Goal: Task Accomplishment & Management: Use online tool/utility

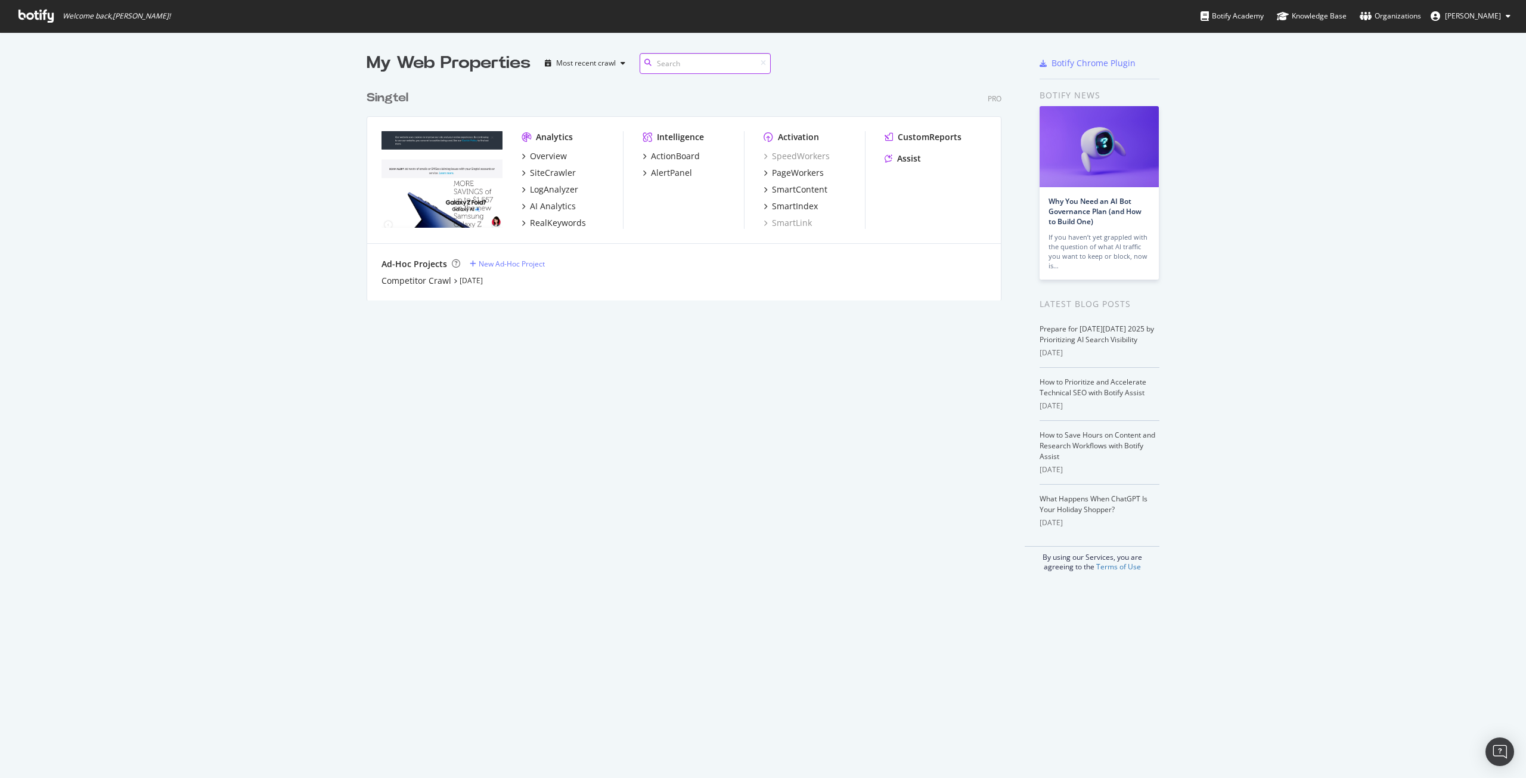
scroll to position [216, 636]
click at [805, 167] on div "PageWorkers" at bounding box center [798, 173] width 52 height 12
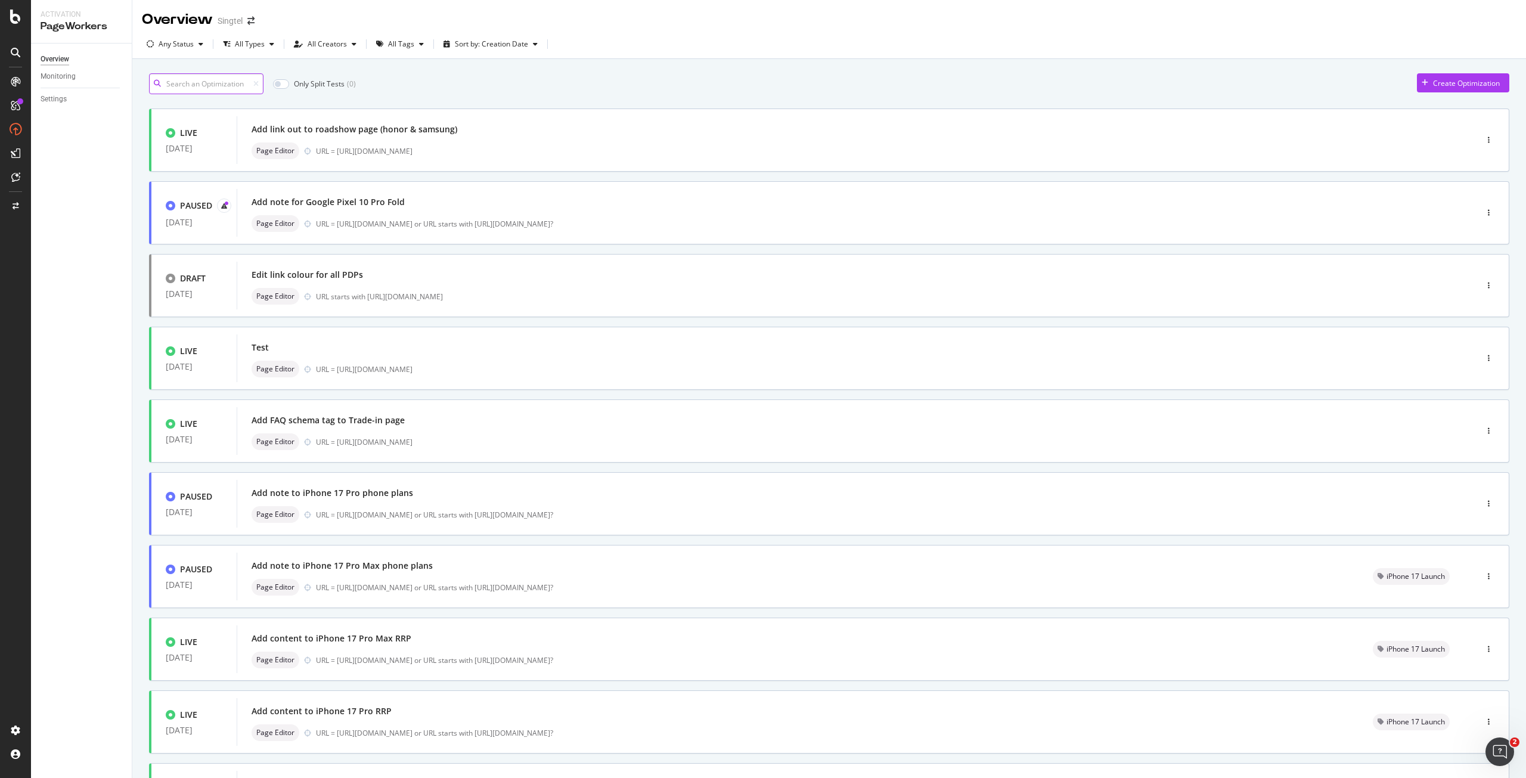
click at [231, 88] on input at bounding box center [206, 83] width 114 height 21
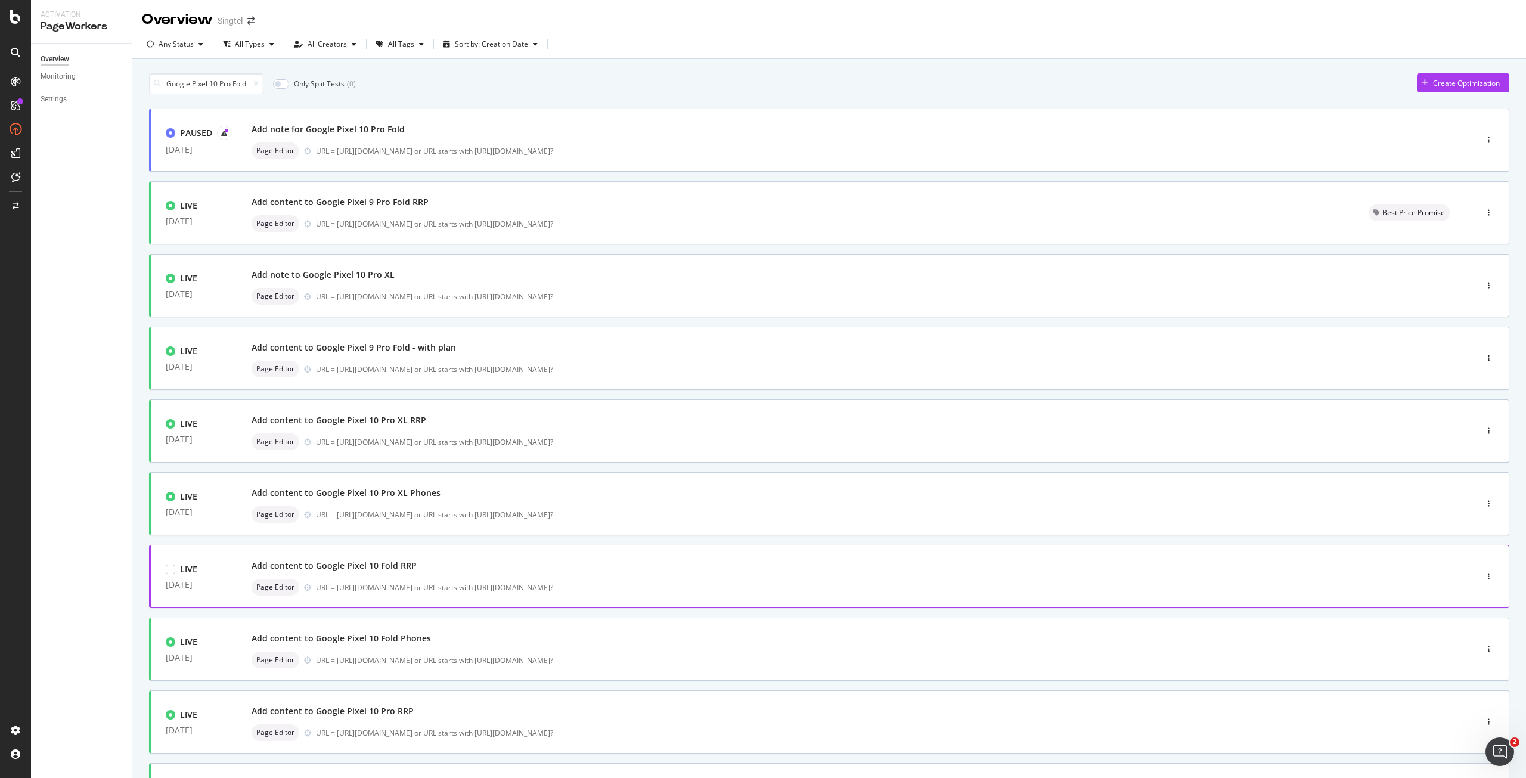
scroll to position [60, 0]
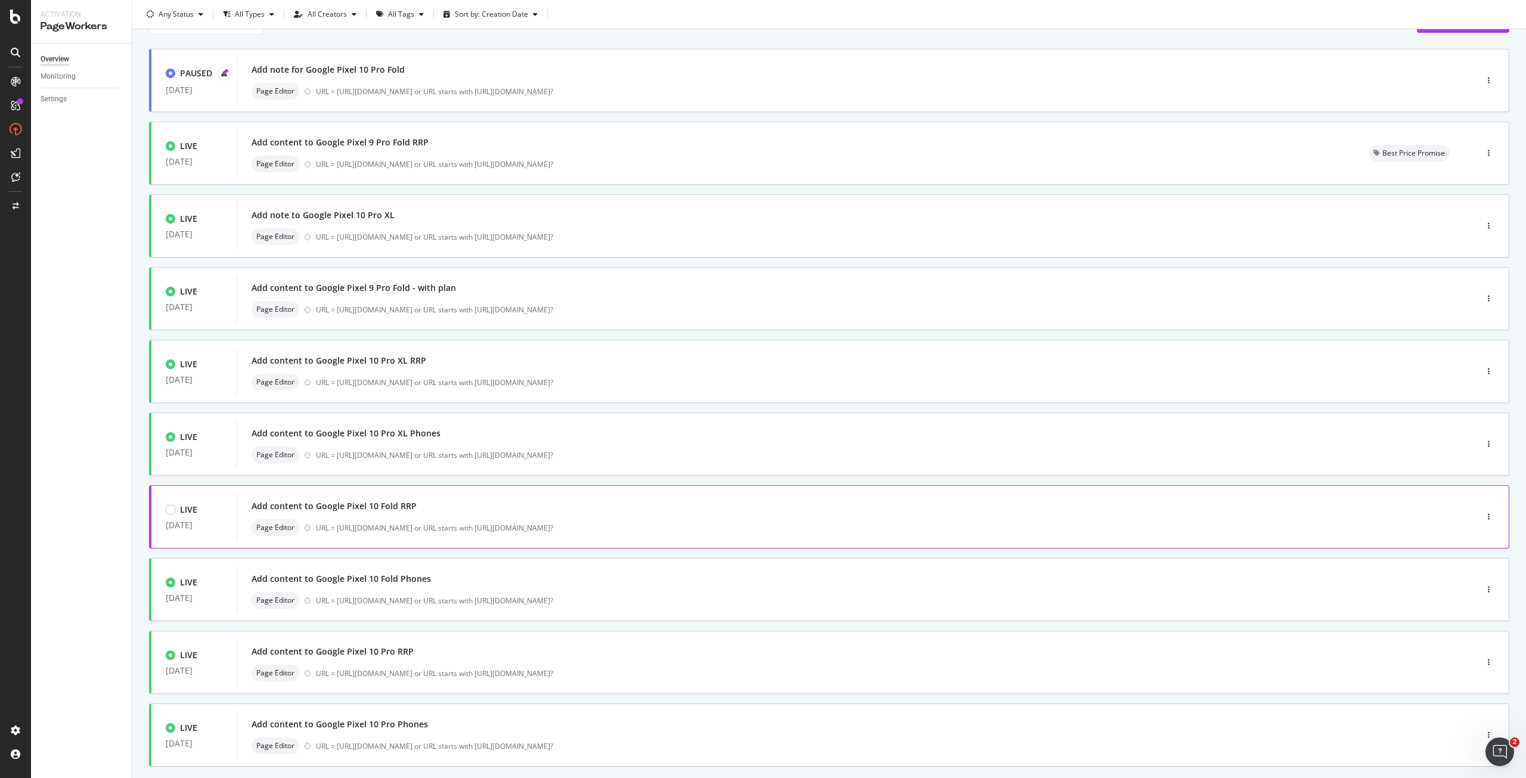
click at [716, 515] on div "Add content to Google Pixel 10 Fold RRP" at bounding box center [839, 506] width 1174 height 17
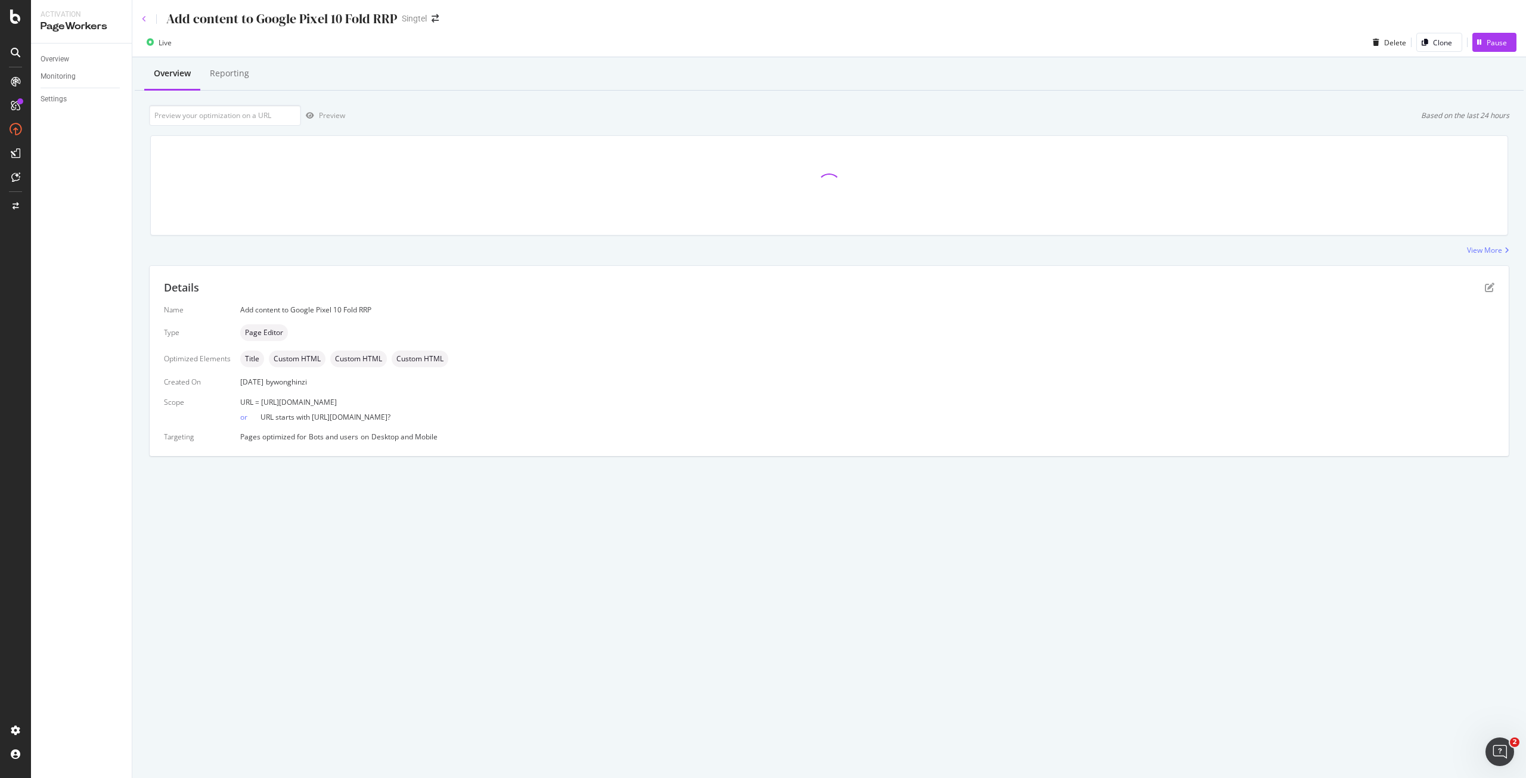
click at [143, 17] on icon at bounding box center [144, 19] width 5 height 7
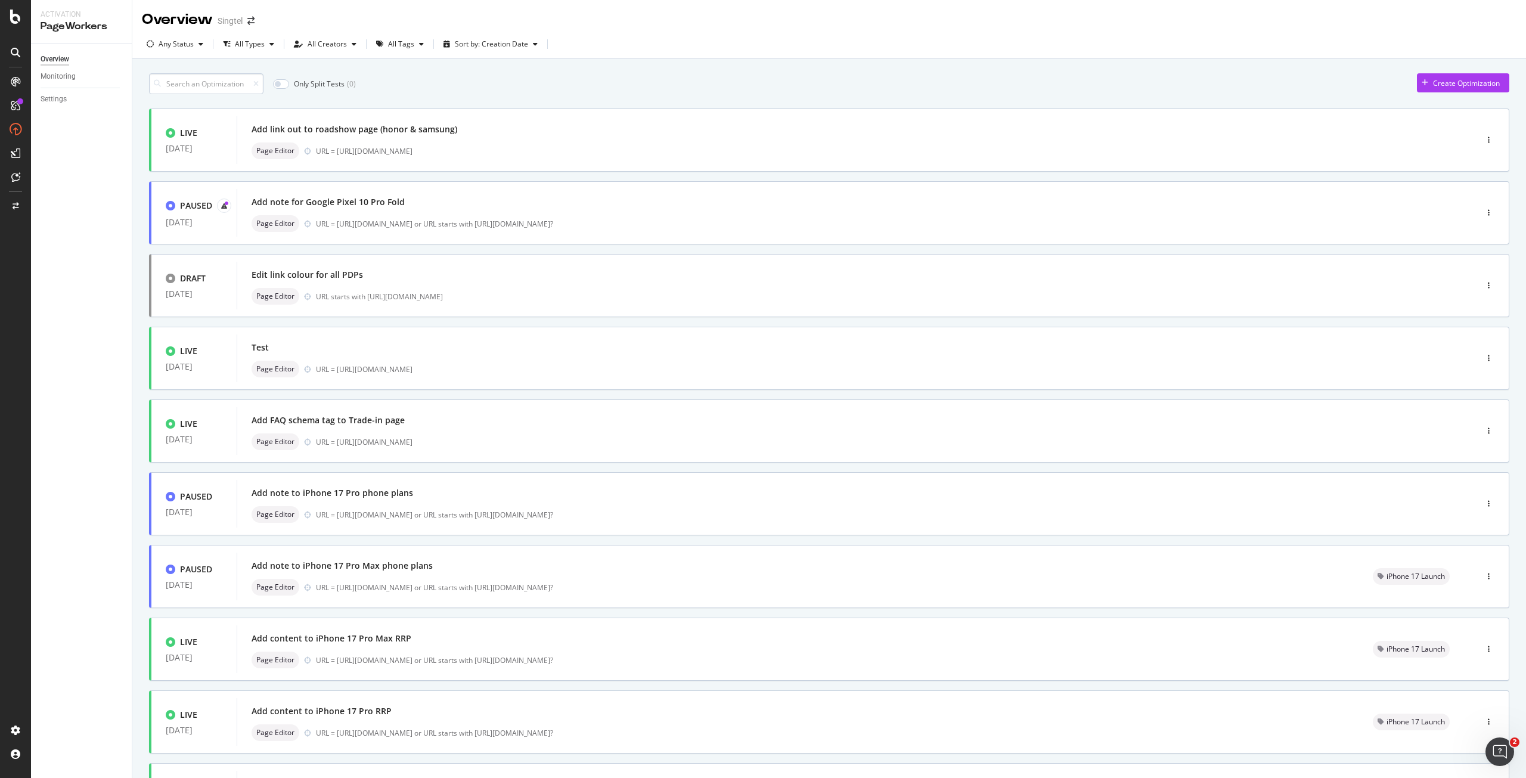
click at [233, 79] on input at bounding box center [206, 83] width 114 height 21
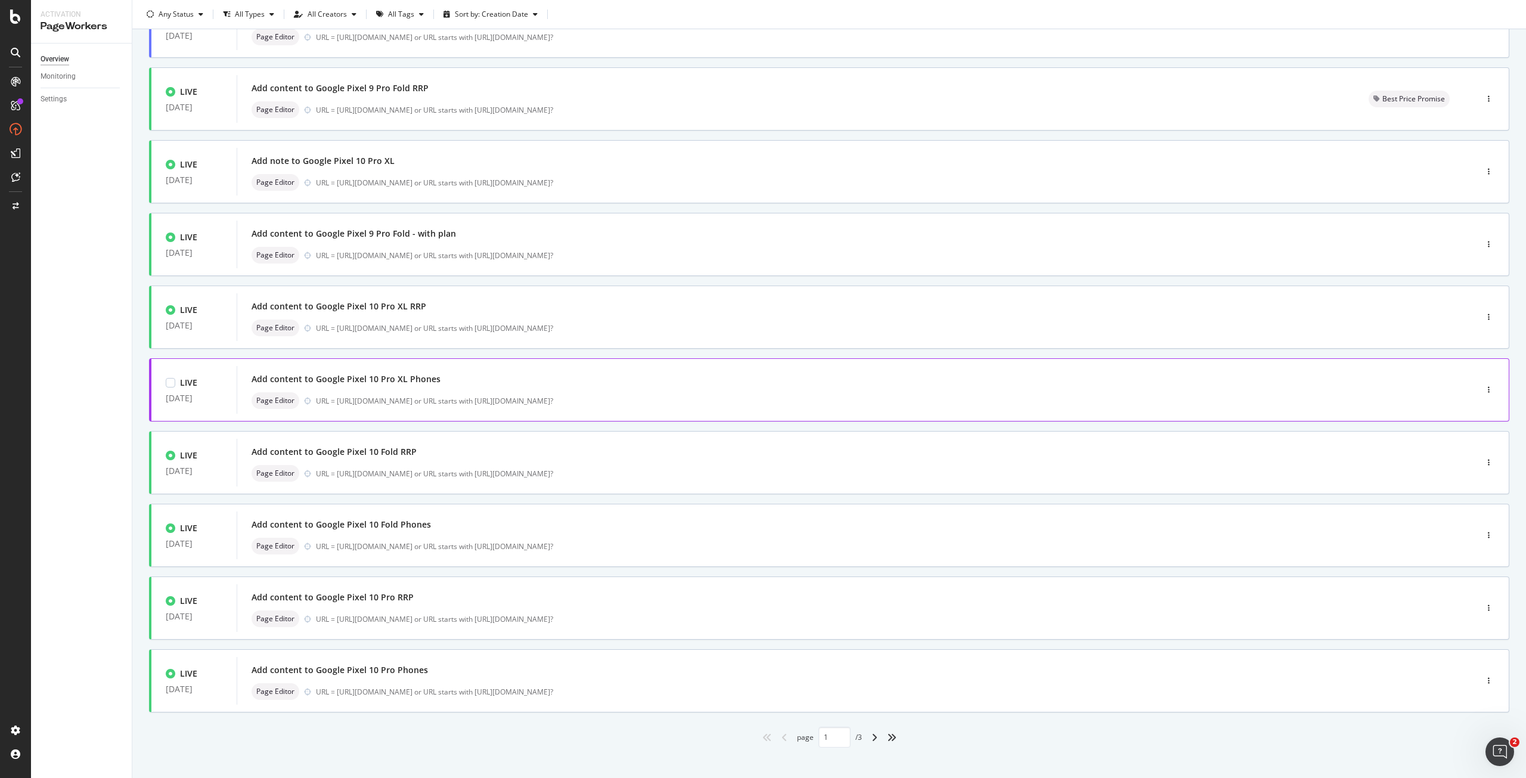
scroll to position [125, 0]
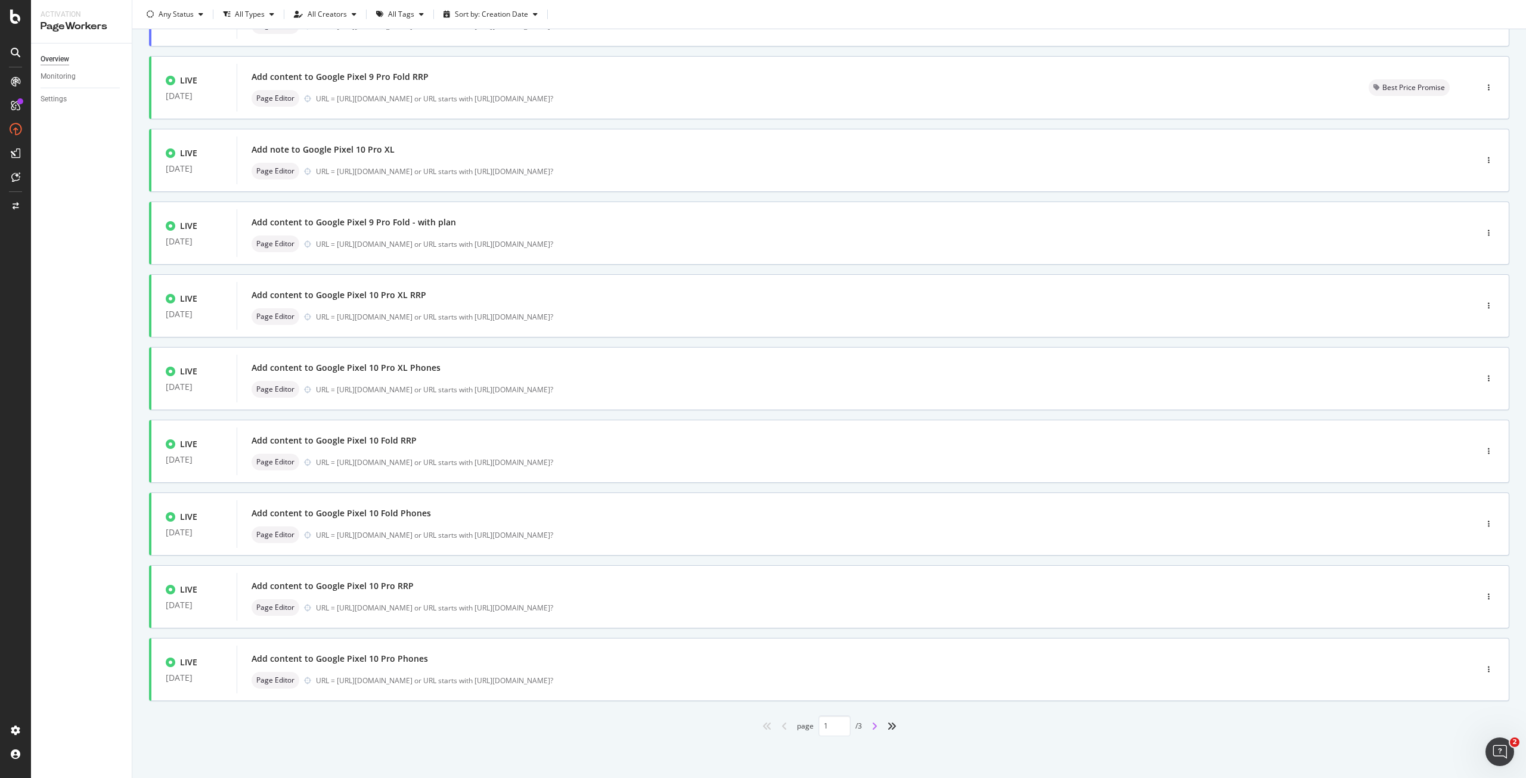
click at [872, 730] on icon "angle-right" at bounding box center [875, 726] width 6 height 10
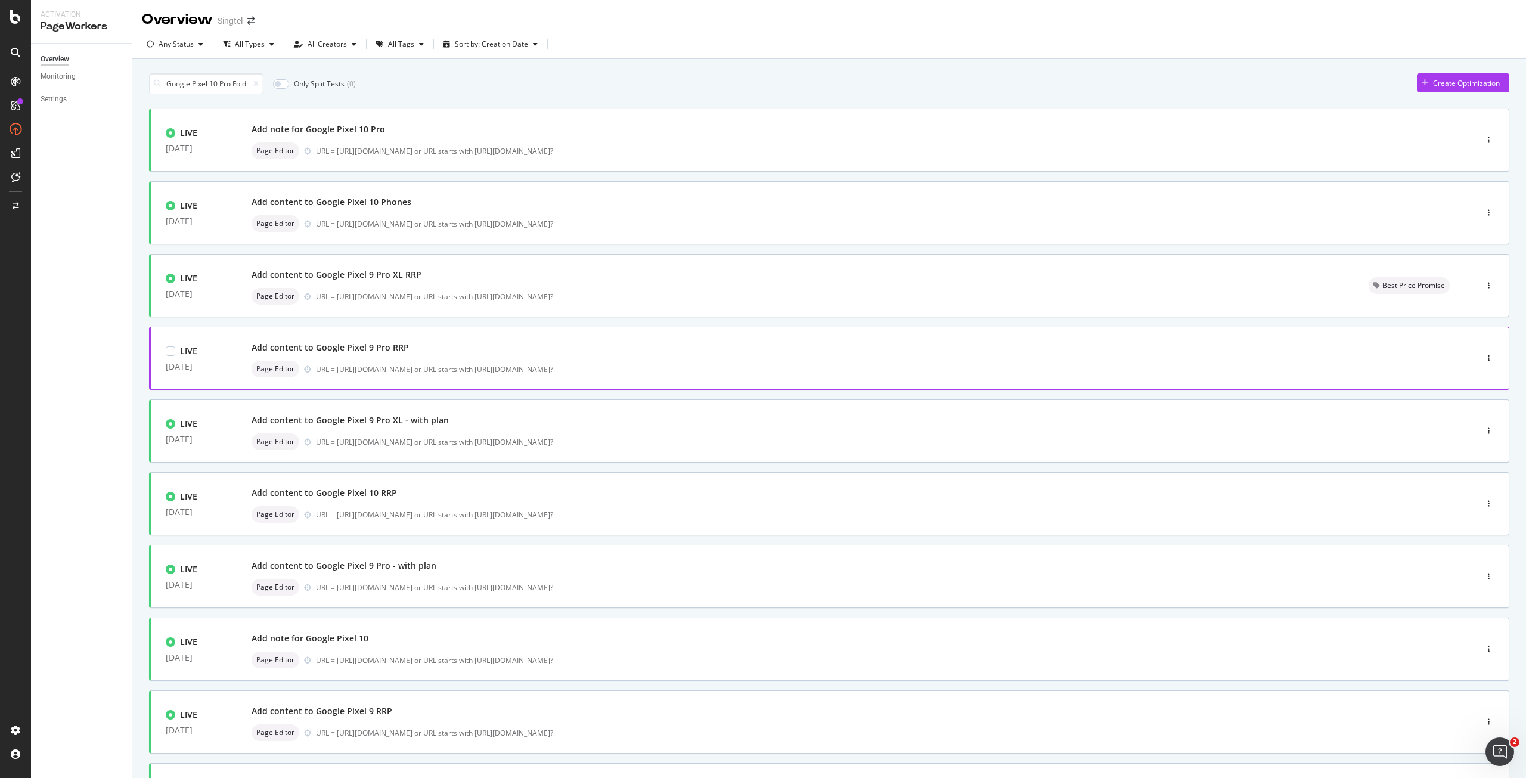
scroll to position [119, 0]
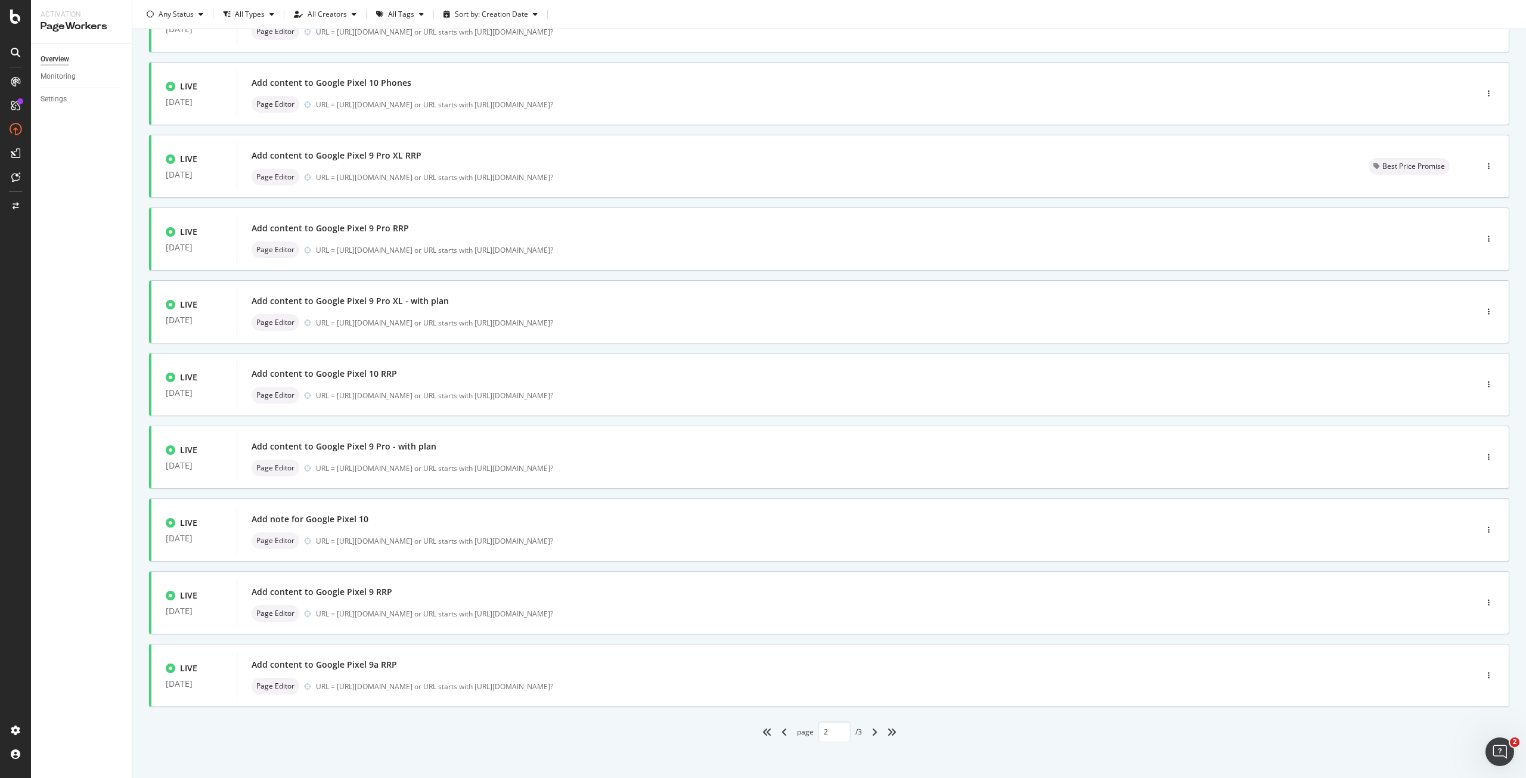
click at [873, 729] on icon "angle-right" at bounding box center [875, 732] width 6 height 10
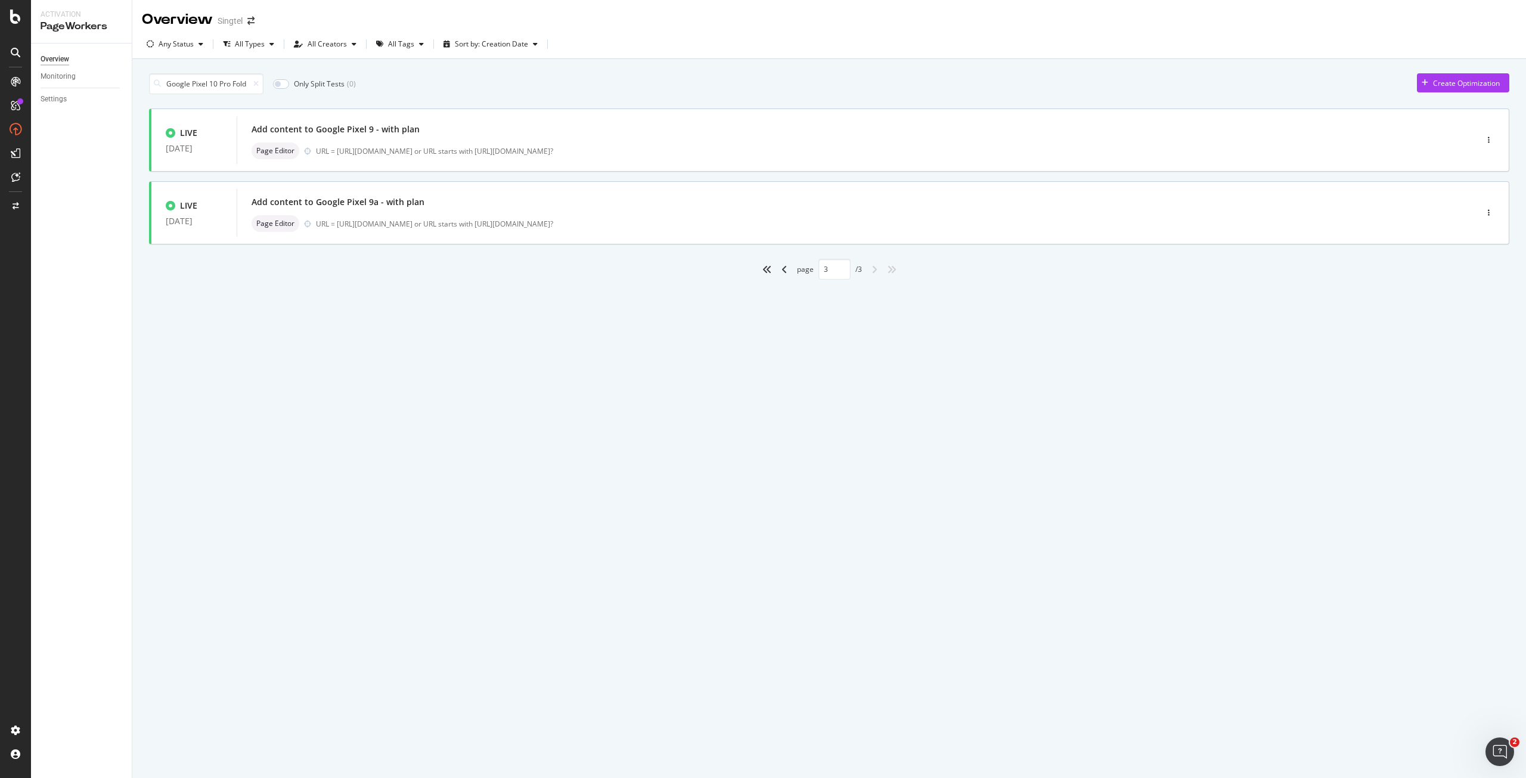
click at [787, 264] on div "angle-left" at bounding box center [785, 269] width 16 height 19
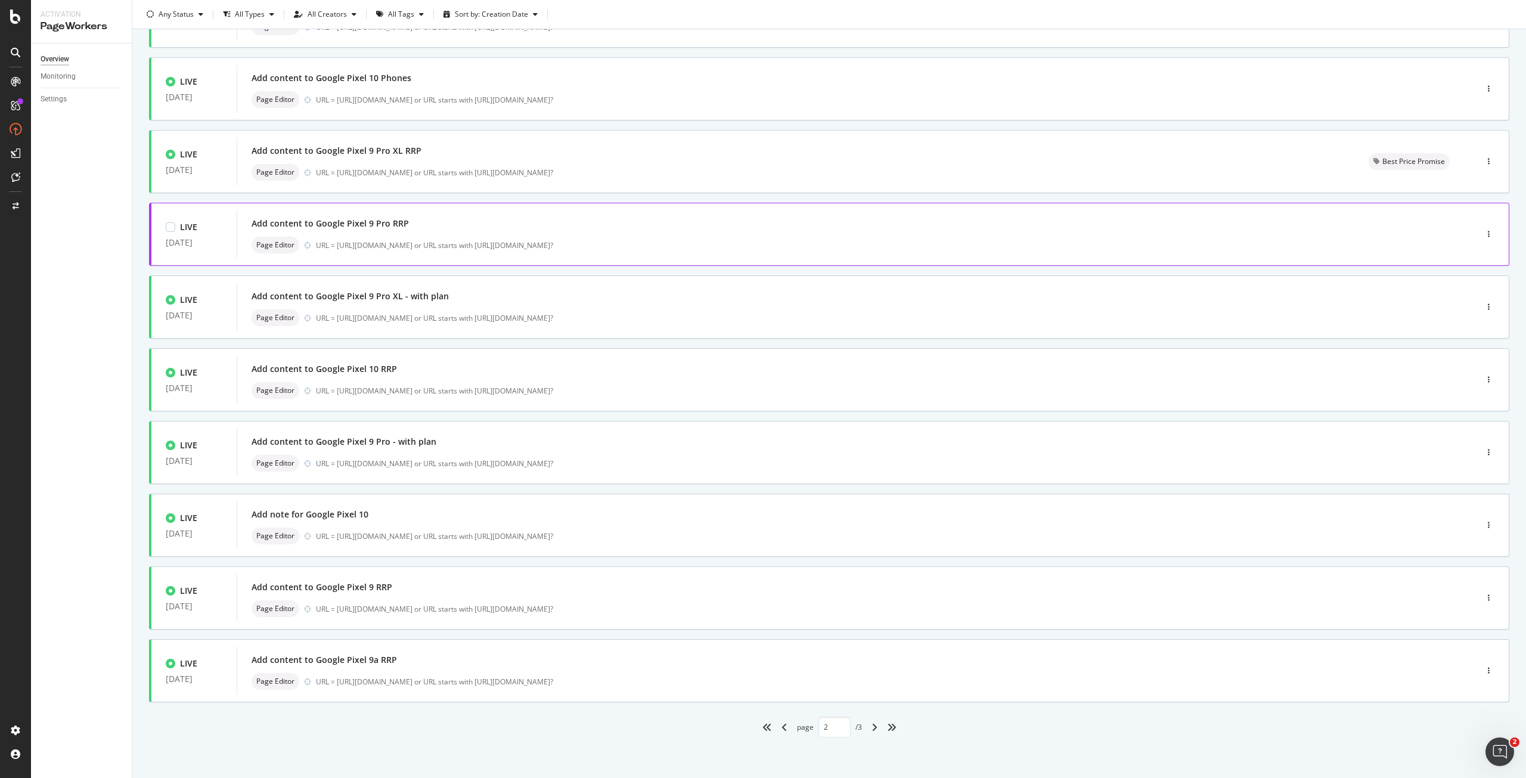
scroll to position [125, 0]
click at [783, 724] on div "angle-left" at bounding box center [785, 726] width 16 height 19
type input "1"
click at [528, 537] on div "URL = [URL][DOMAIN_NAME] or URL starts with [URL][DOMAIN_NAME]?" at bounding box center [871, 535] width 1110 height 10
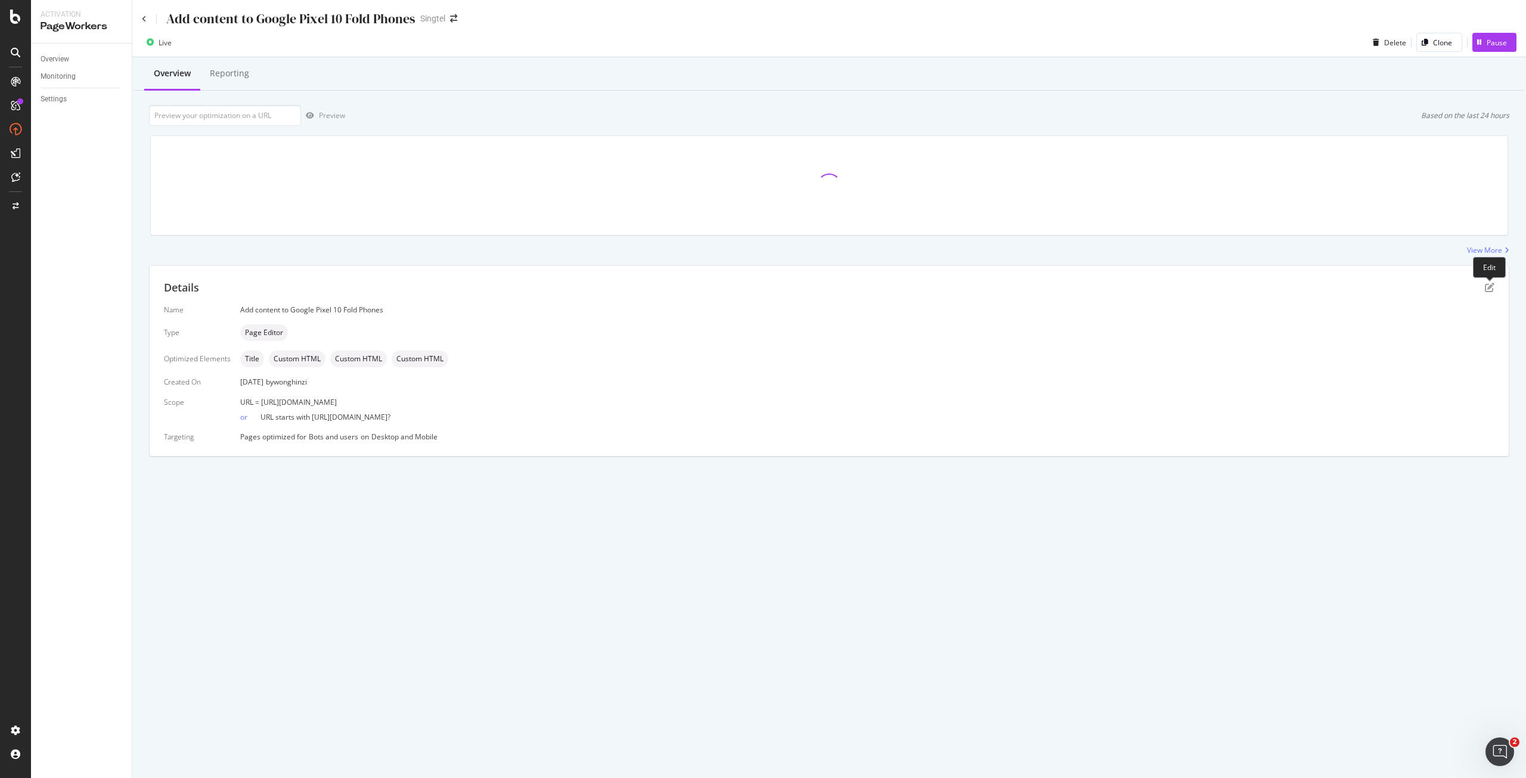
click at [1491, 282] on div "Details" at bounding box center [829, 288] width 1331 height 16
click at [1490, 287] on icon "pen-to-square" at bounding box center [1490, 288] width 10 height 10
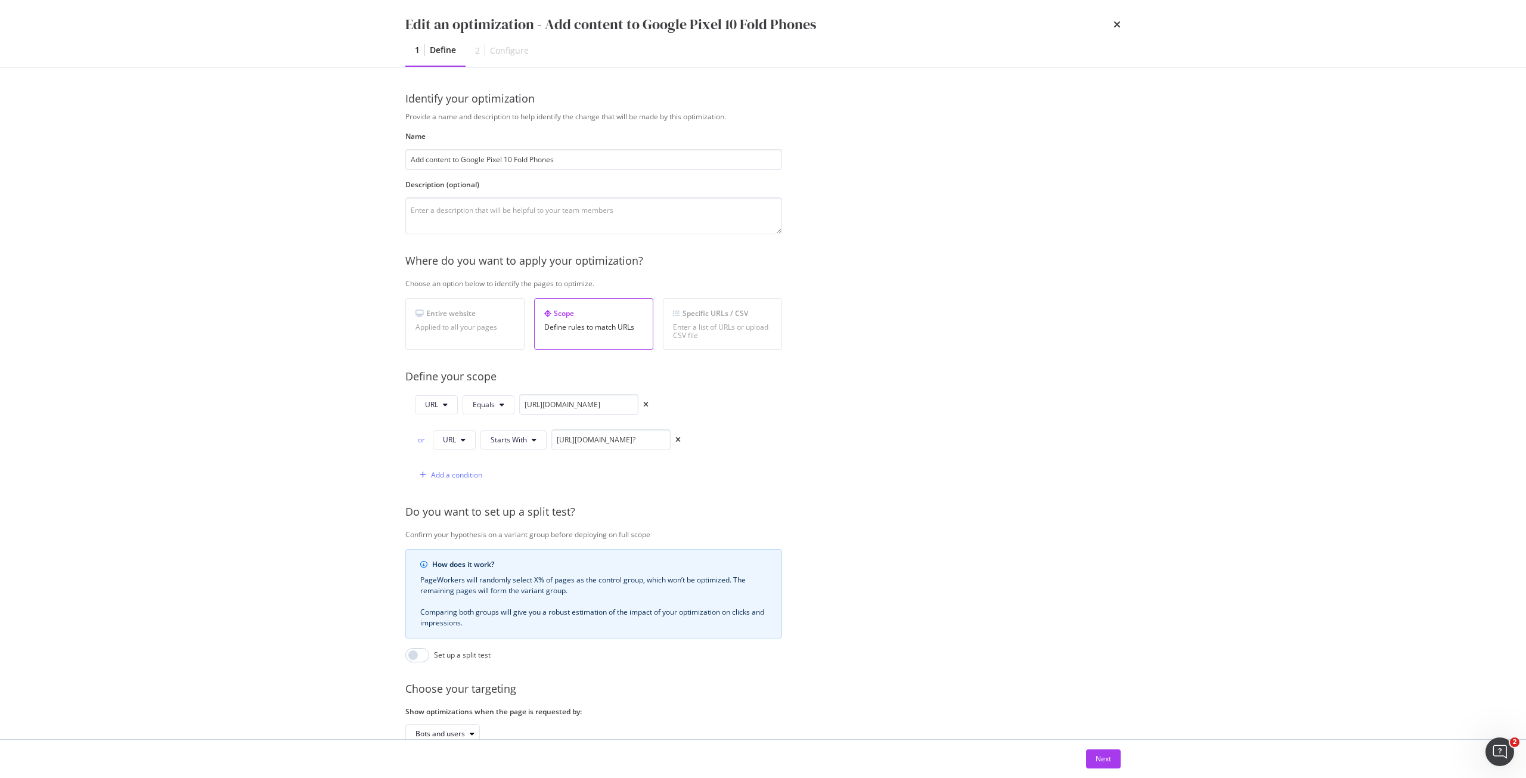
scroll to position [83, 0]
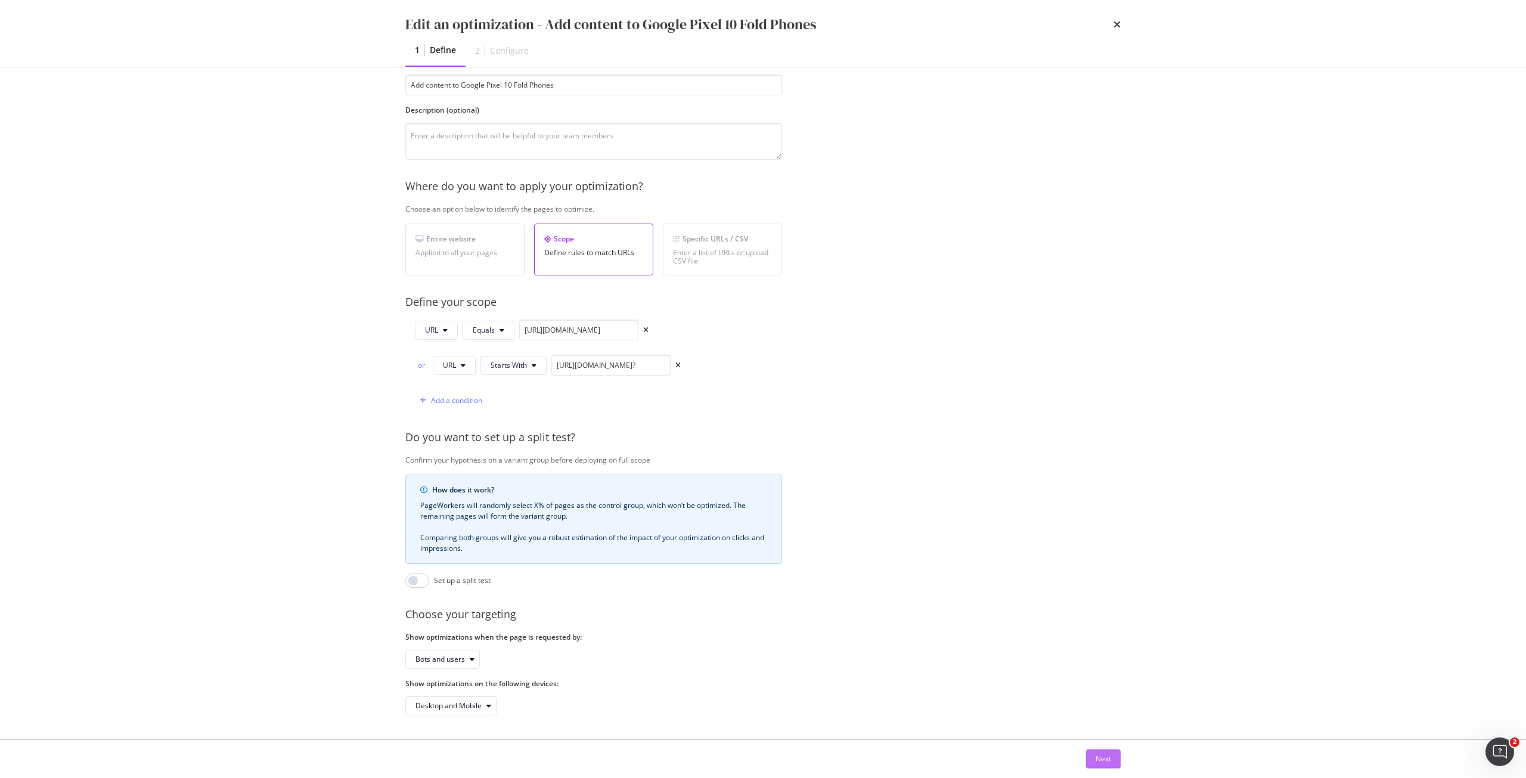
click at [1099, 754] on div "Next" at bounding box center [1104, 759] width 16 height 10
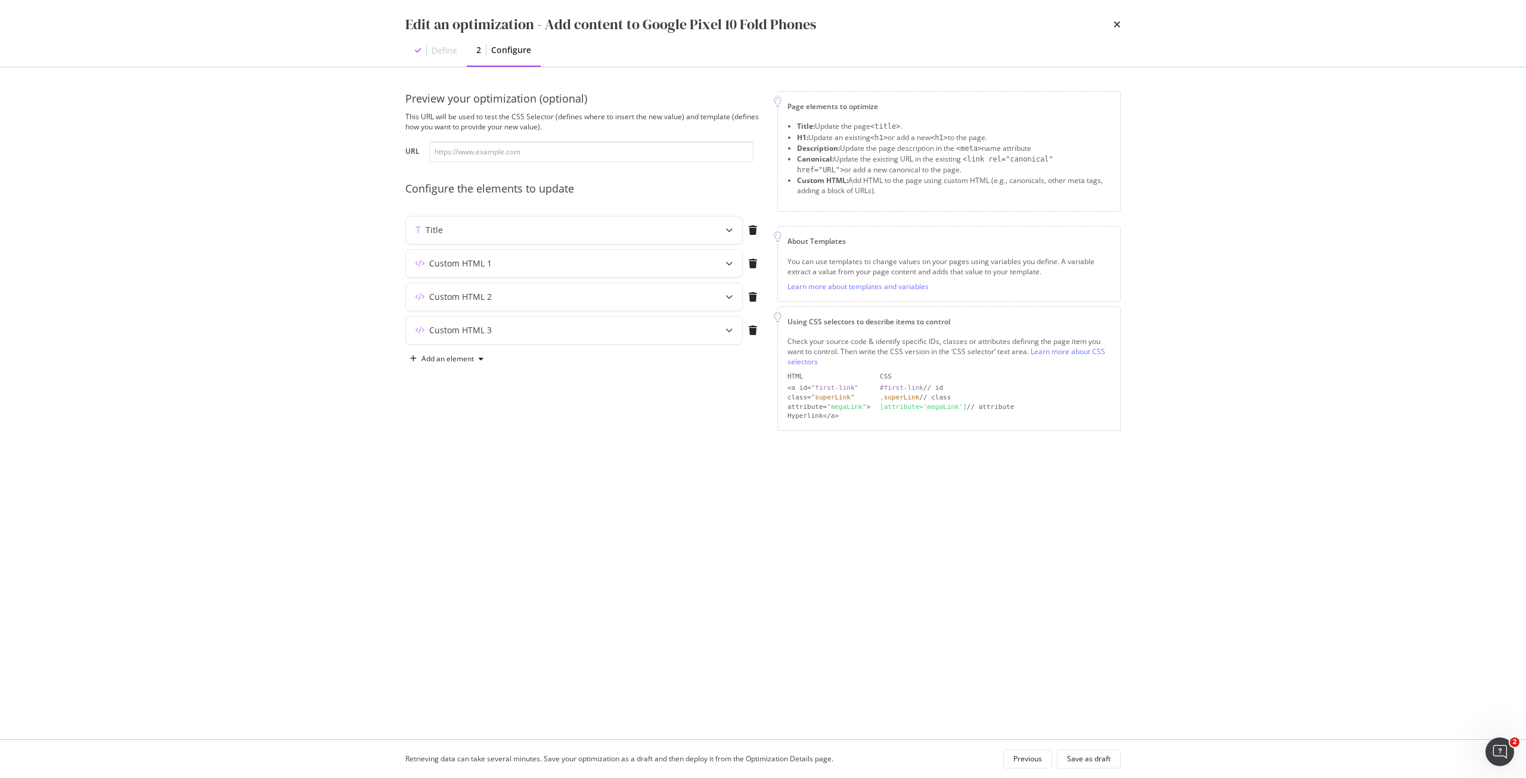
scroll to position [0, 0]
click at [637, 326] on div "Custom HTML 3" at bounding box center [550, 330] width 289 height 12
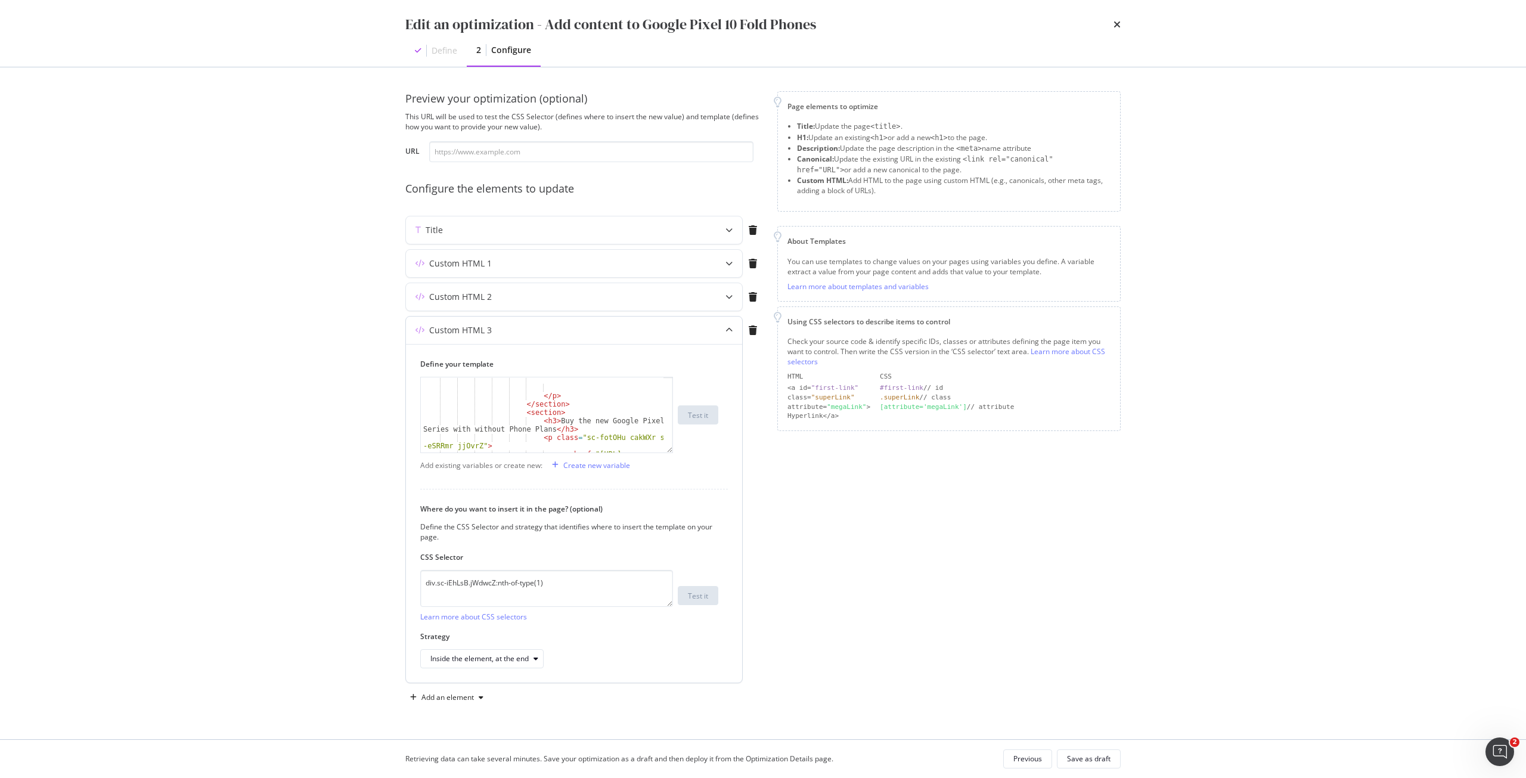
scroll to position [787, 0]
click at [478, 429] on div "</ p > </ section > < section > < h3 > Buy the new Google Pixel 10 Series with …" at bounding box center [542, 429] width 243 height 109
type textarea "<h3>Buy the new Google Pixel 10 Series with Phone Plans</h3>"
click at [1108, 757] on div "Save as draft" at bounding box center [1089, 759] width 44 height 10
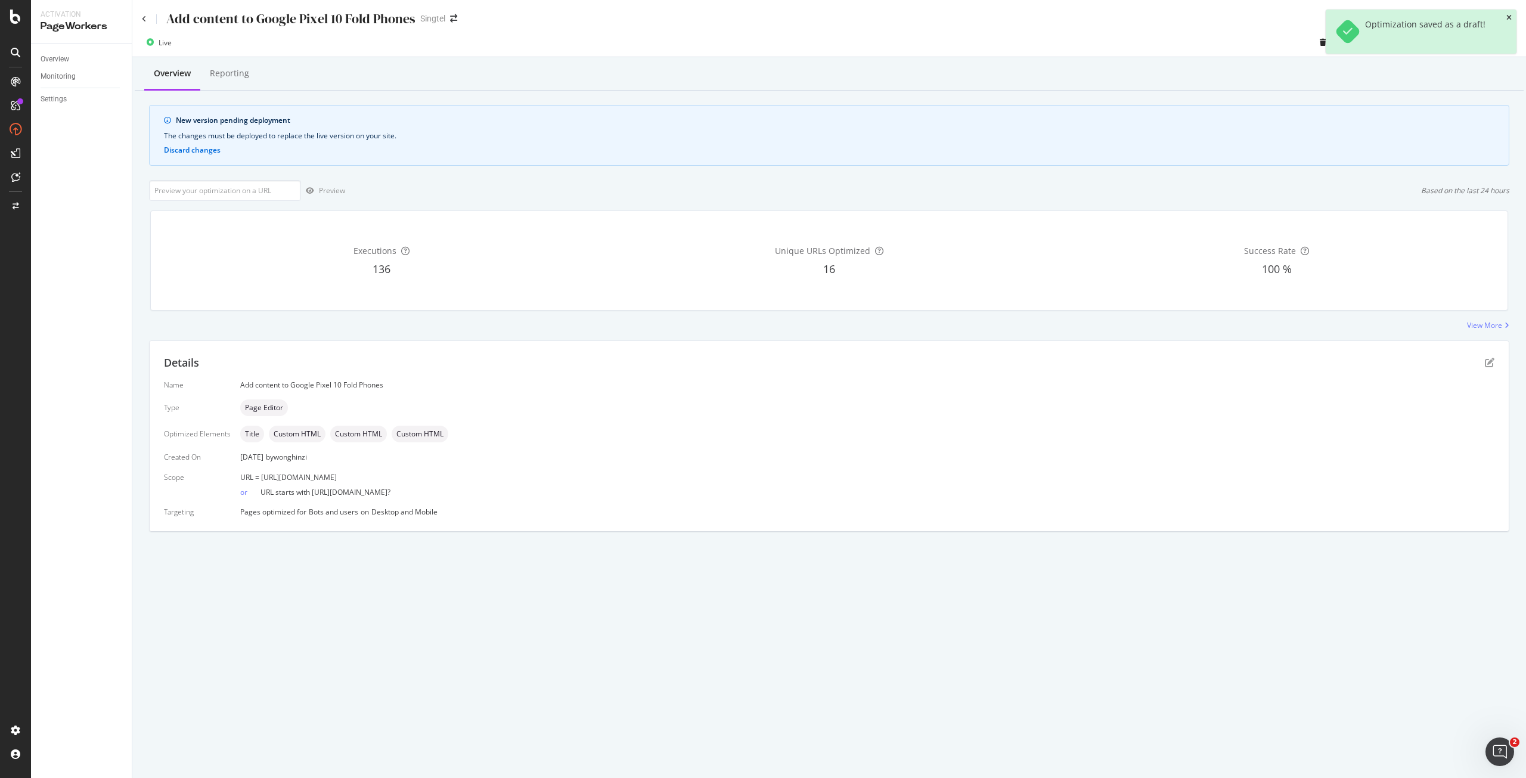
click at [1508, 16] on icon "close toast" at bounding box center [1509, 17] width 5 height 7
click at [1446, 42] on div "Deploy to production" at bounding box center [1472, 43] width 69 height 10
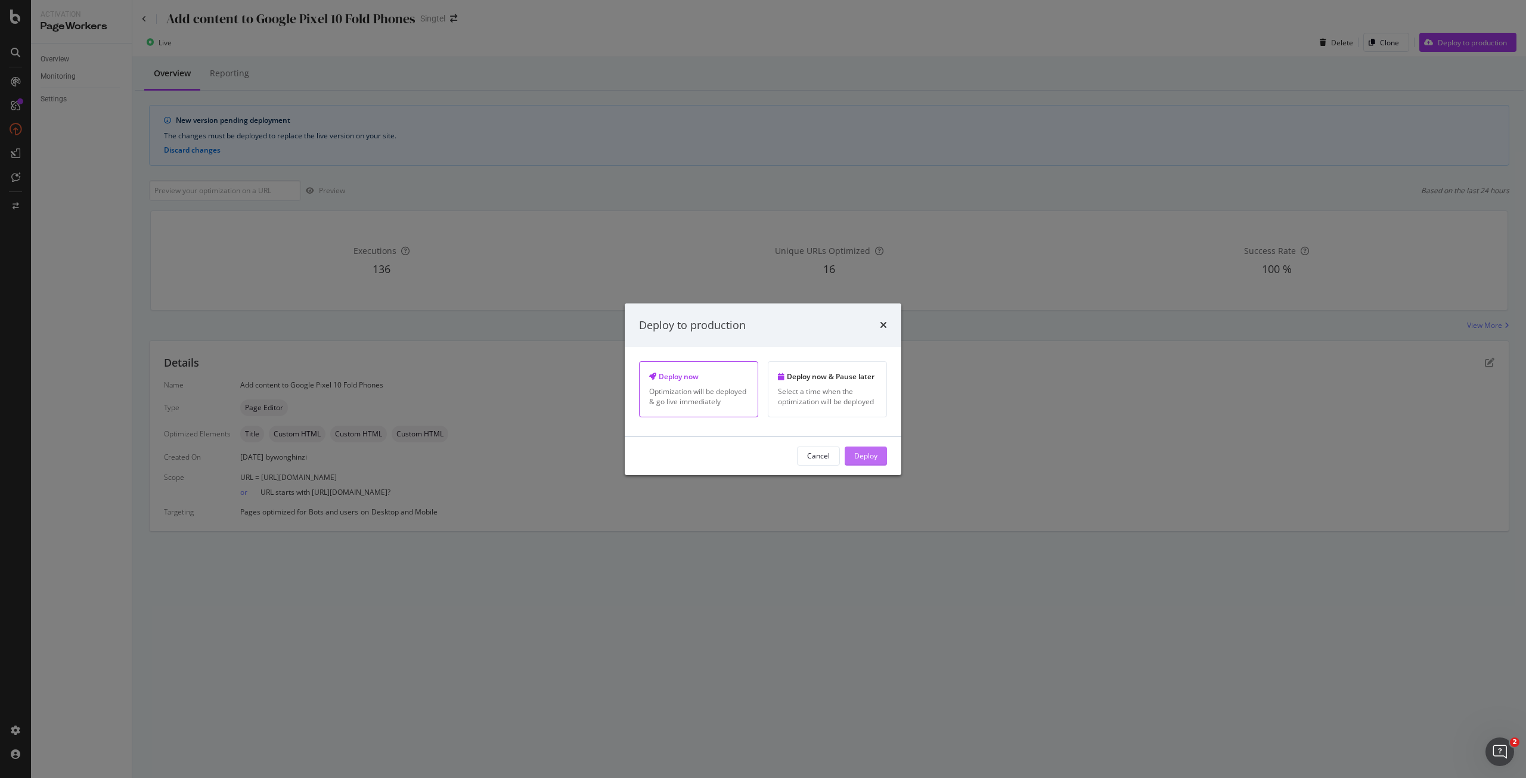
click at [862, 449] on div "Deploy" at bounding box center [865, 456] width 23 height 18
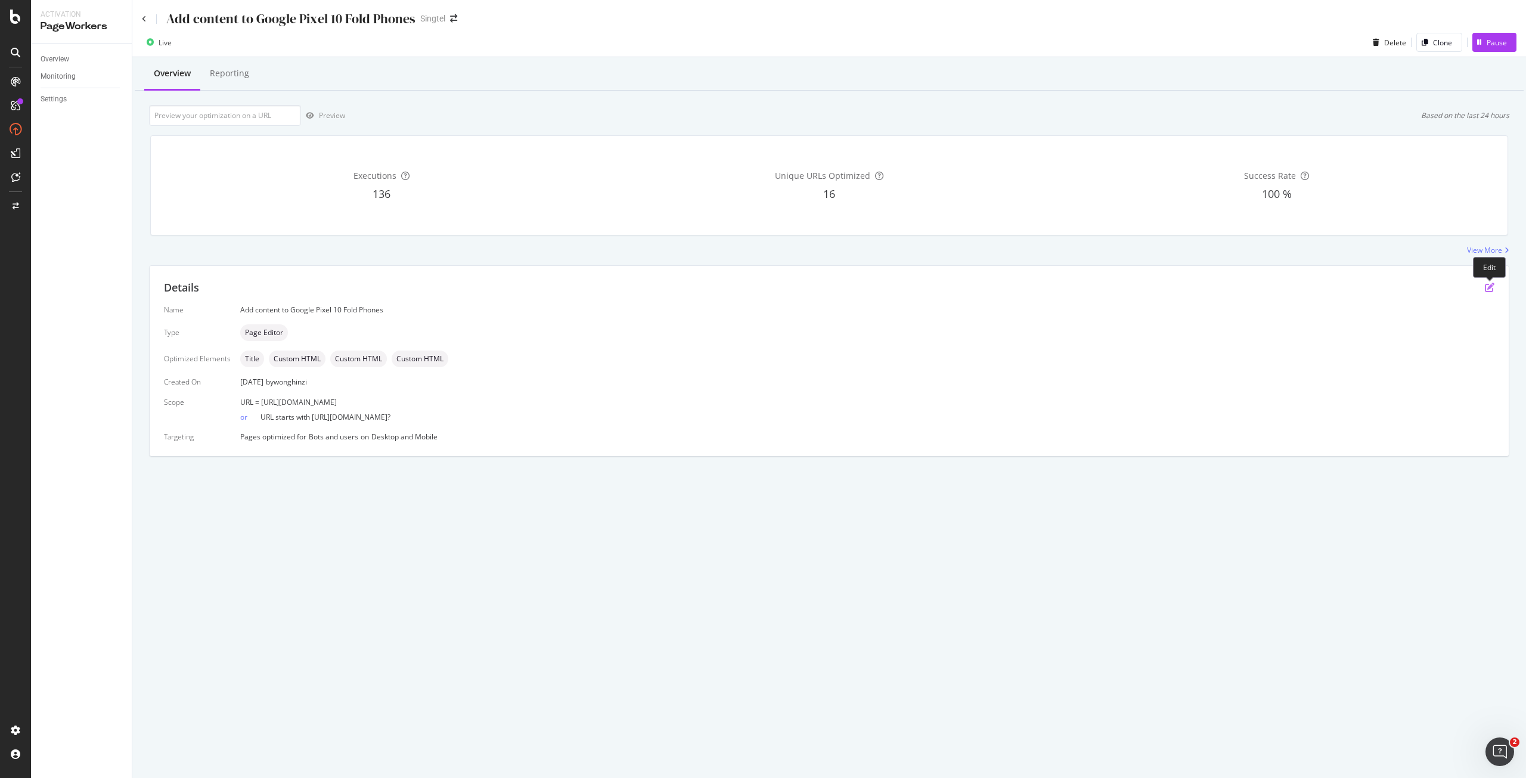
click at [1490, 288] on icon "pen-to-square" at bounding box center [1490, 288] width 10 height 10
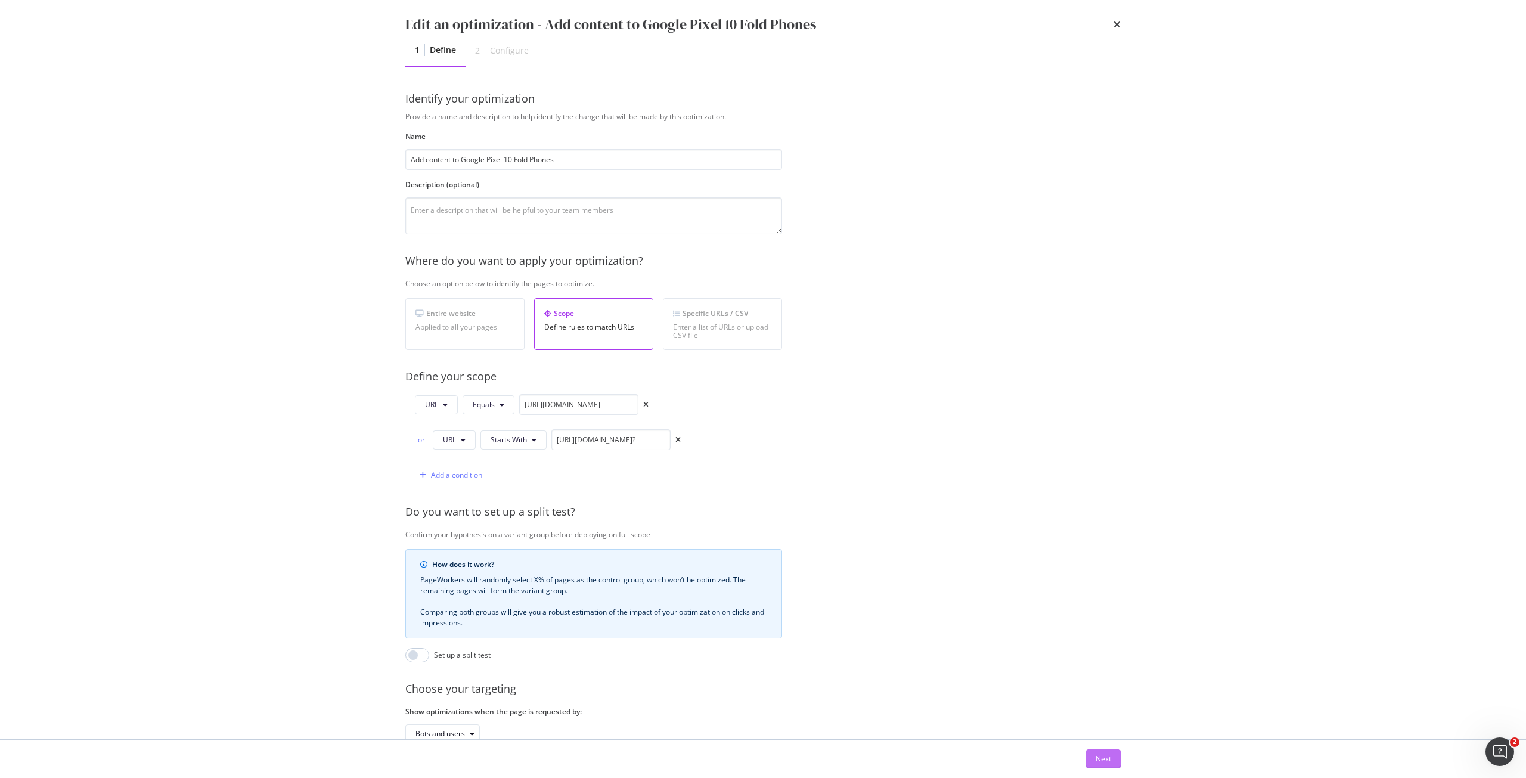
click at [1111, 755] on div "Next" at bounding box center [1104, 759] width 16 height 10
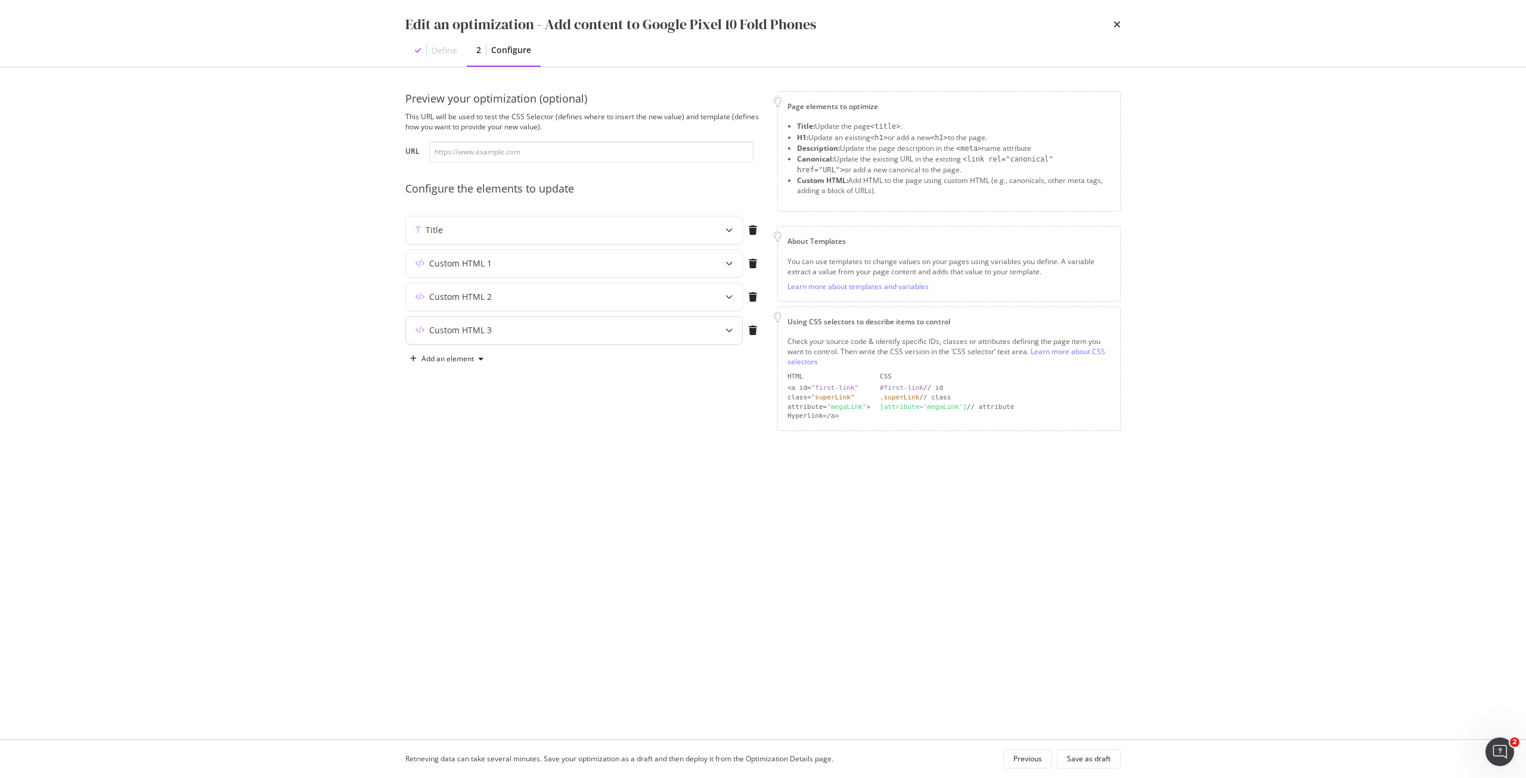
click at [627, 329] on div "Custom HTML 3" at bounding box center [550, 330] width 289 height 12
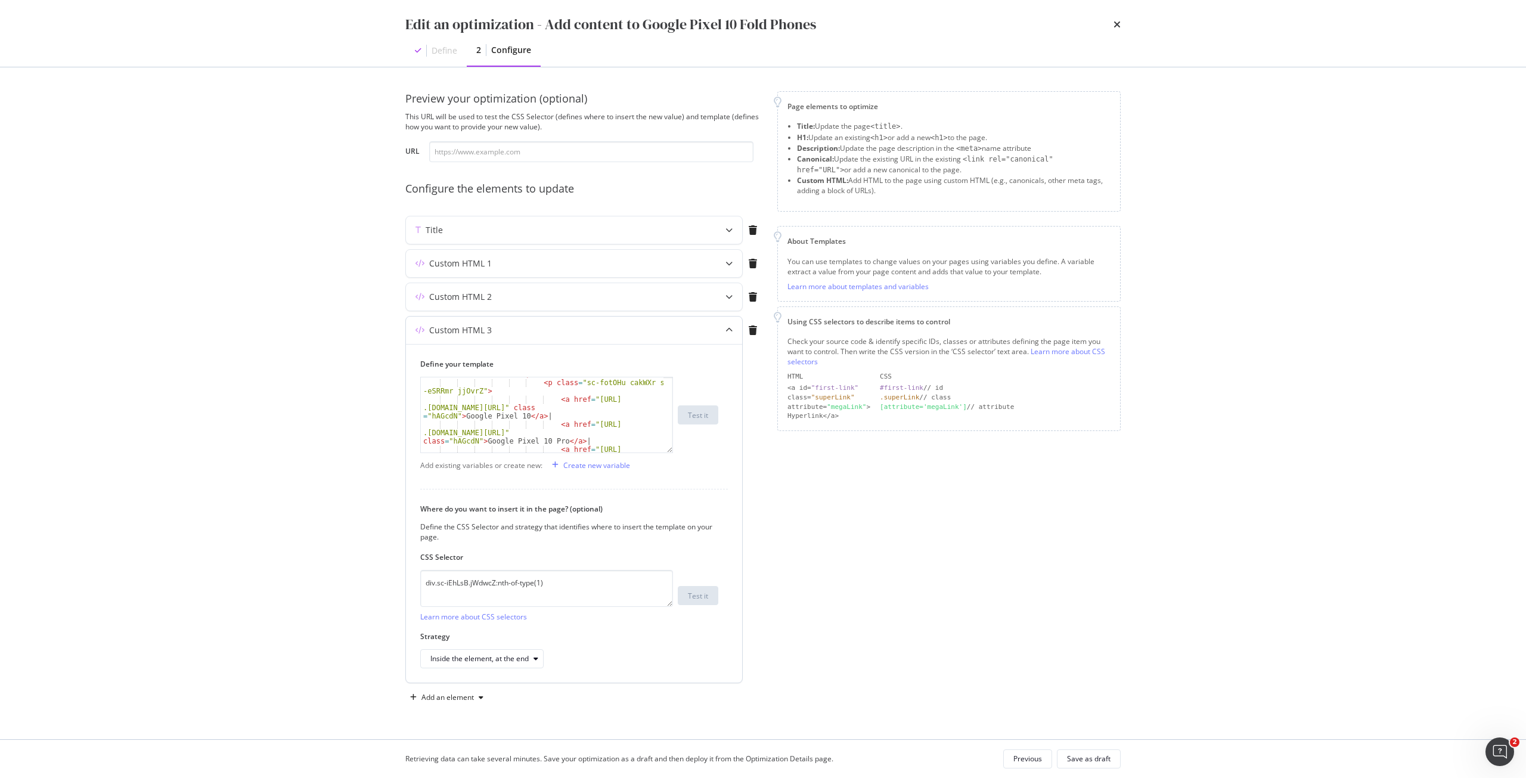
scroll to position [770, 0]
click at [466, 445] on div "< a href = "[URL] .[DOMAIN_NAME][URL]" class = "hAGcdN" > Google Pixel 10 Pro <…" at bounding box center [542, 417] width 243 height 134
type textarea "<h3>Buy the new Google Pixel 10 Series without Phone Plans</h3>"
click at [1066, 756] on button "Save as draft" at bounding box center [1089, 758] width 64 height 19
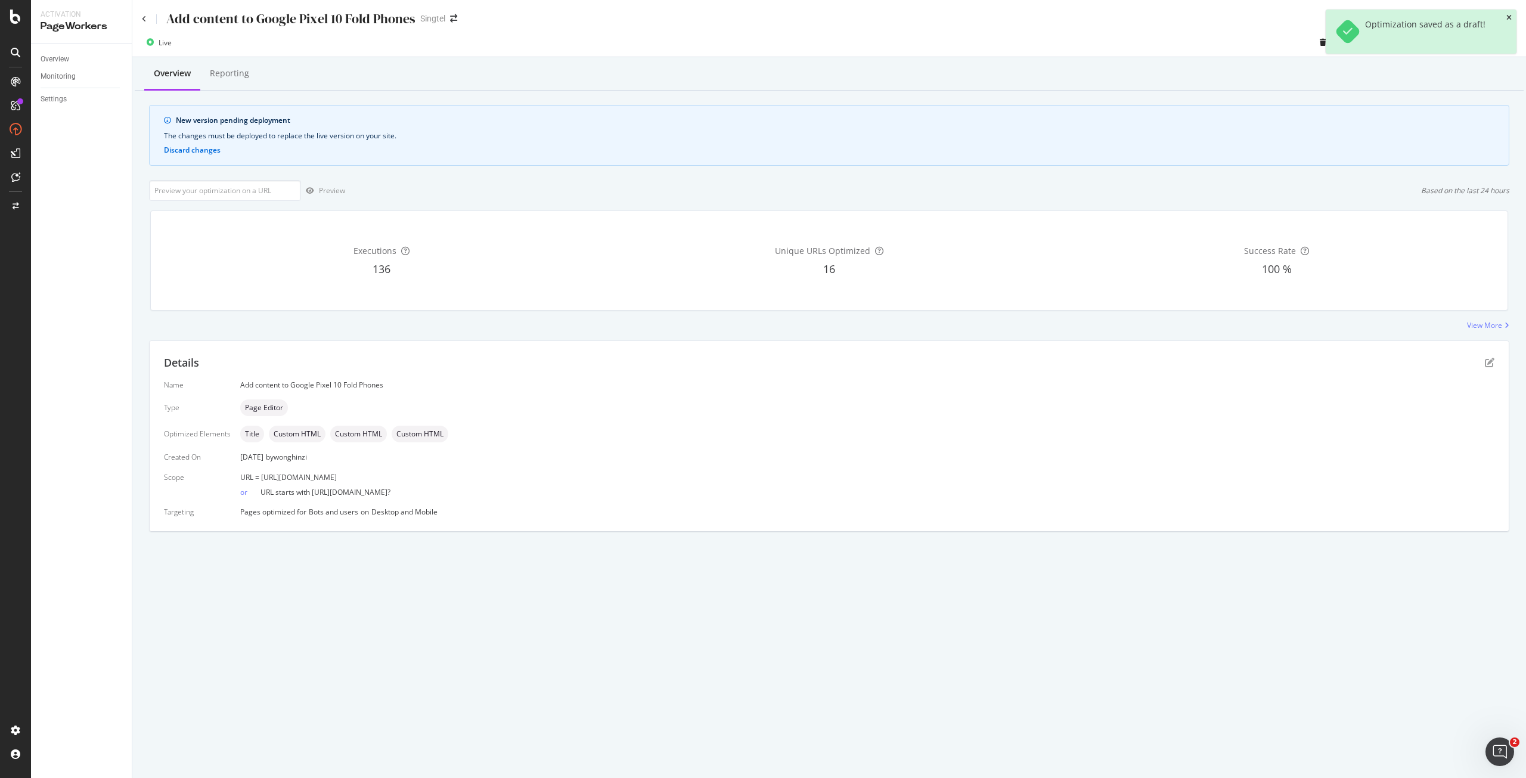
click at [1507, 14] on icon "close toast" at bounding box center [1509, 17] width 5 height 7
click at [1491, 39] on div "Deploy to production" at bounding box center [1472, 43] width 69 height 10
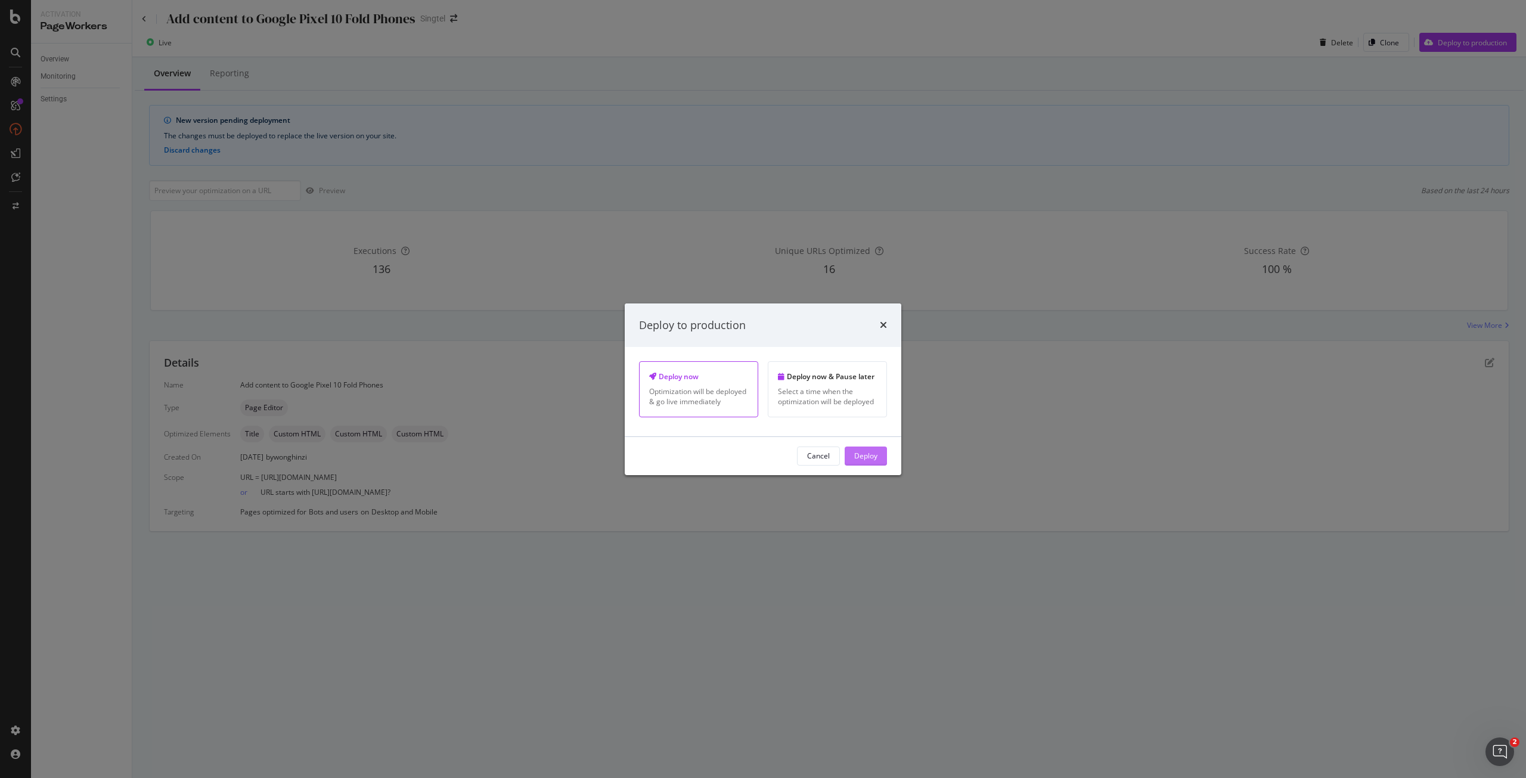
click at [857, 458] on div "Deploy" at bounding box center [865, 456] width 23 height 10
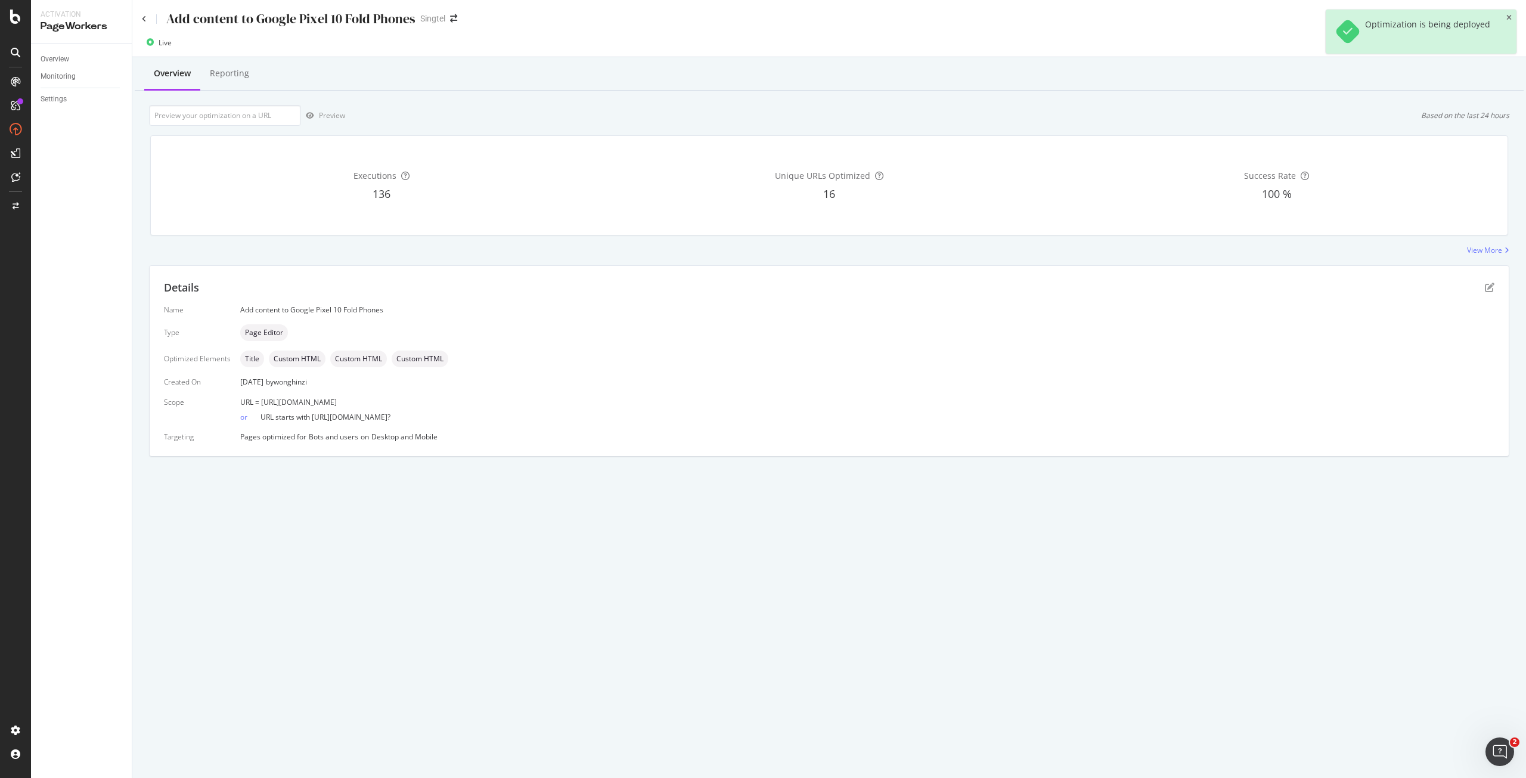
drag, startPoint x: 460, startPoint y: 399, endPoint x: 261, endPoint y: 404, distance: 199.2
click at [261, 404] on div "URL = [URL][DOMAIN_NAME]" at bounding box center [867, 402] width 1254 height 10
copy span "[URL][DOMAIN_NAME]"
click at [275, 120] on input "url" at bounding box center [225, 115] width 152 height 21
paste input "[URL][DOMAIN_NAME]"
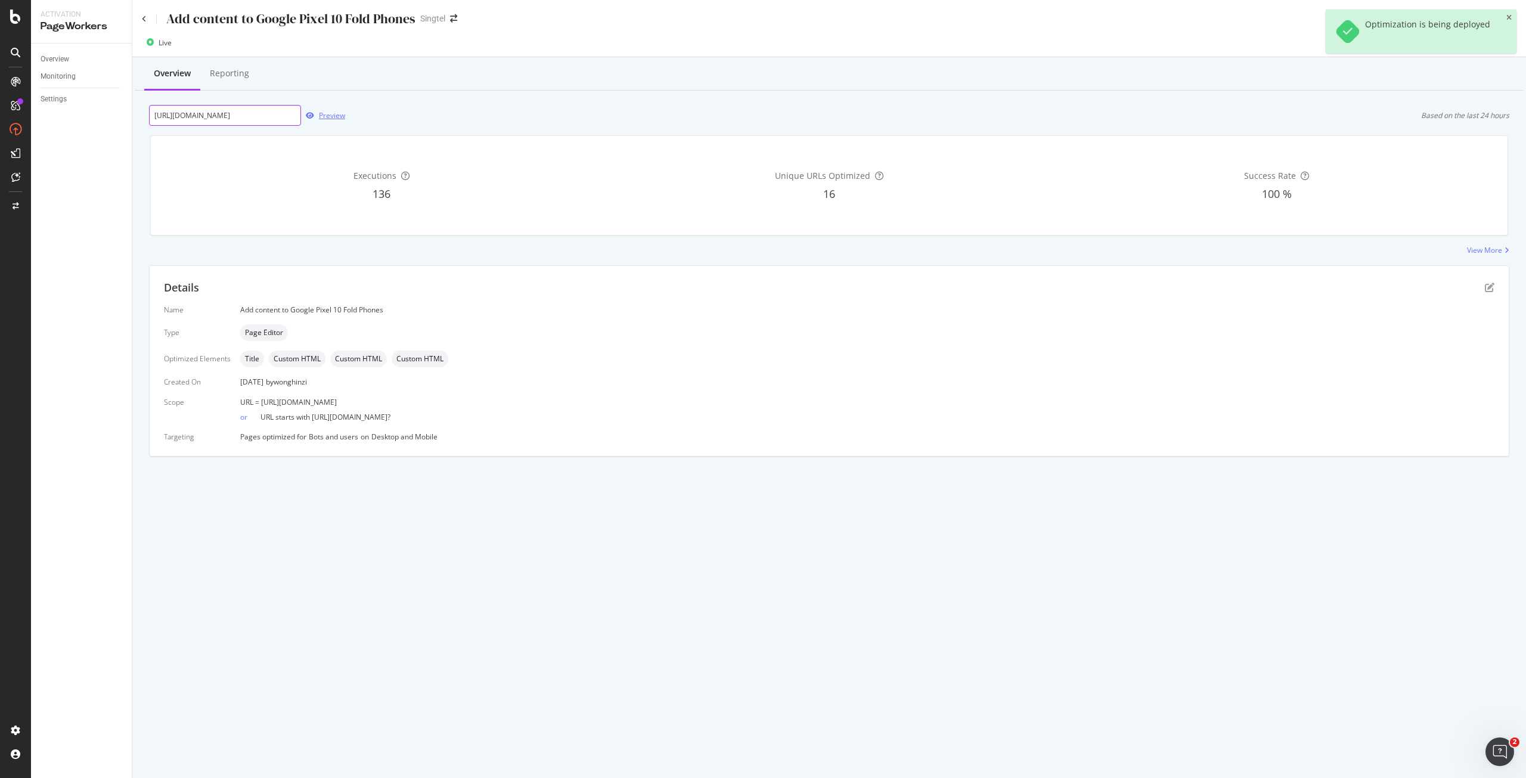
scroll to position [0, 49]
type input "[URL][DOMAIN_NAME]"
click at [1489, 289] on icon "pen-to-square" at bounding box center [1490, 288] width 10 height 10
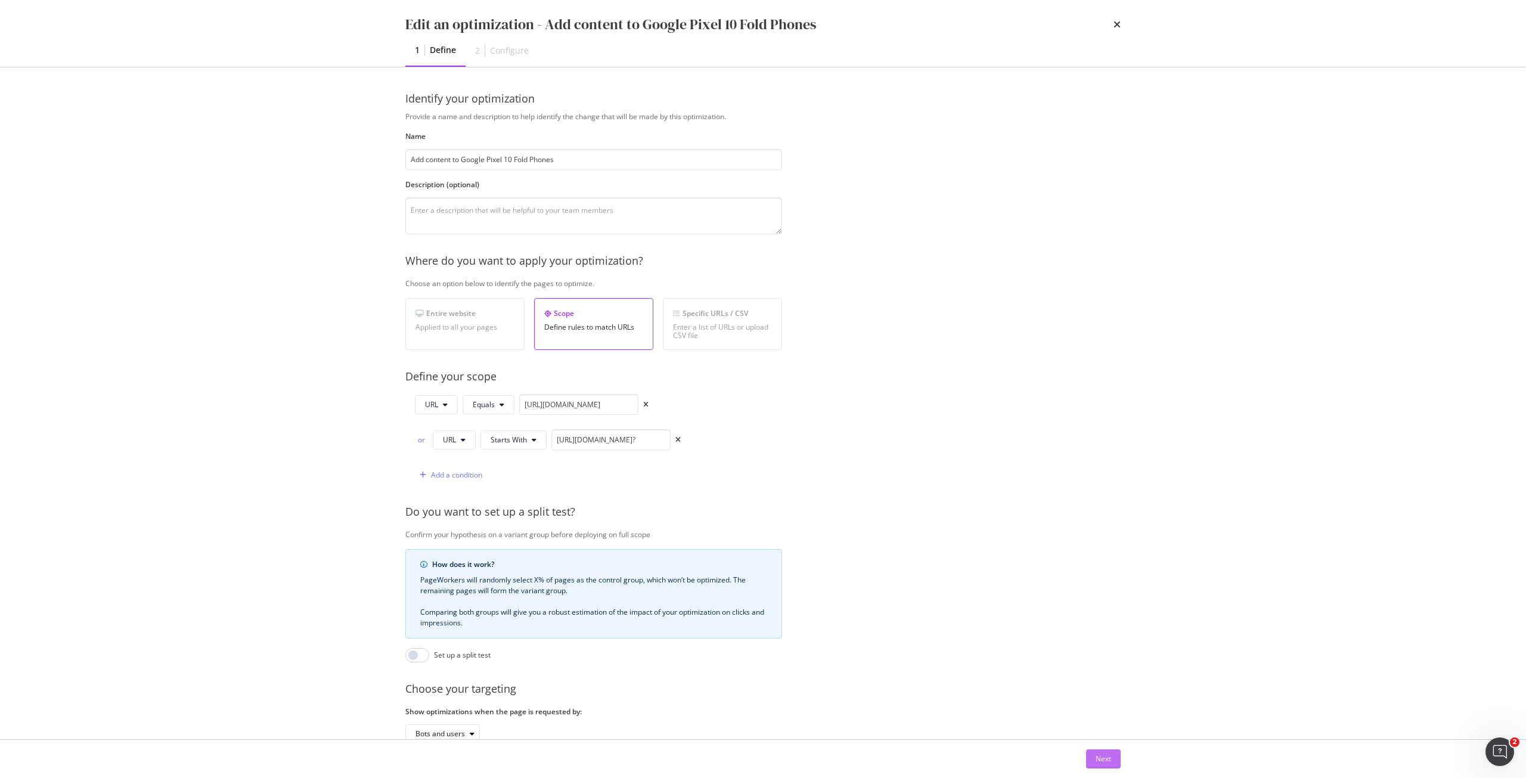
click at [1102, 757] on div "Next" at bounding box center [1104, 759] width 16 height 10
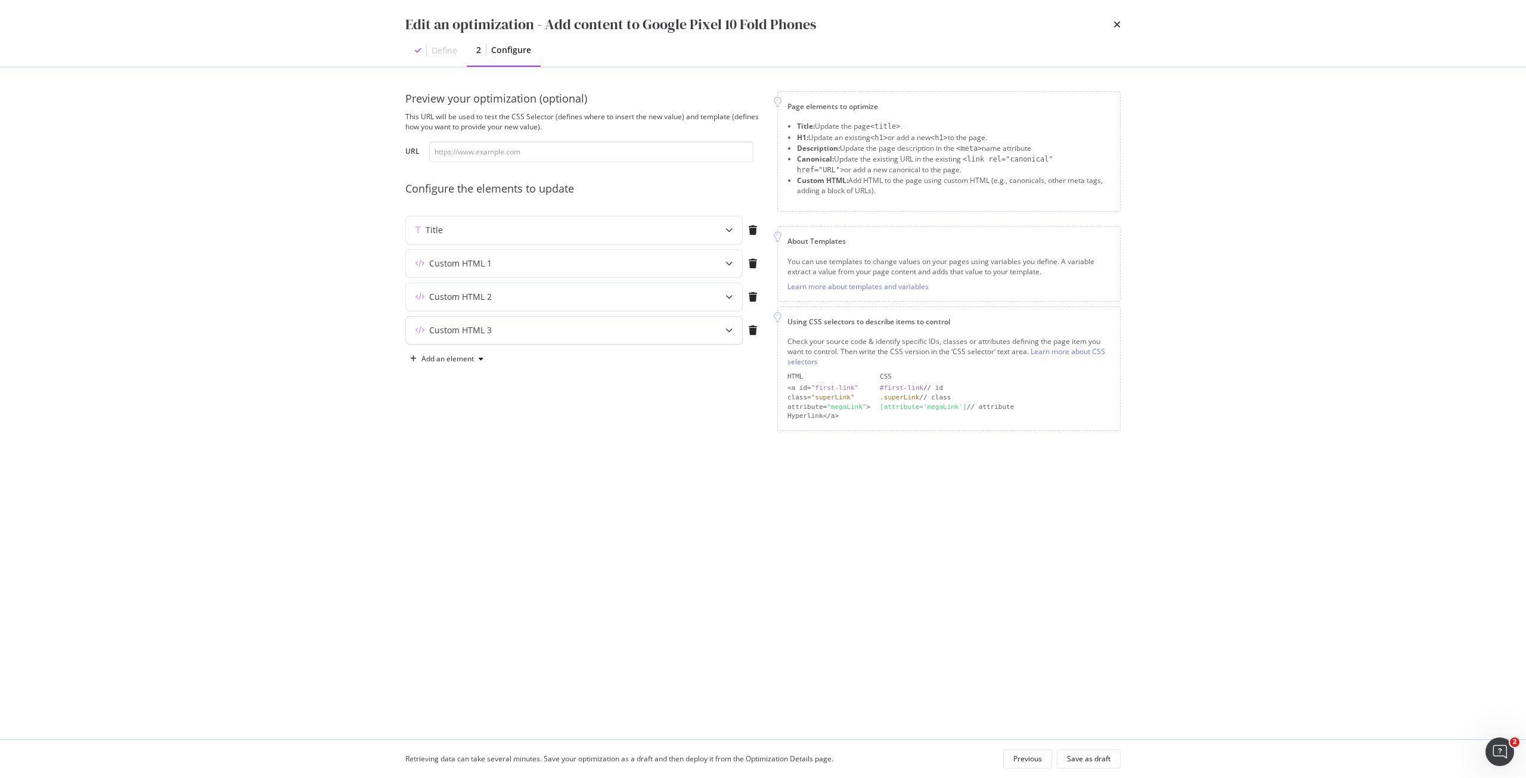
click at [709, 333] on div "Custom HTML 3" at bounding box center [574, 330] width 336 height 27
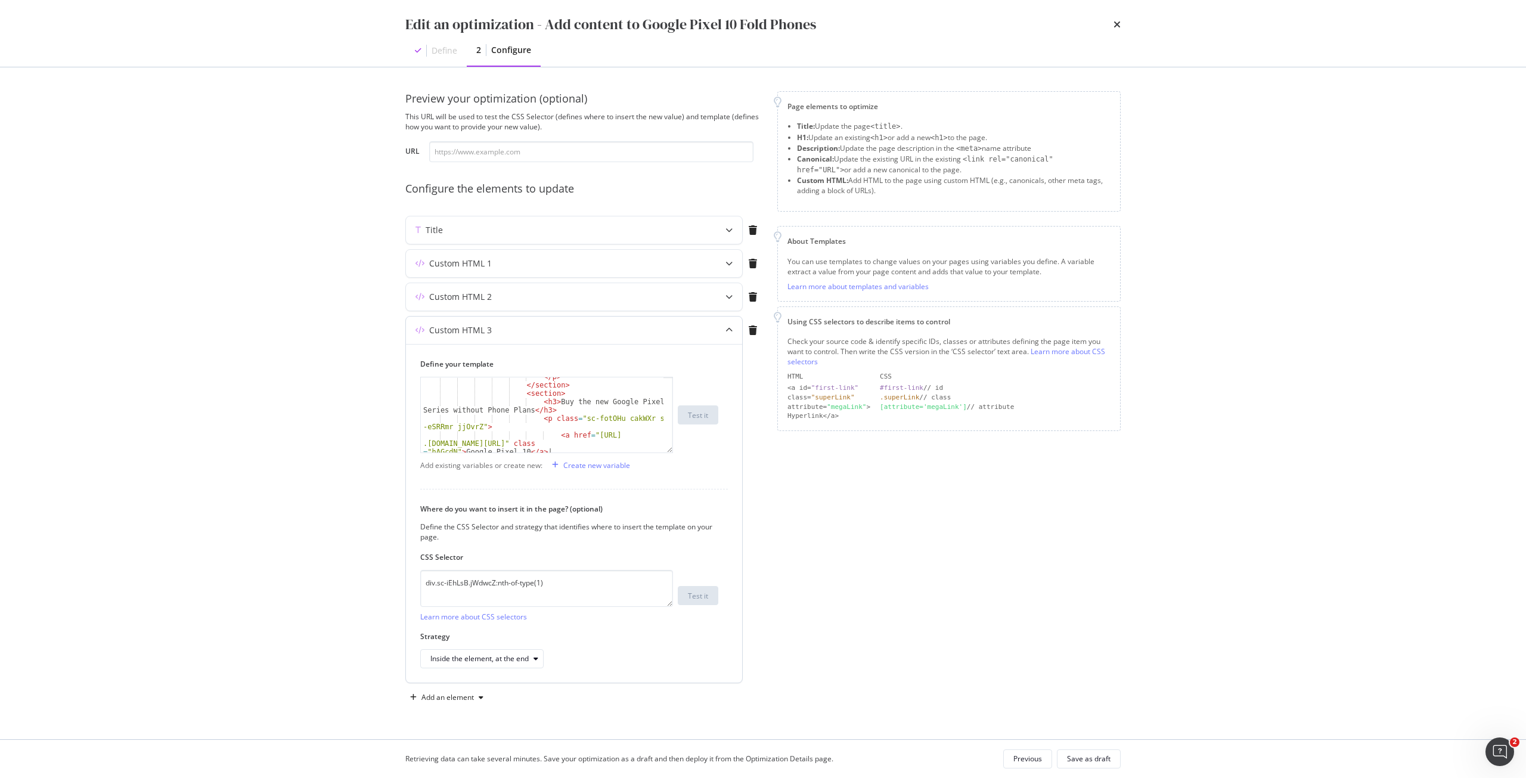
scroll to position [806, 0]
click at [491, 410] on div "</ p > </ section > < section > < h3 > Buy the new Google Pixel 10 Series witho…" at bounding box center [542, 427] width 243 height 109
type textarea "<h3>Buy the new Google Pixel 10 Series without plans</h3>"
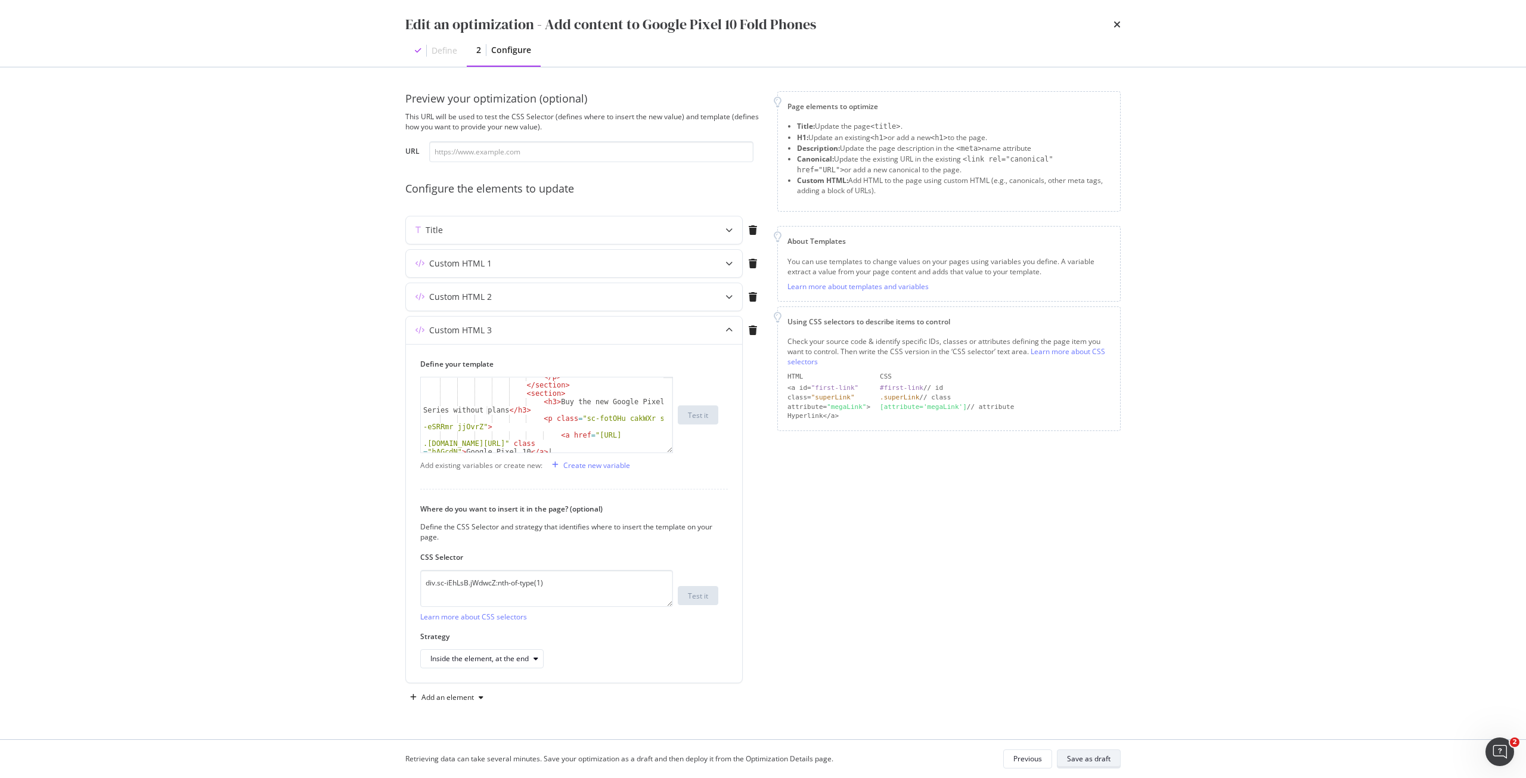
click at [1101, 757] on div "Save as draft" at bounding box center [1089, 759] width 44 height 10
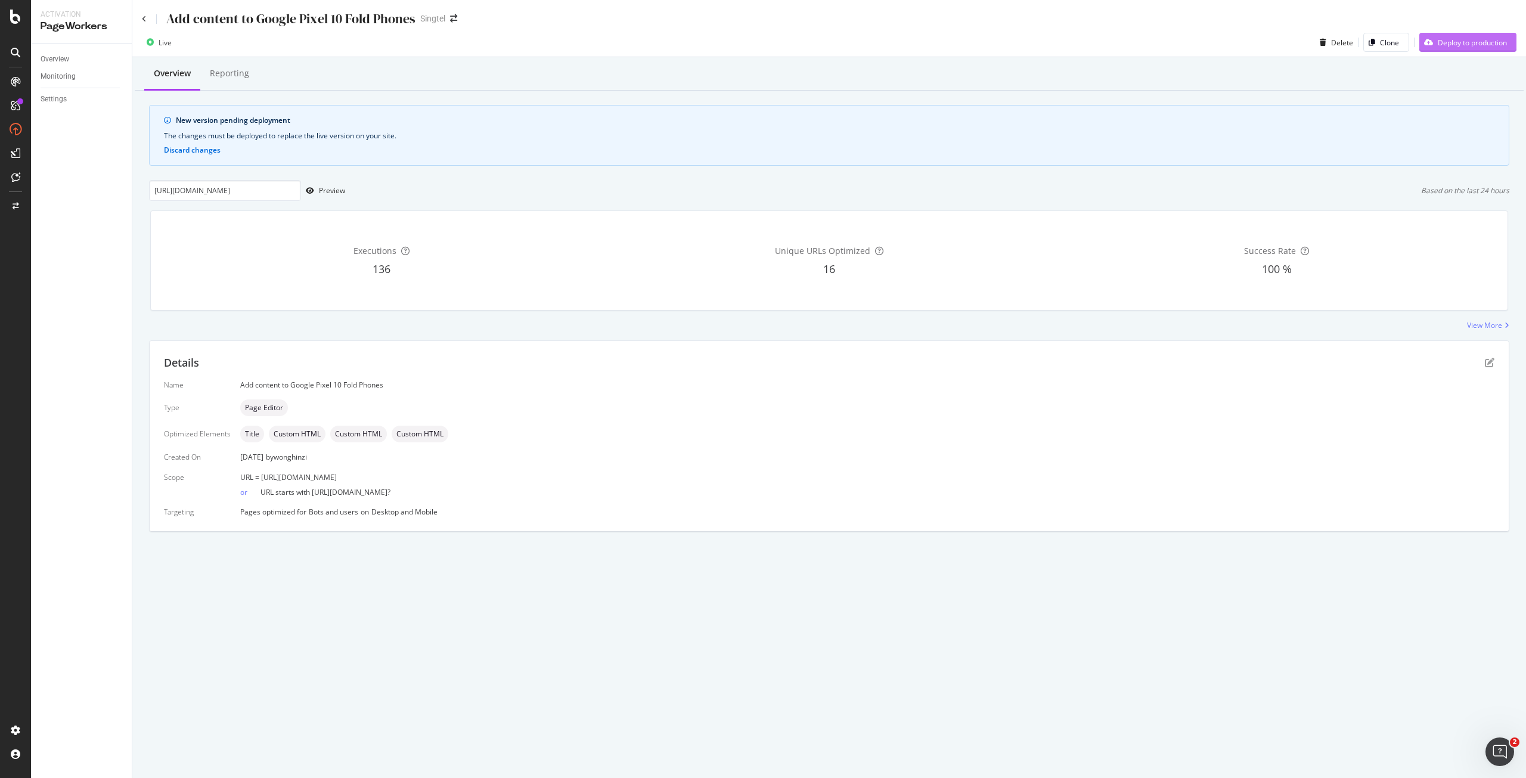
click at [1465, 44] on div "Deploy to production" at bounding box center [1472, 43] width 69 height 10
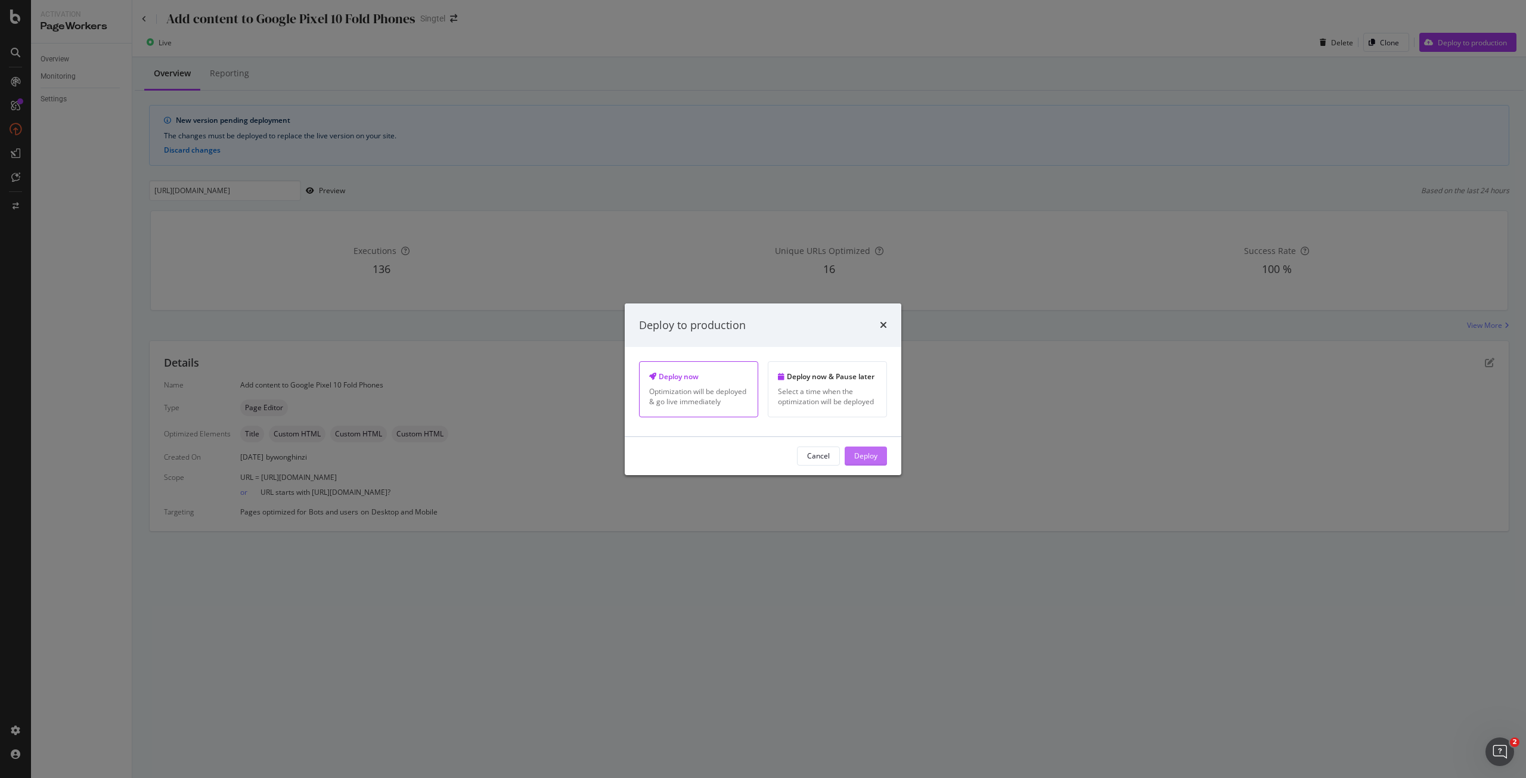
click at [870, 457] on div "Deploy" at bounding box center [865, 456] width 23 height 10
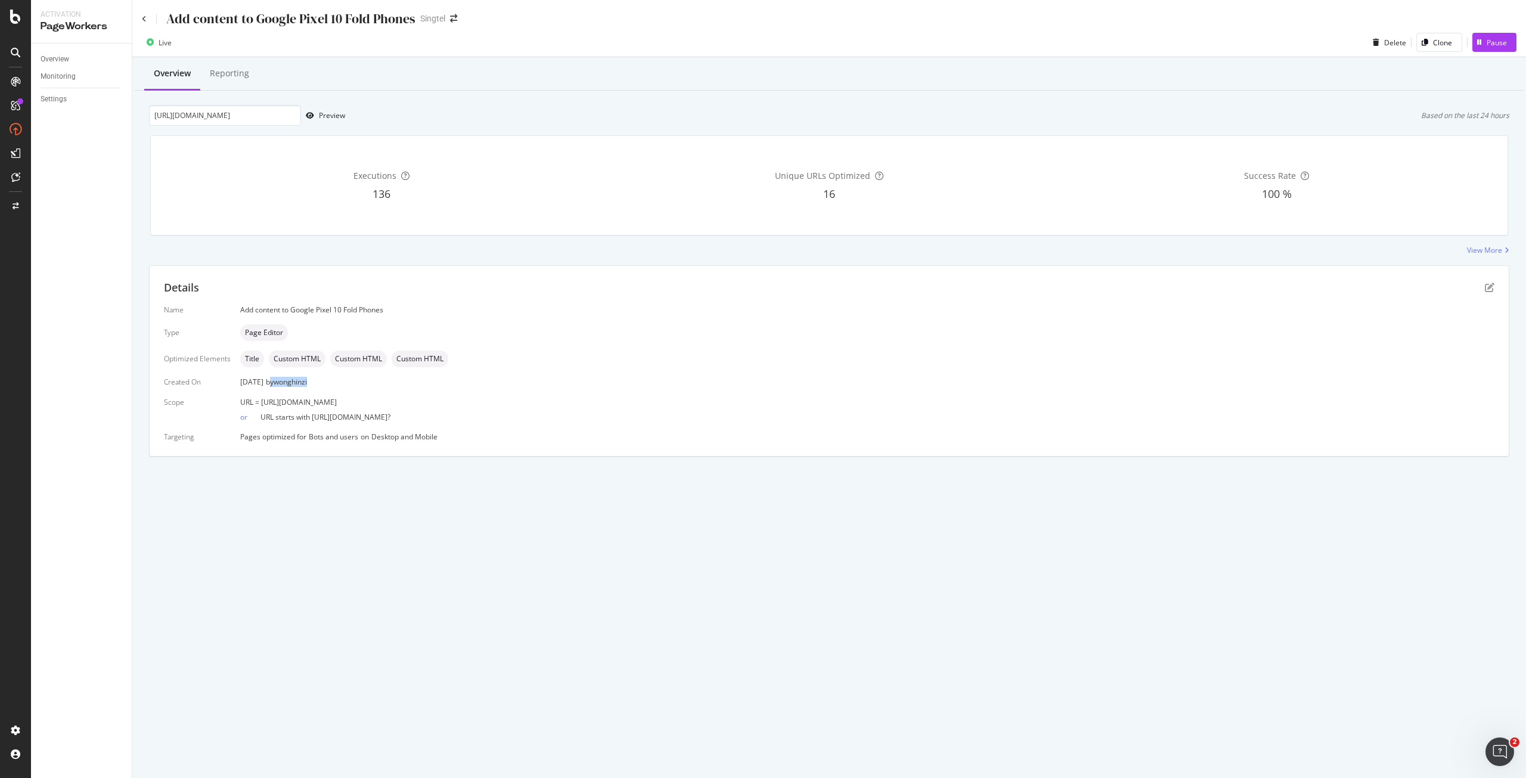
drag, startPoint x: 283, startPoint y: 381, endPoint x: 326, endPoint y: 383, distance: 43.0
click at [307, 383] on div "by [PERSON_NAME]" at bounding box center [286, 382] width 41 height 10
click at [537, 414] on div "or URL starts with [URL][DOMAIN_NAME]?" at bounding box center [867, 414] width 1254 height 15
click at [147, 20] on div "Add content to Google Pixel 10 Fold Phones" at bounding box center [279, 19] width 274 height 18
click at [145, 18] on icon at bounding box center [144, 19] width 5 height 7
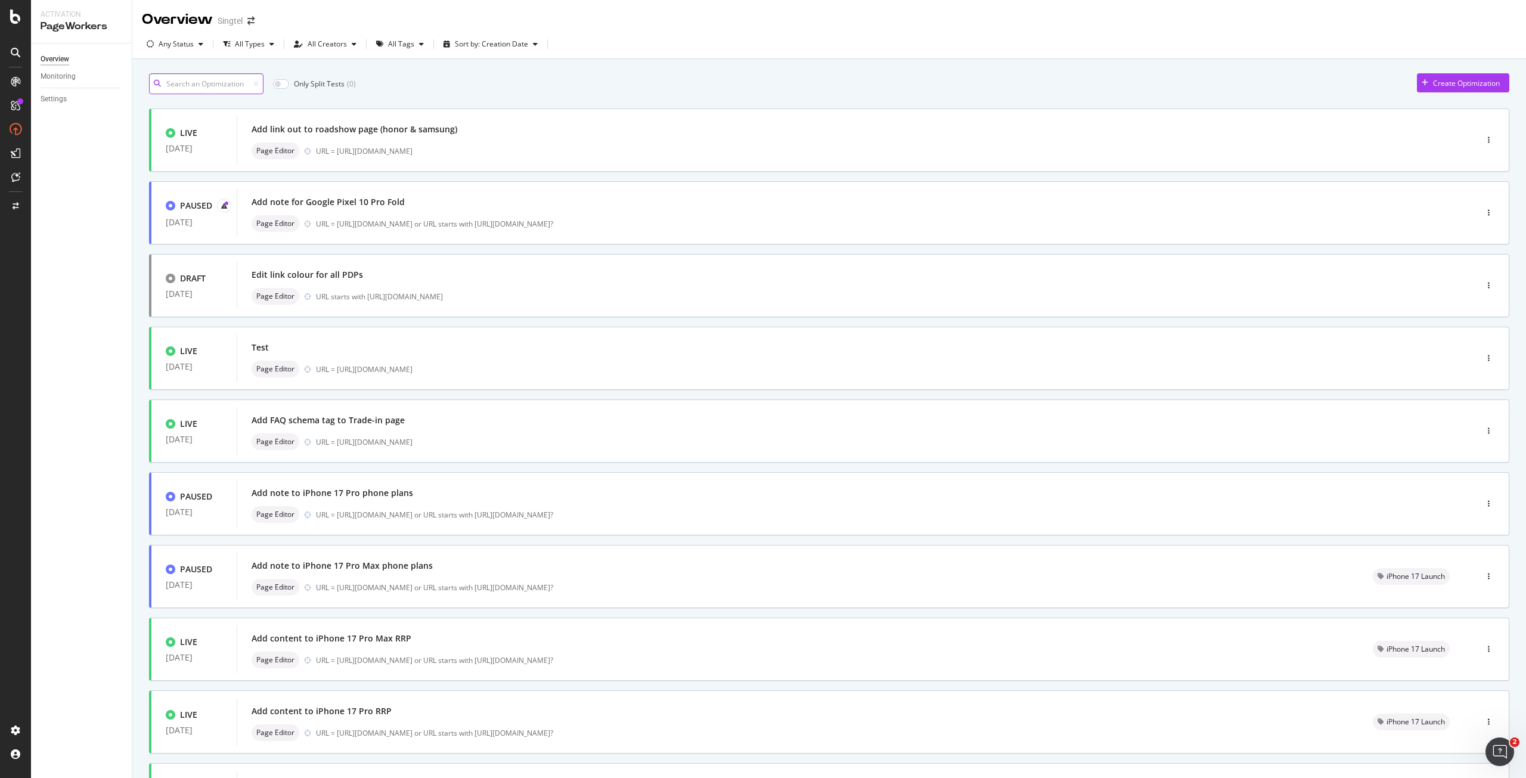
click at [205, 80] on input at bounding box center [206, 83] width 114 height 21
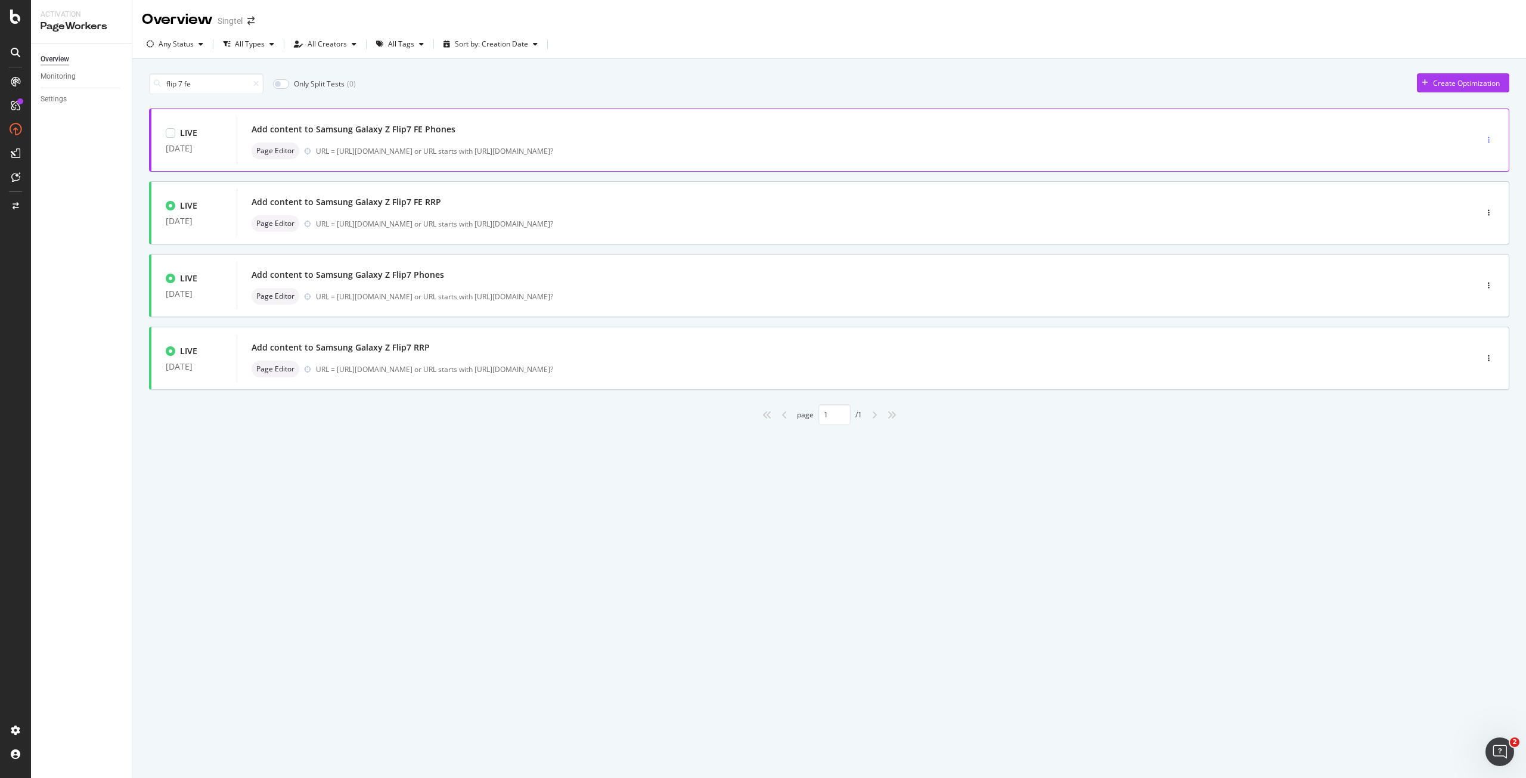
click at [1488, 138] on icon "button" at bounding box center [1489, 140] width 2 height 7
click at [1470, 164] on div "Edit" at bounding box center [1471, 162] width 13 height 10
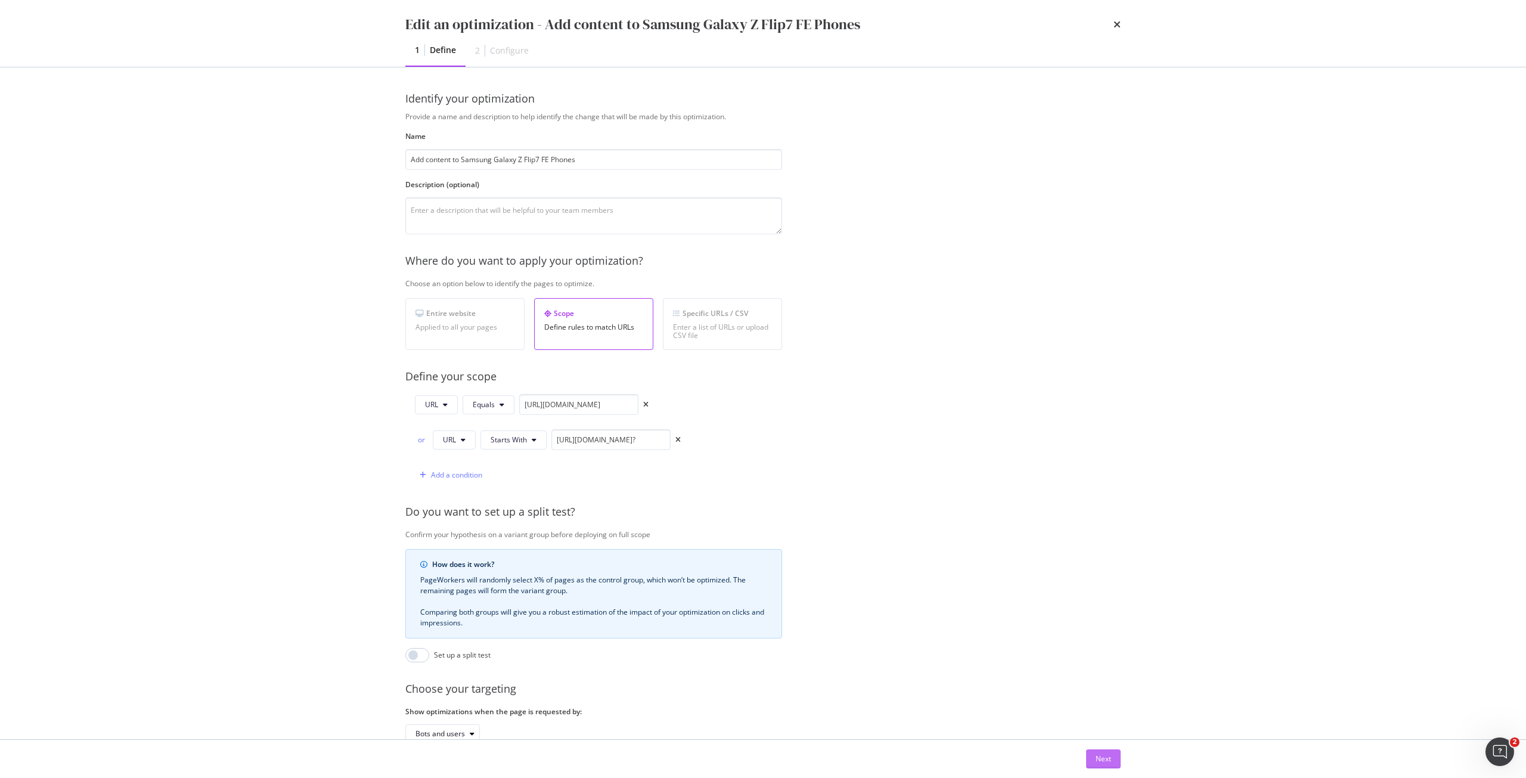
click at [1098, 757] on button "Next" at bounding box center [1103, 758] width 35 height 19
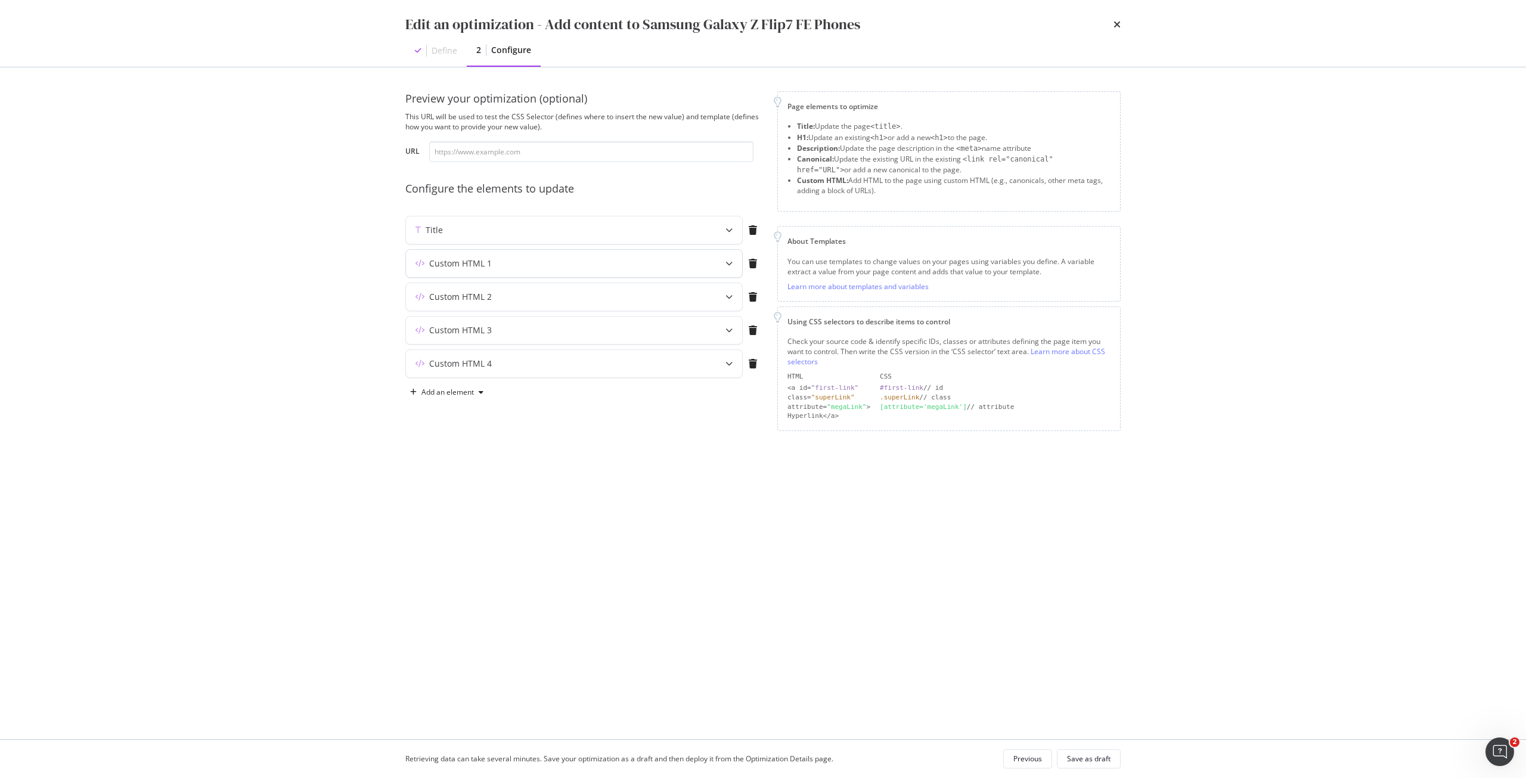
click at [597, 264] on div "Custom HTML 1" at bounding box center [550, 264] width 289 height 12
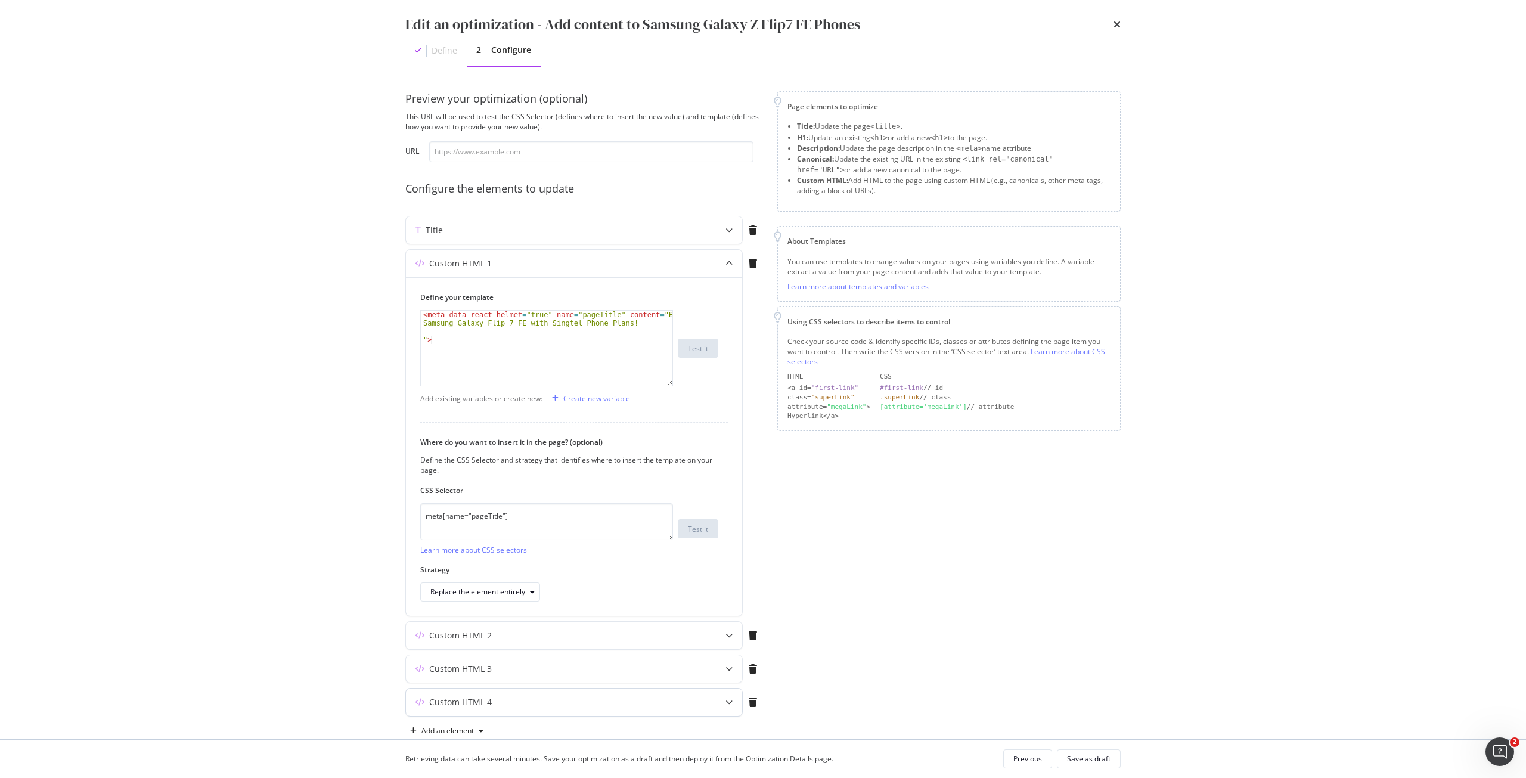
click at [726, 705] on icon "modal" at bounding box center [729, 702] width 7 height 7
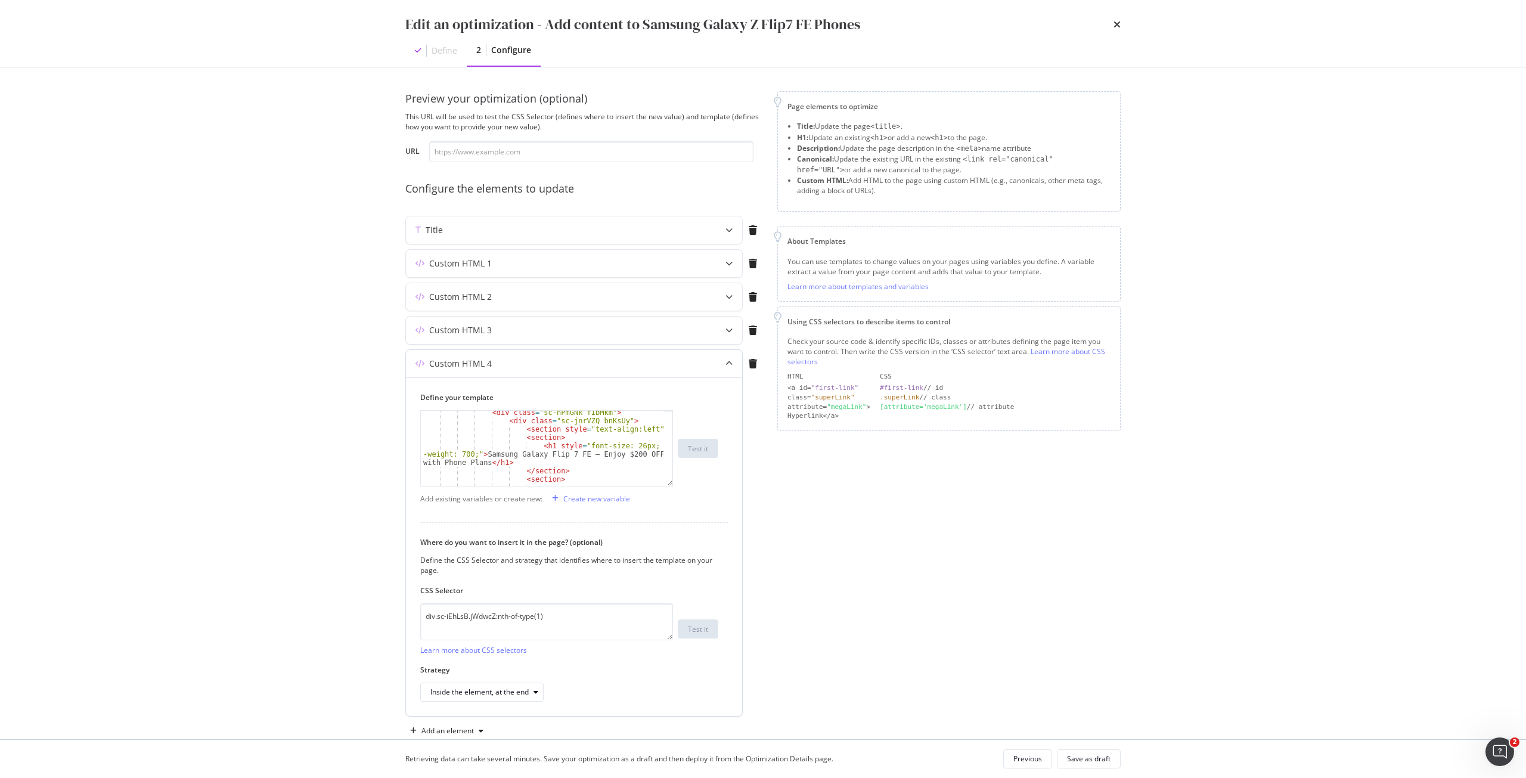
scroll to position [36, 0]
click at [1115, 24] on icon "times" at bounding box center [1117, 25] width 7 height 10
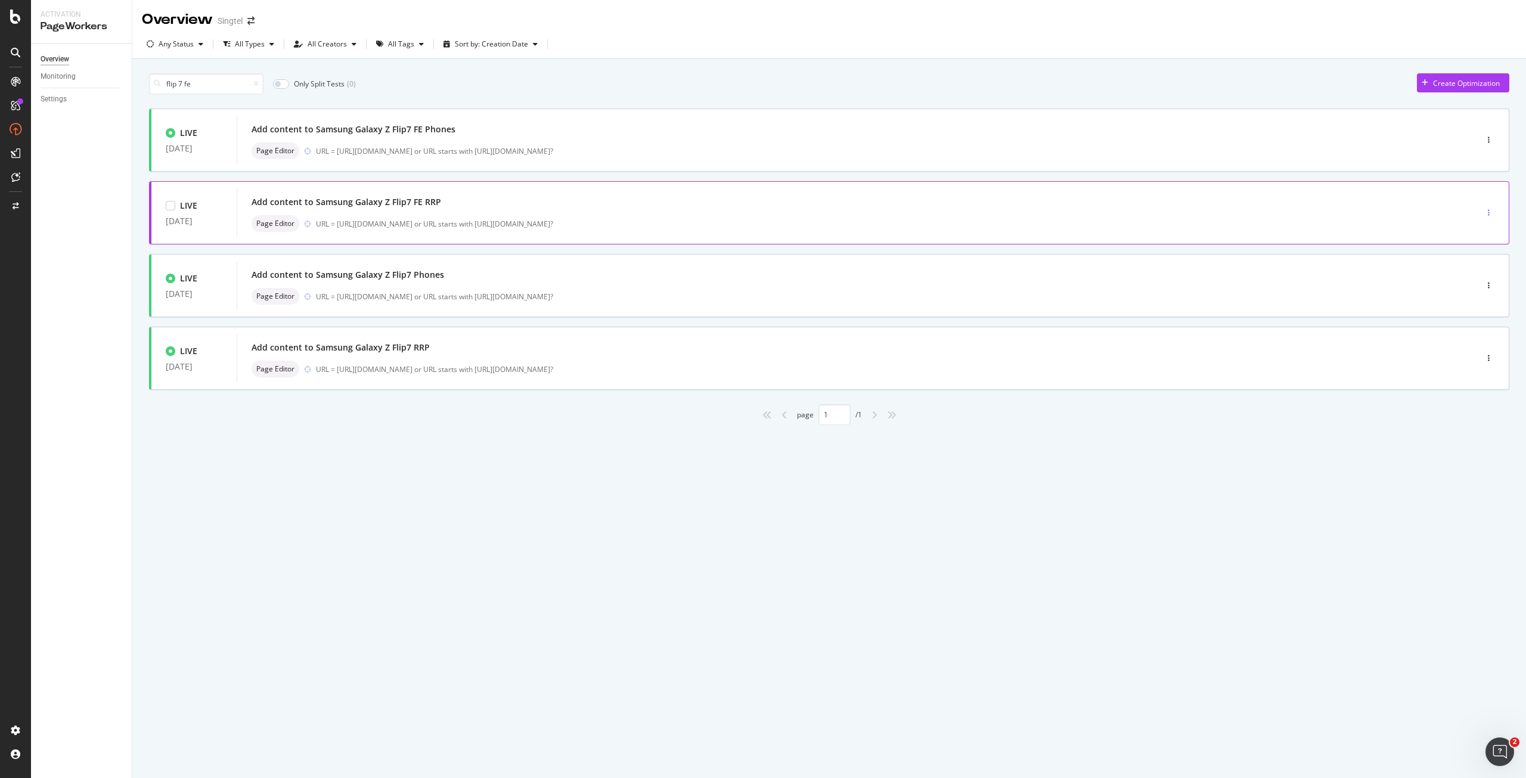
click at [1490, 215] on div "button" at bounding box center [1488, 212] width 11 height 7
click at [1475, 233] on div "Edit" at bounding box center [1471, 235] width 13 height 10
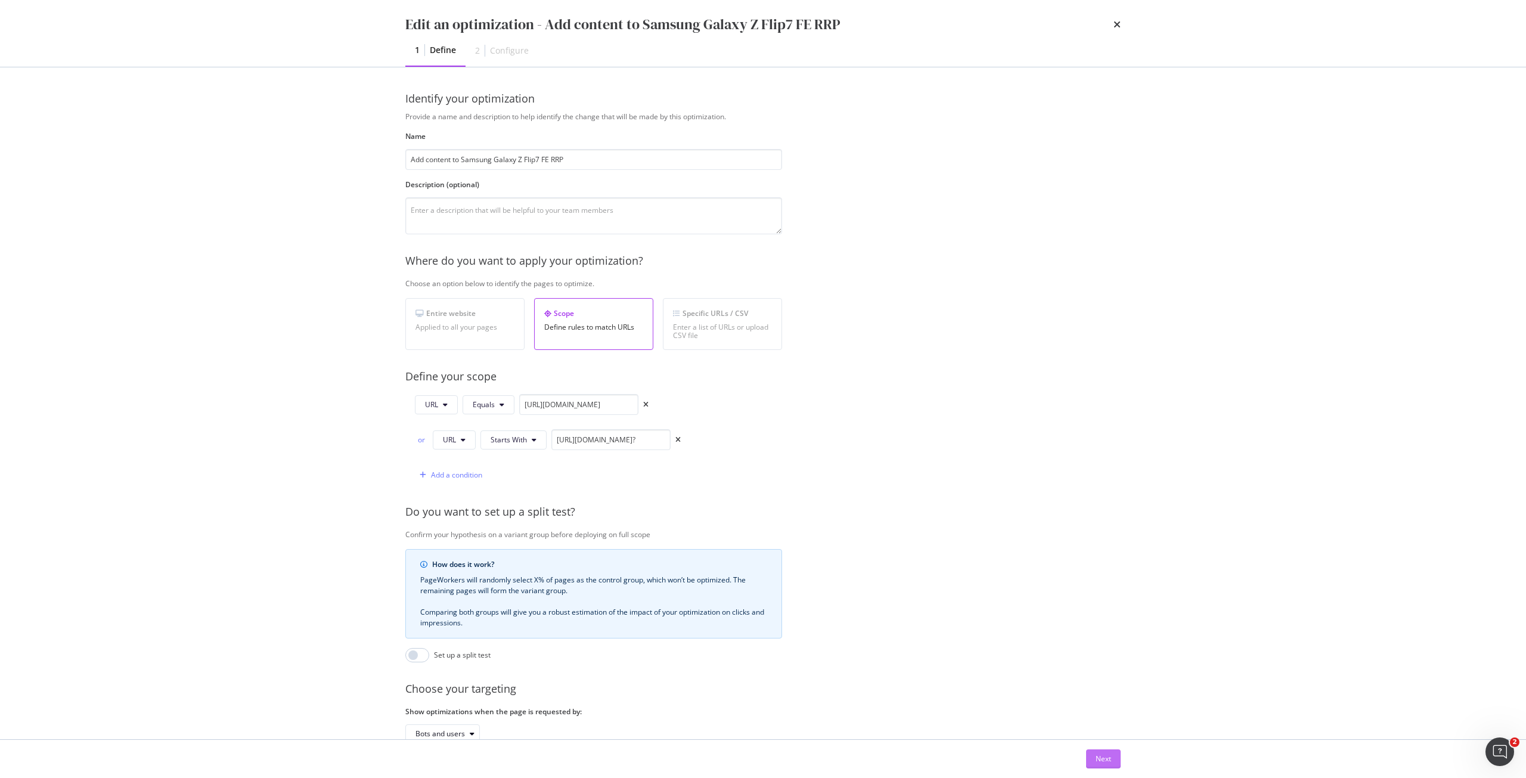
click at [1100, 757] on div "Next" at bounding box center [1104, 759] width 16 height 10
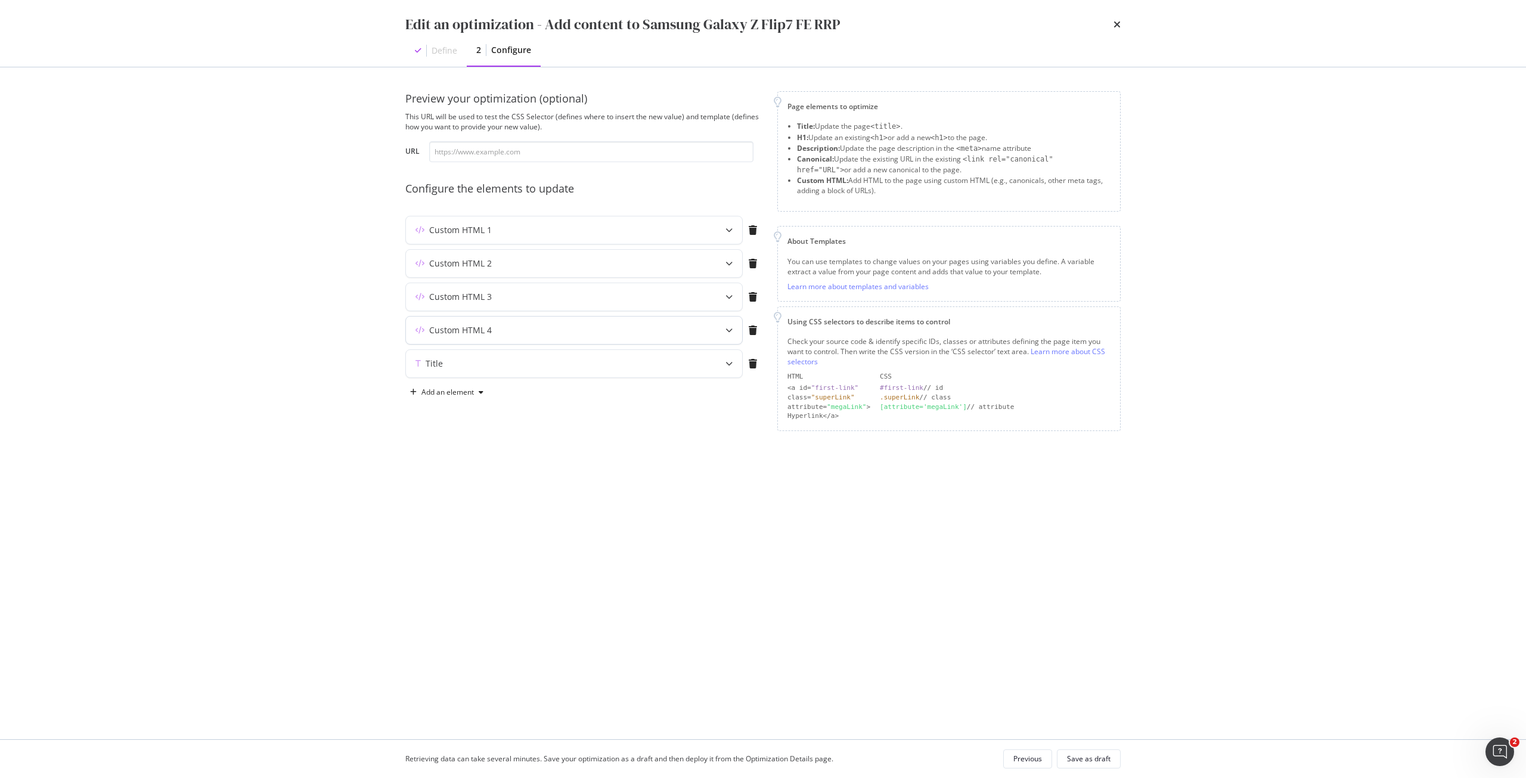
click at [730, 330] on icon "modal" at bounding box center [729, 330] width 7 height 7
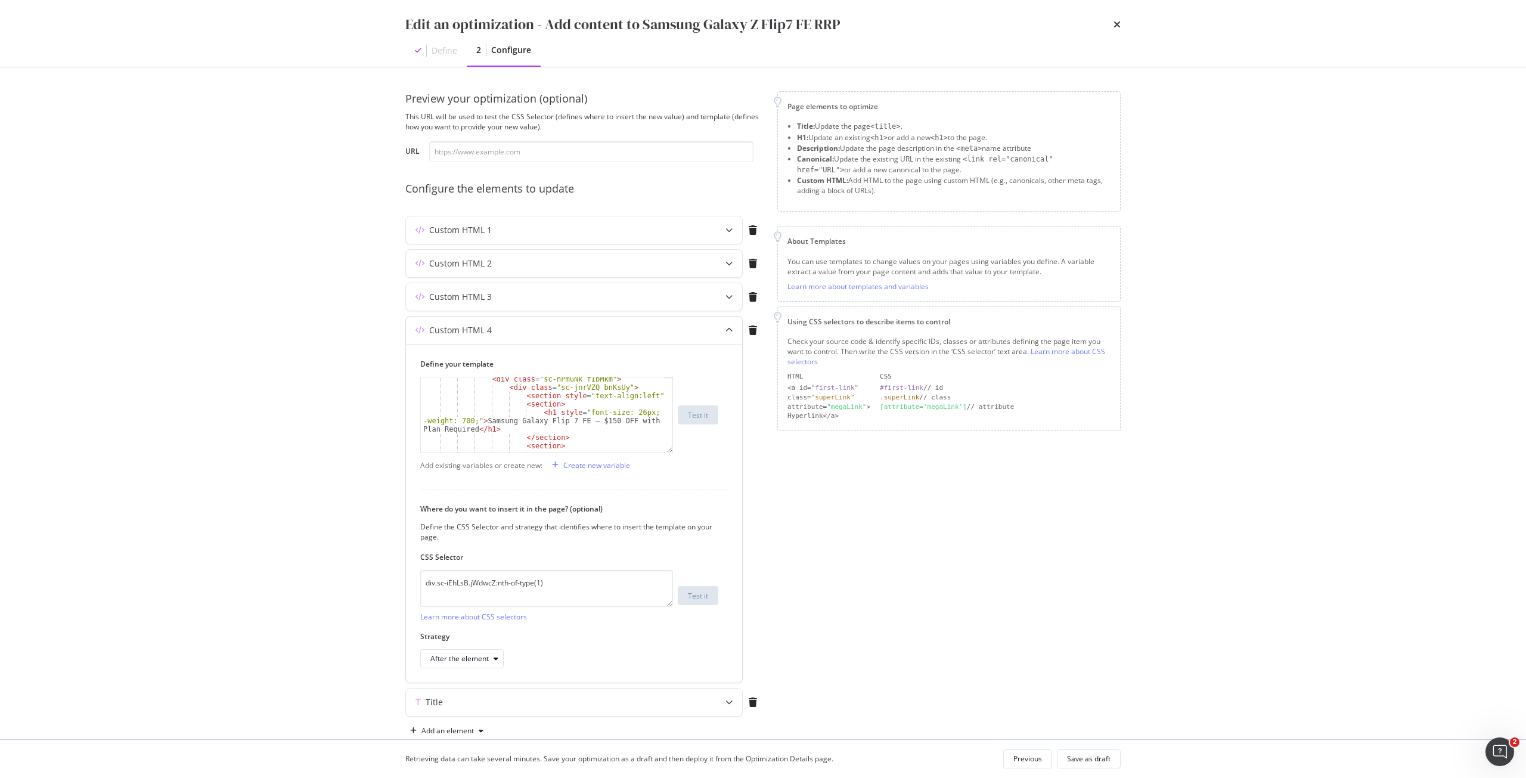
scroll to position [72, 0]
click at [599, 385] on div "< h1 style = "font-size: 26px; font -weight: 700;" > Samsung Galaxy Flip 7 FE –…" at bounding box center [542, 448] width 243 height 150
type textarea "<h1 style="font-size: 26px; font-weight: 700;">Samsung Galaxy Flip 7 FE – $300 …"
click at [1109, 757] on div "Save as draft" at bounding box center [1089, 759] width 44 height 10
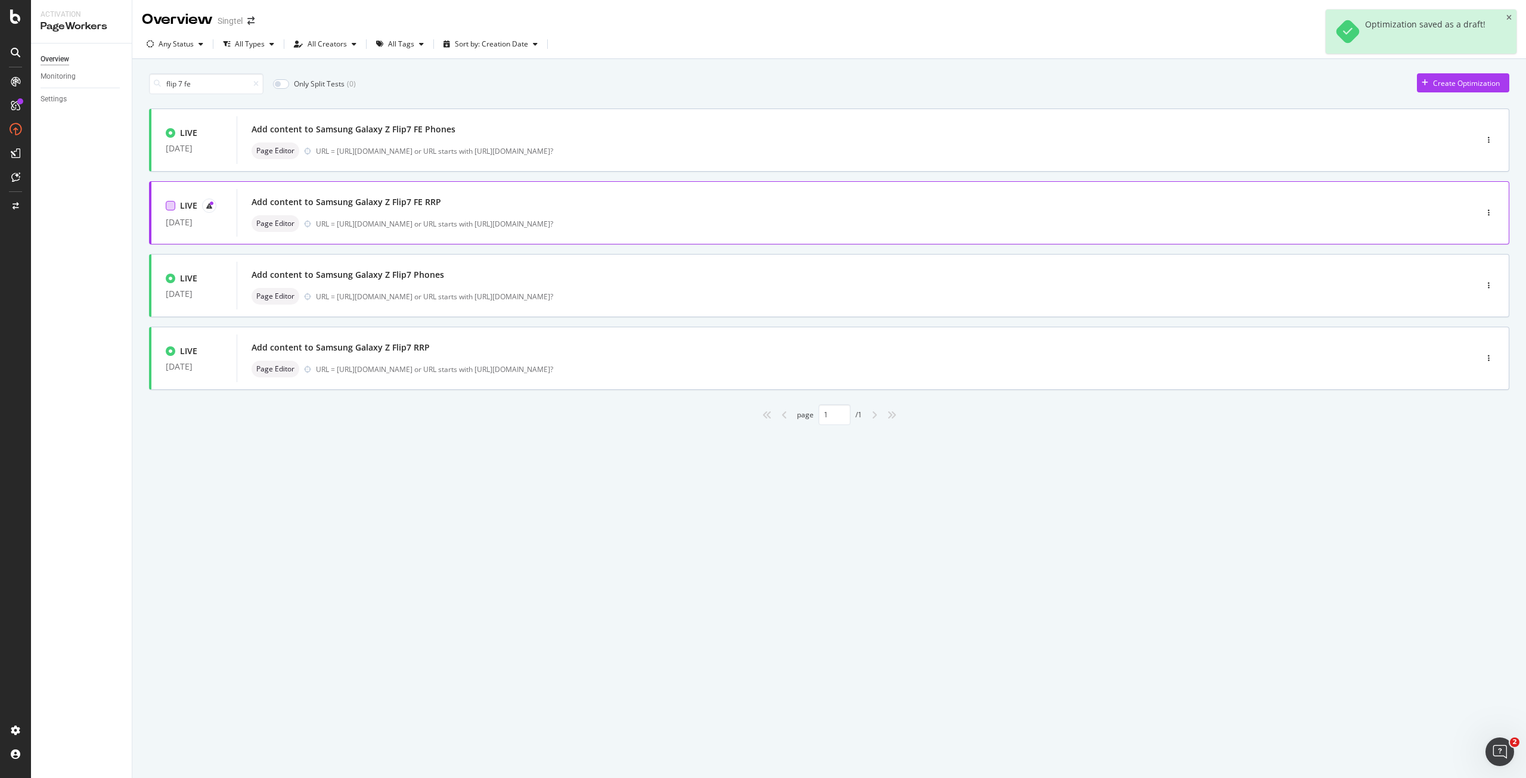
click at [170, 209] on div at bounding box center [171, 206] width 10 height 10
click at [171, 202] on div at bounding box center [171, 206] width 10 height 10
click at [1489, 210] on icon "button" at bounding box center [1489, 212] width 2 height 7
click at [501, 215] on div "Add content to Samsung Galaxy Z Flip7 FE RRP Page Editor URL = [URL][DOMAIN_NAM…" at bounding box center [839, 213] width 1174 height 38
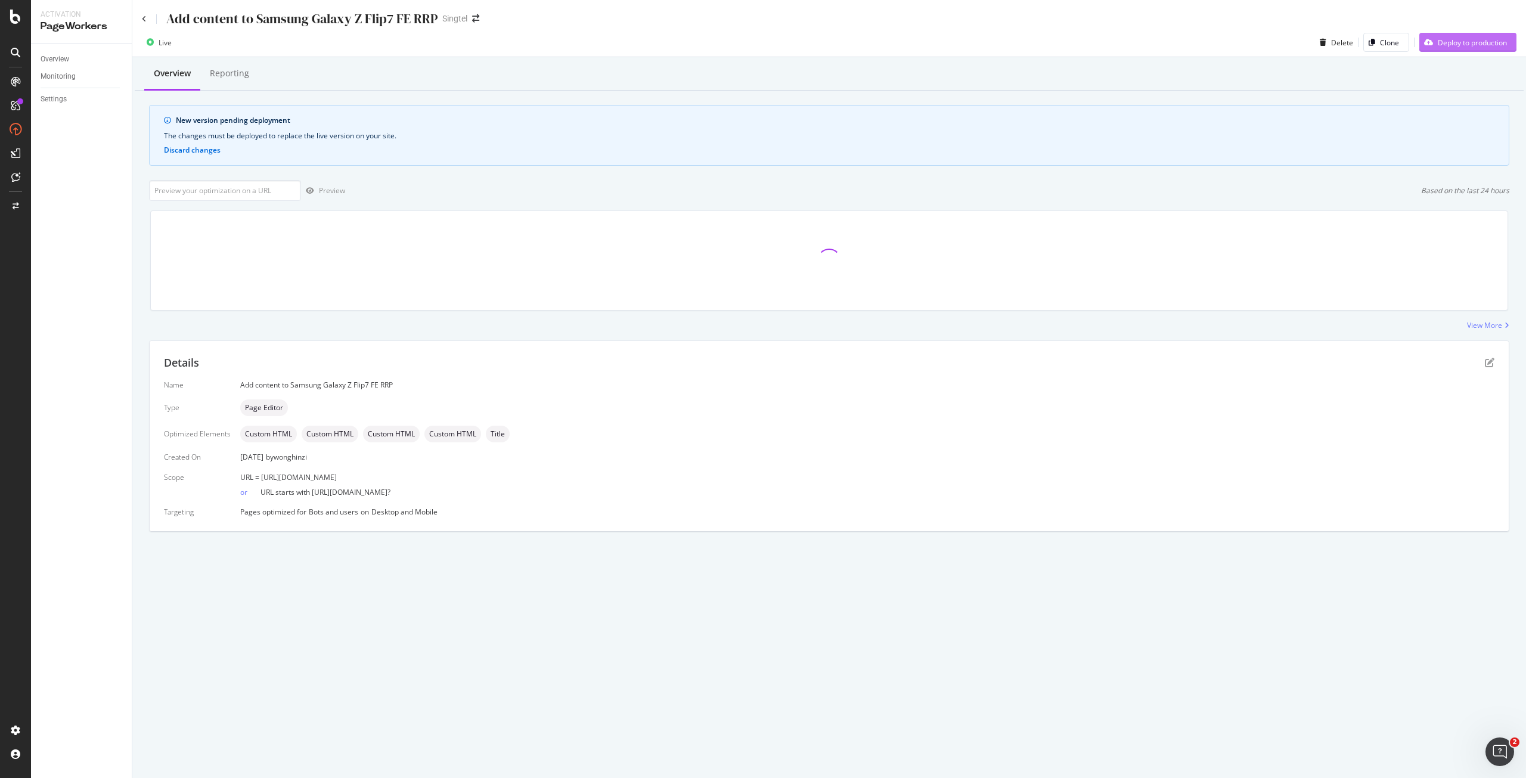
click at [1487, 39] on div "Deploy to production" at bounding box center [1472, 43] width 69 height 10
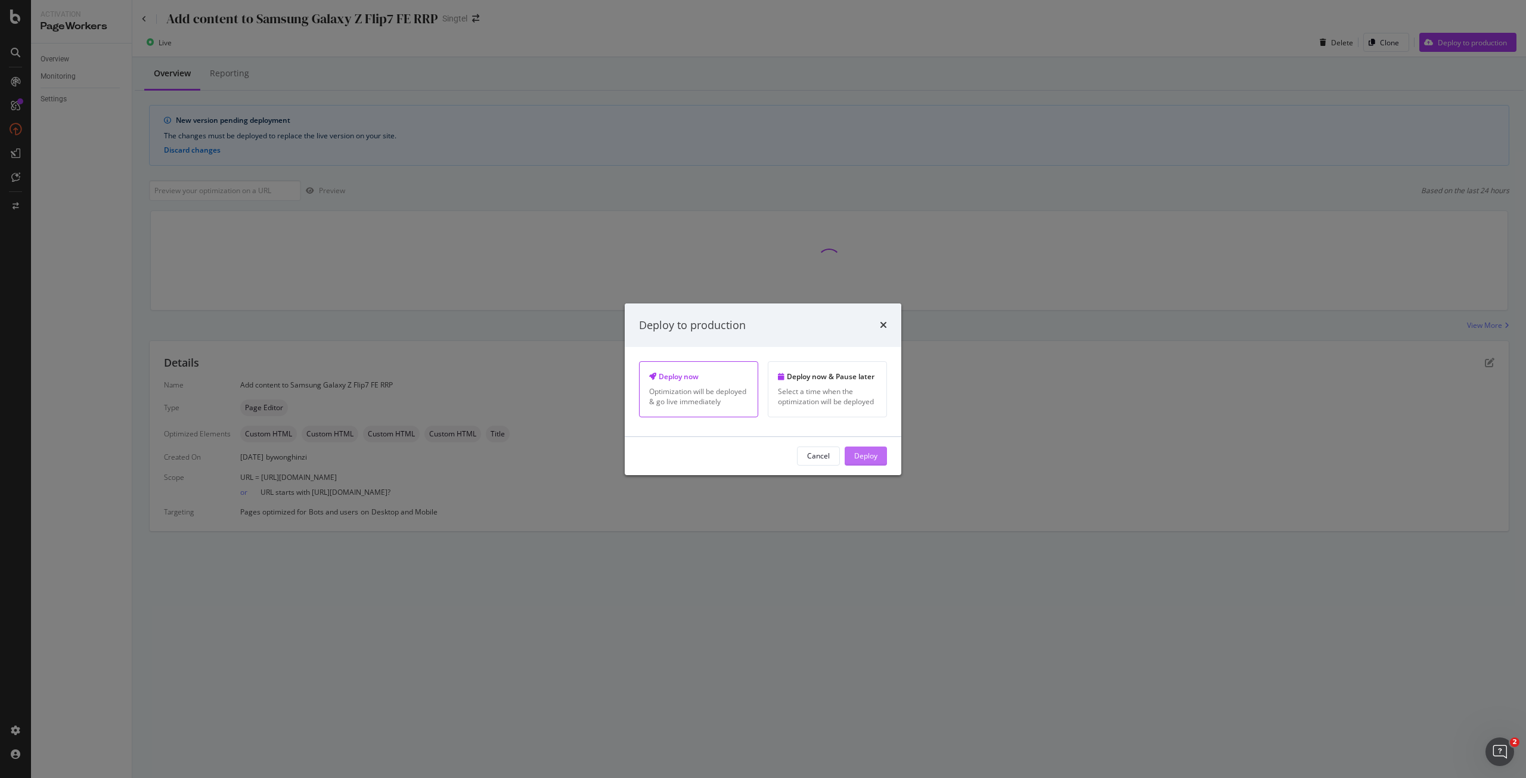
click at [875, 460] on div "Deploy" at bounding box center [865, 456] width 23 height 10
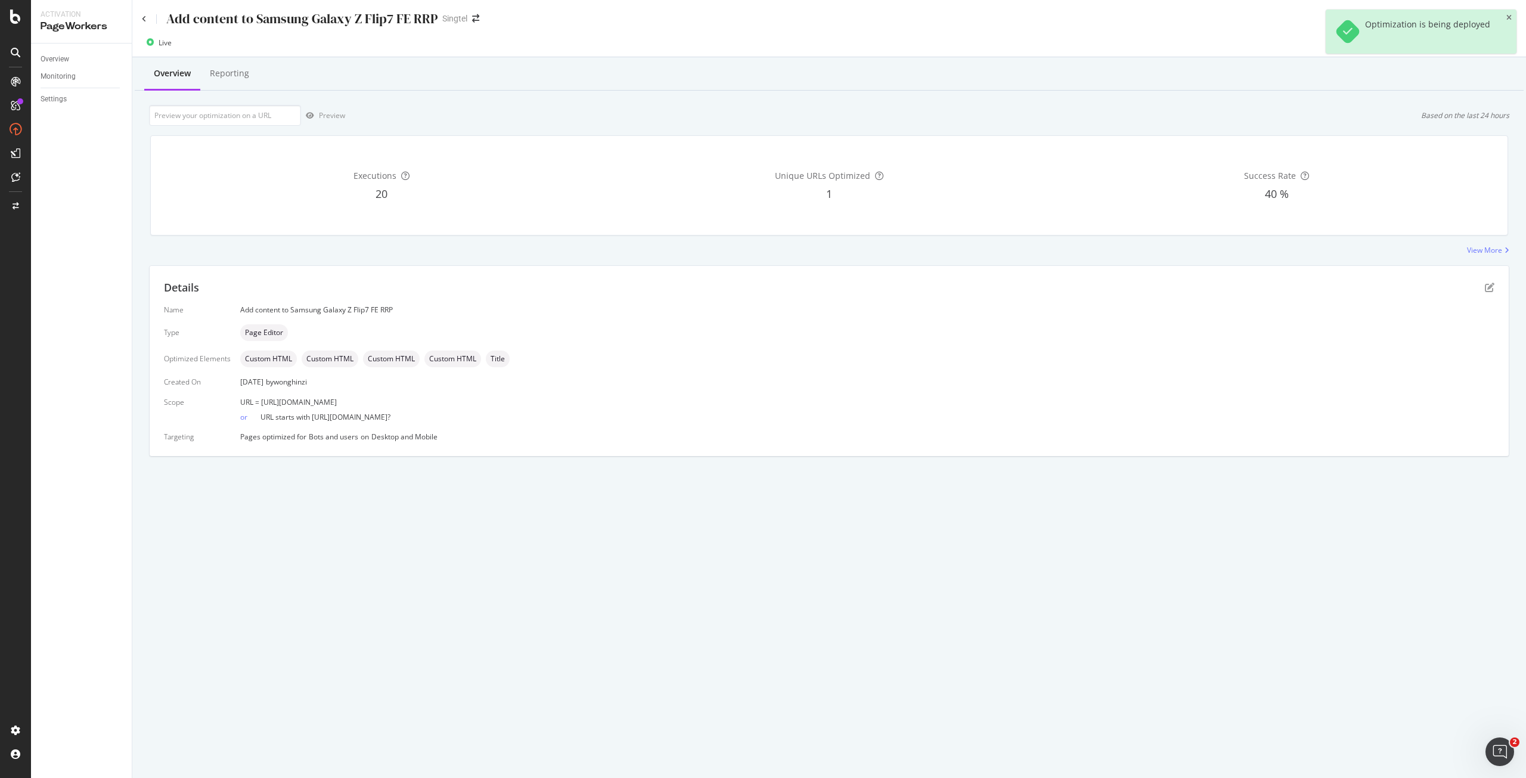
drag, startPoint x: 540, startPoint y: 405, endPoint x: 261, endPoint y: 399, distance: 278.5
click at [261, 399] on div "URL = [URL][DOMAIN_NAME]" at bounding box center [867, 402] width 1254 height 10
copy span "[URL][DOMAIN_NAME]"
click at [1488, 290] on icon "pen-to-square" at bounding box center [1490, 288] width 10 height 10
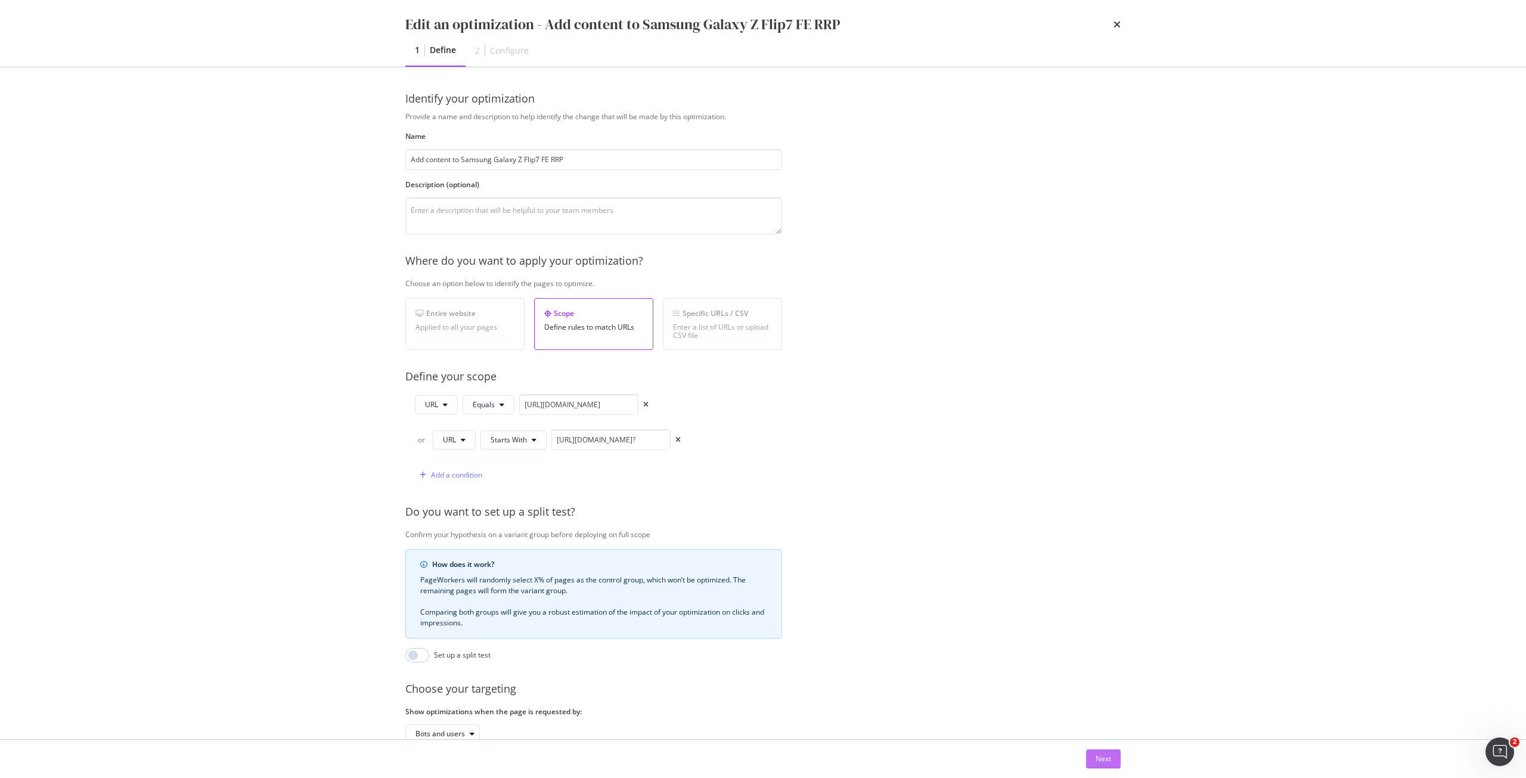
click at [1100, 757] on div "Next" at bounding box center [1104, 759] width 16 height 10
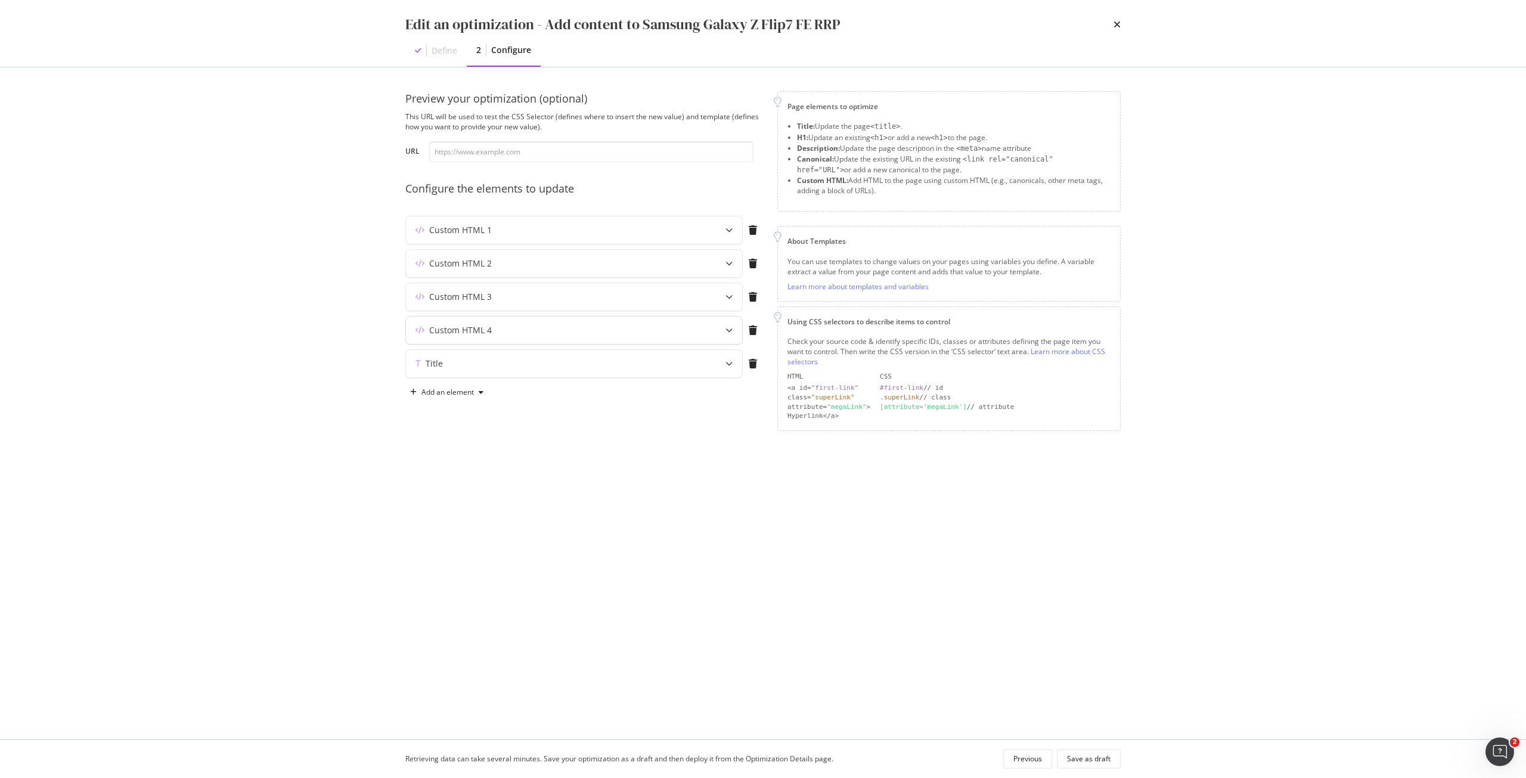
click at [534, 328] on div "Custom HTML 4" at bounding box center [550, 330] width 289 height 12
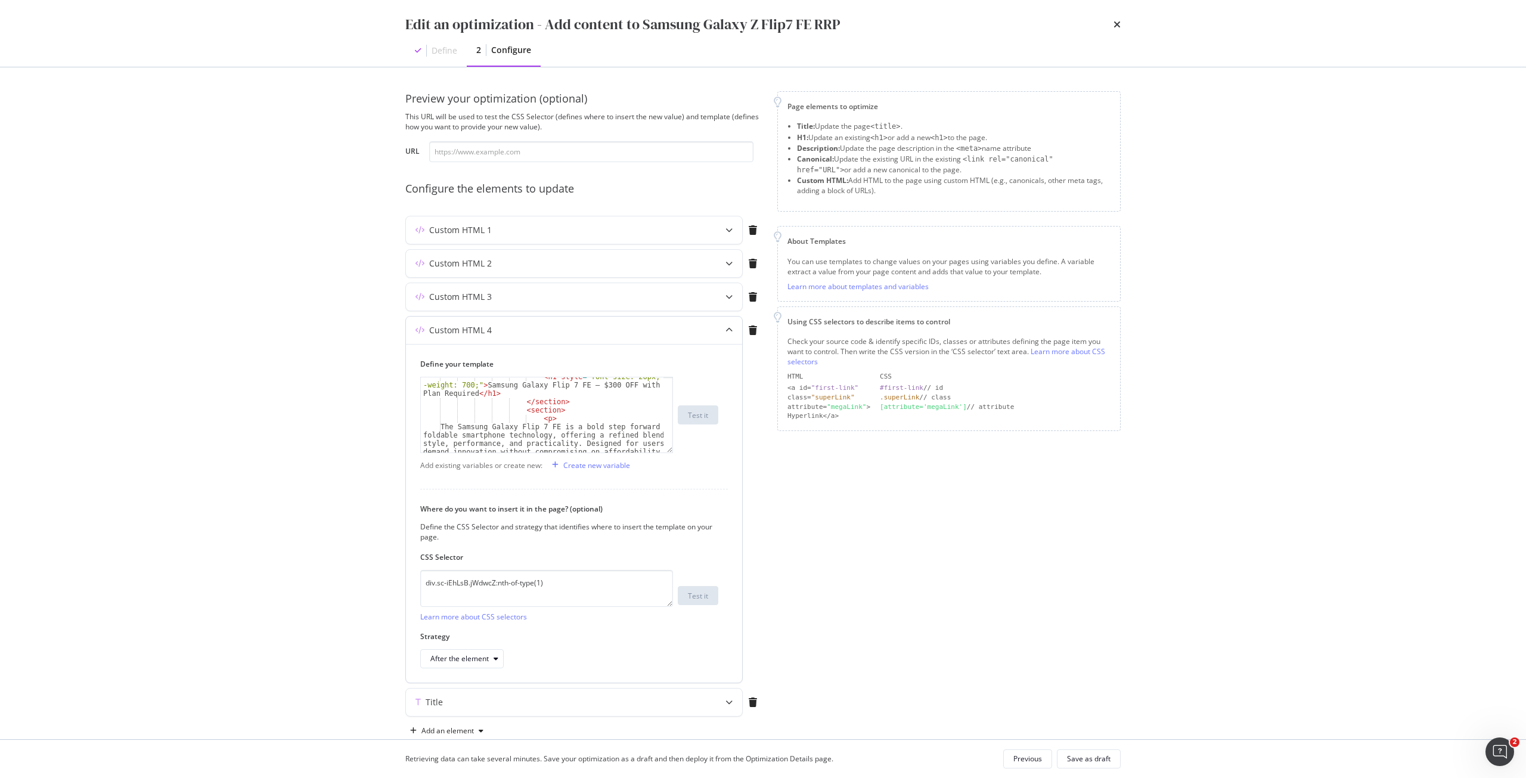
scroll to position [107, 0]
click at [458, 432] on div "< section > < p > The Samsung Galaxy Flip 7 FE is a bold step forward in foldab…" at bounding box center [542, 416] width 243 height 92
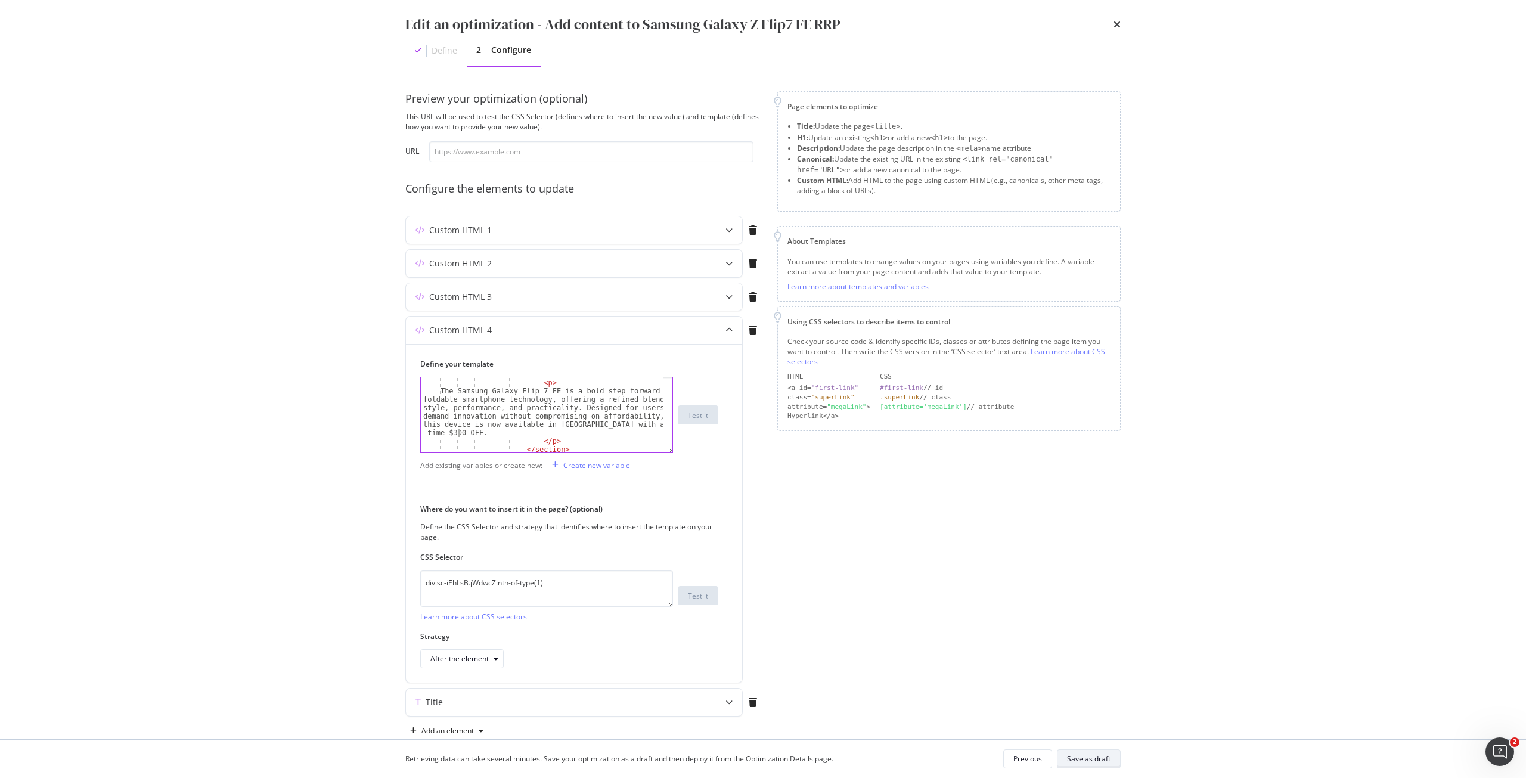
type textarea "The Samsung Galaxy Flip 7 FE is a bold step forward in foldable smartphone tech…"
click at [1098, 757] on div "Save as draft" at bounding box center [1089, 759] width 44 height 10
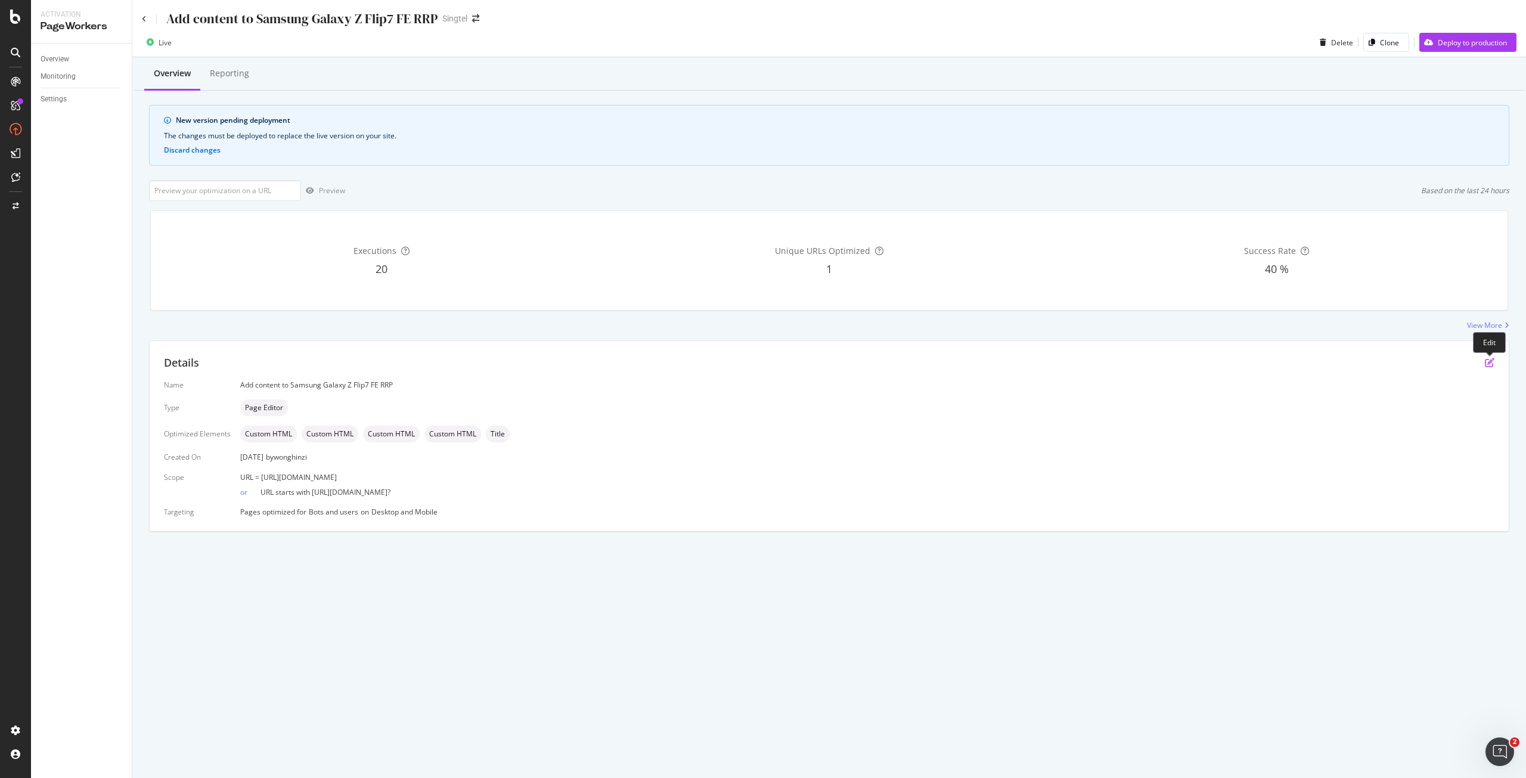
click at [1494, 362] on icon "pen-to-square" at bounding box center [1490, 363] width 10 height 10
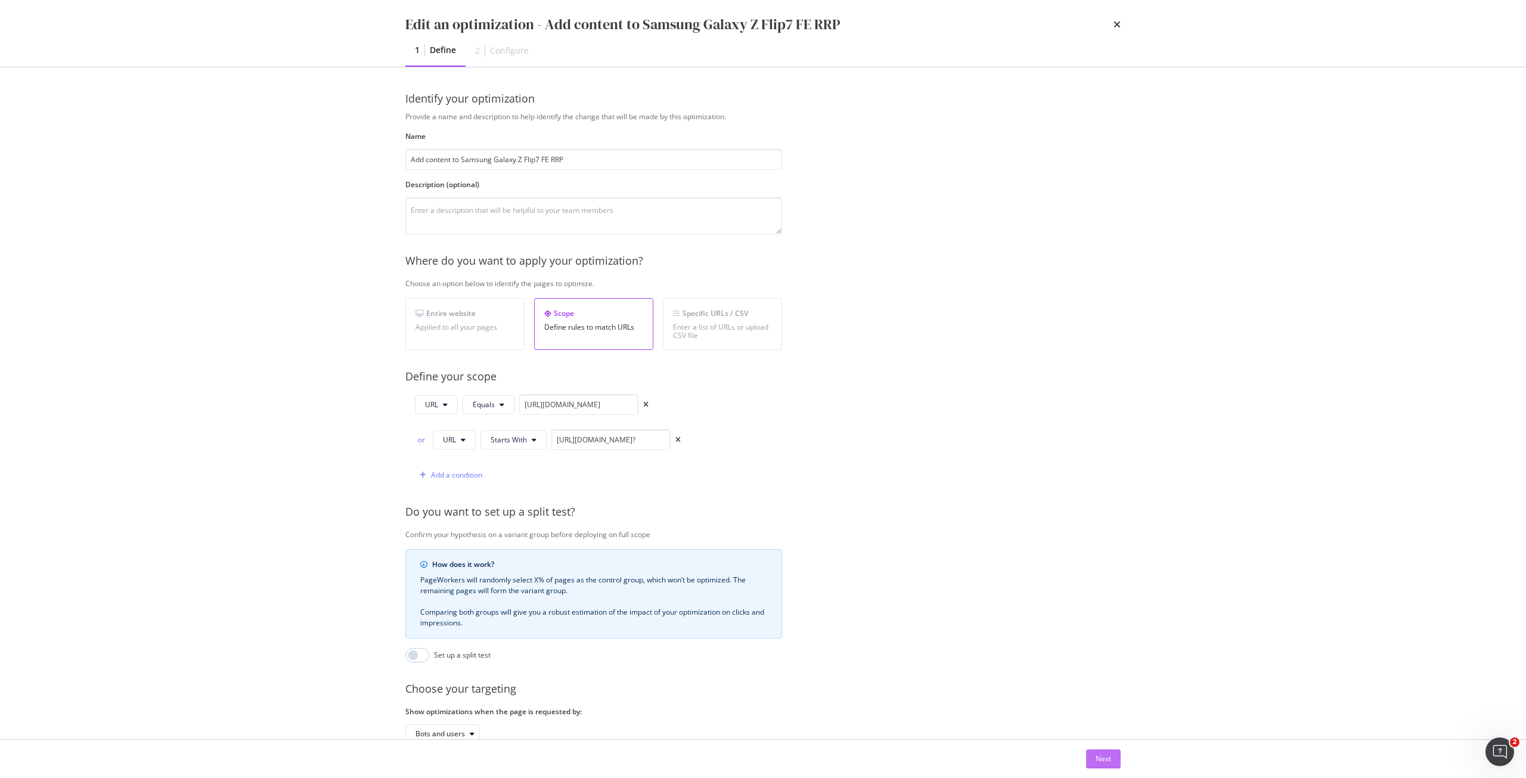
click at [1109, 757] on div "Next" at bounding box center [1104, 759] width 16 height 10
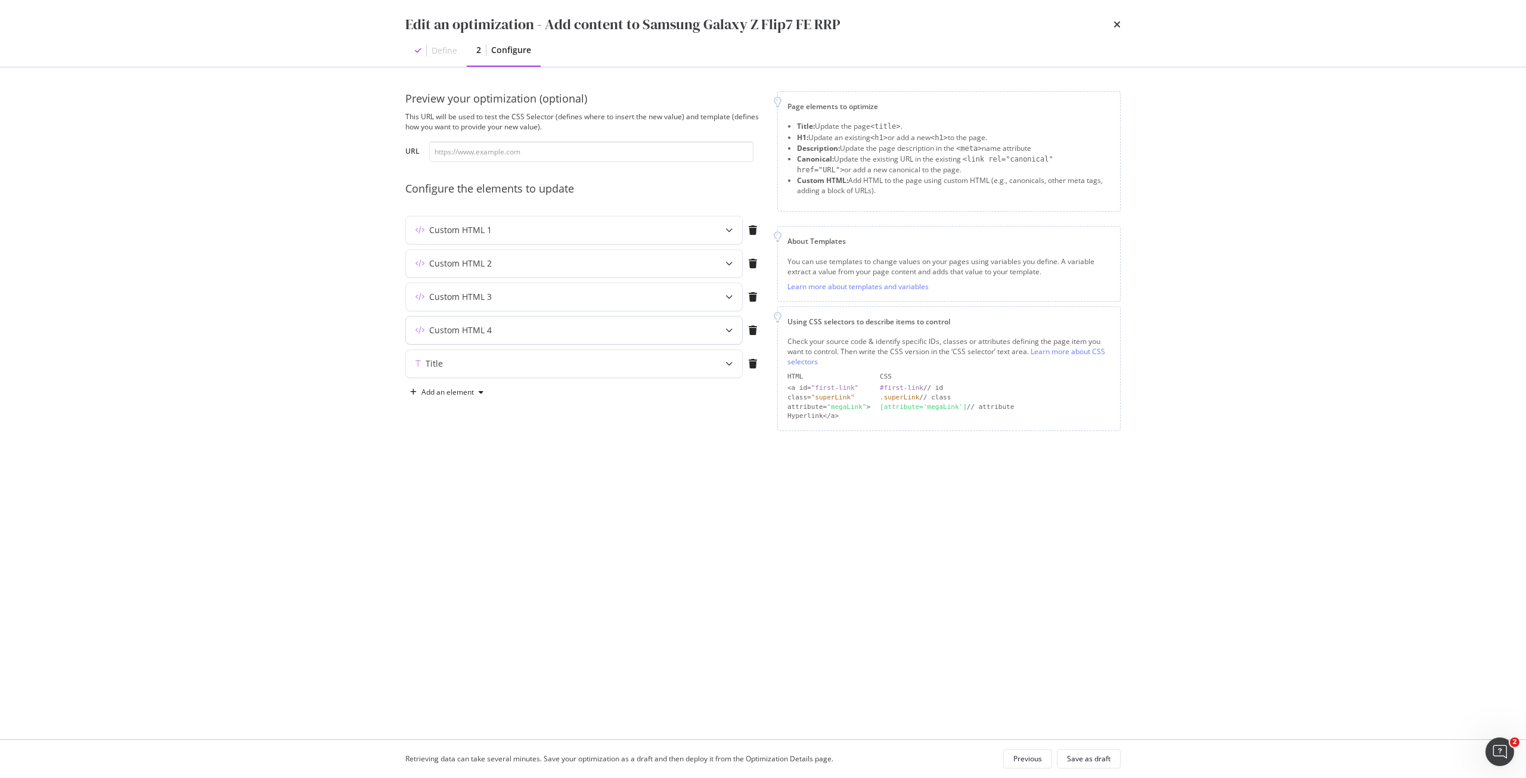
click at [597, 330] on div "Custom HTML 4" at bounding box center [550, 330] width 289 height 12
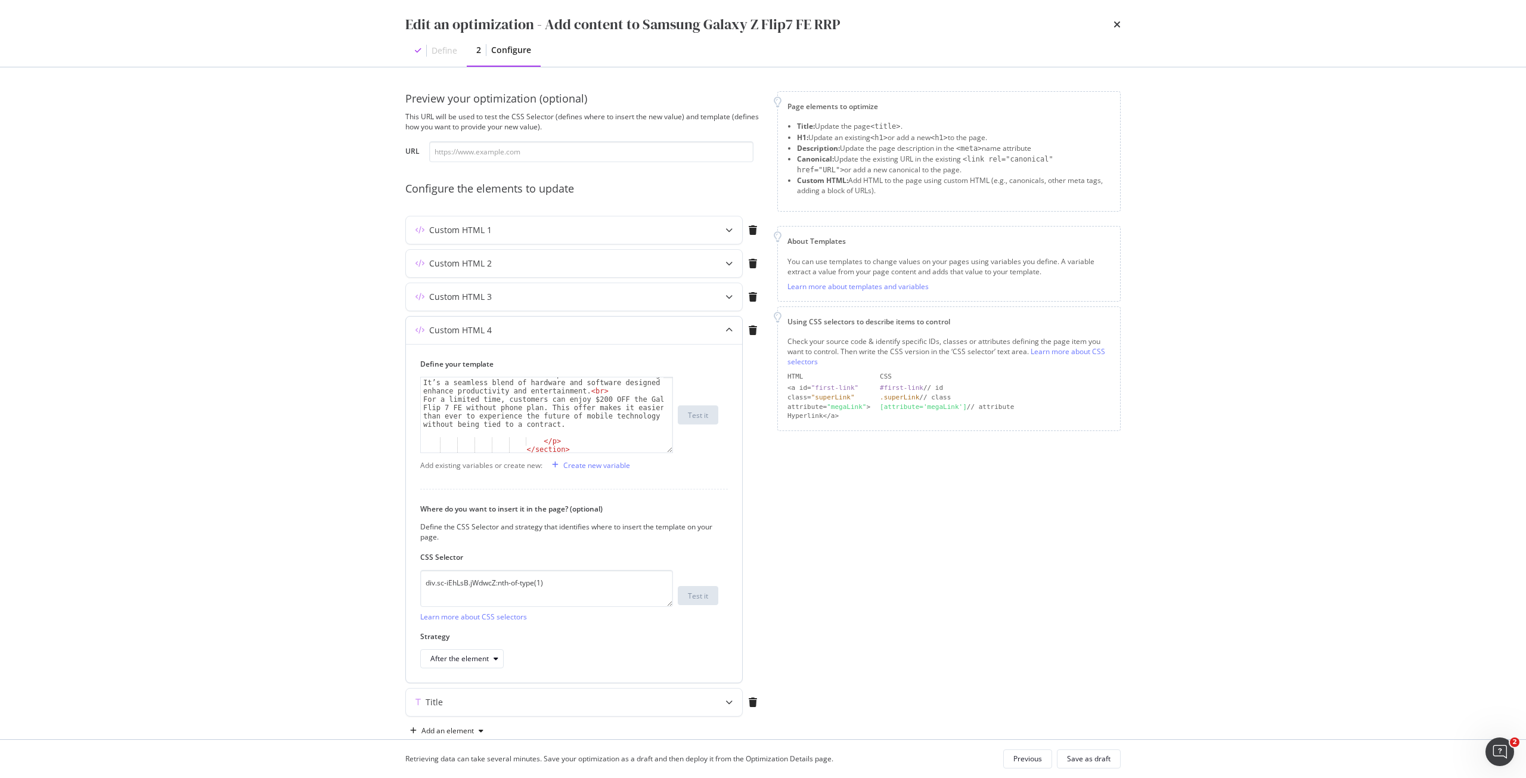
scroll to position [823, 0]
click at [588, 434] on div "Running on Android 15 with Samsung’s One UI 7, the Flip 7 FE offers a refined a…" at bounding box center [542, 456] width 243 height 167
type textarea "For a limited time, customers can enjoy $300 OFF the Galaxy Flip 7 FE without p…"
click at [1093, 757] on div "Save as draft" at bounding box center [1089, 759] width 44 height 10
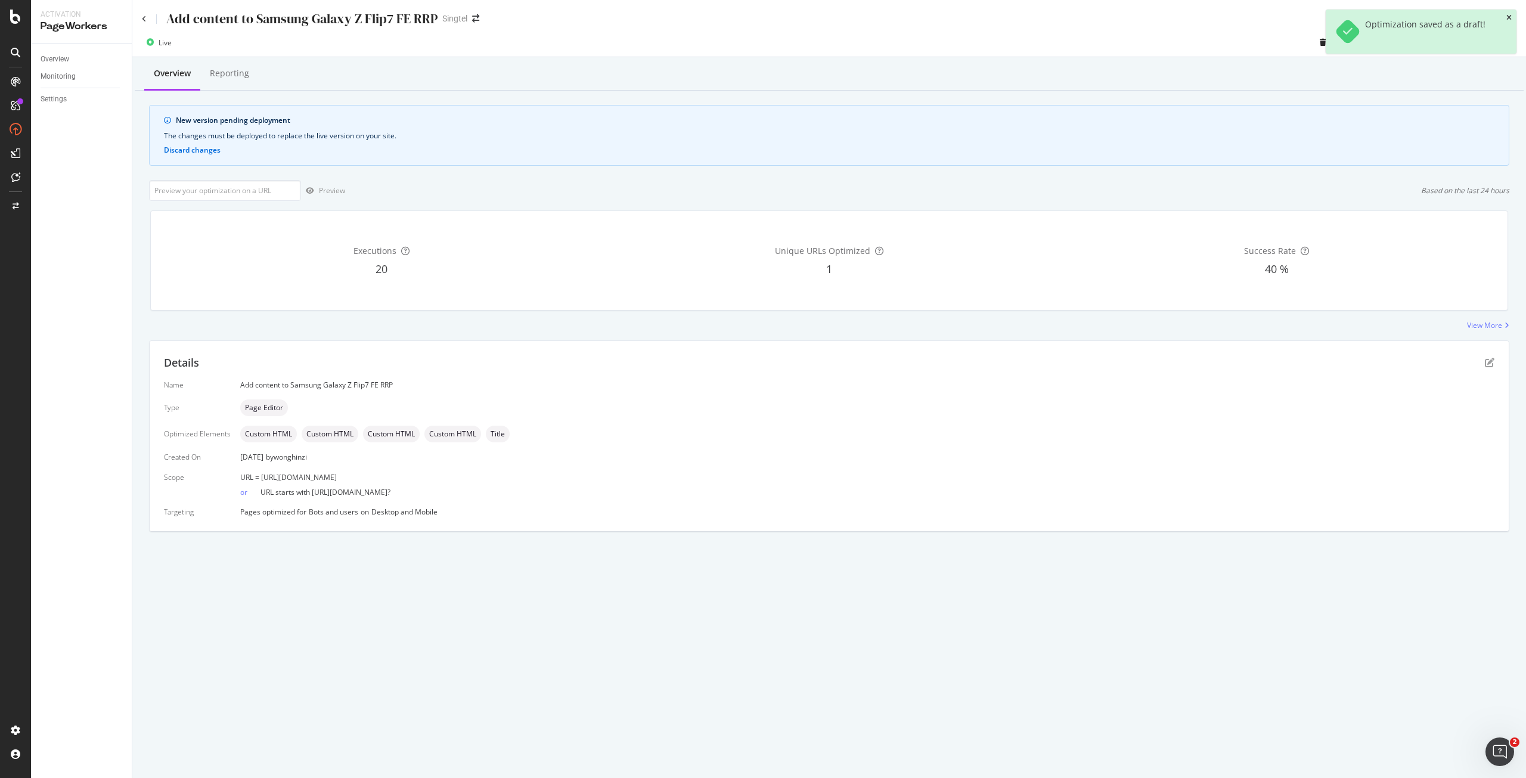
click at [1509, 17] on icon "close toast" at bounding box center [1509, 17] width 5 height 7
click at [1497, 39] on div "Deploy to production" at bounding box center [1472, 43] width 69 height 10
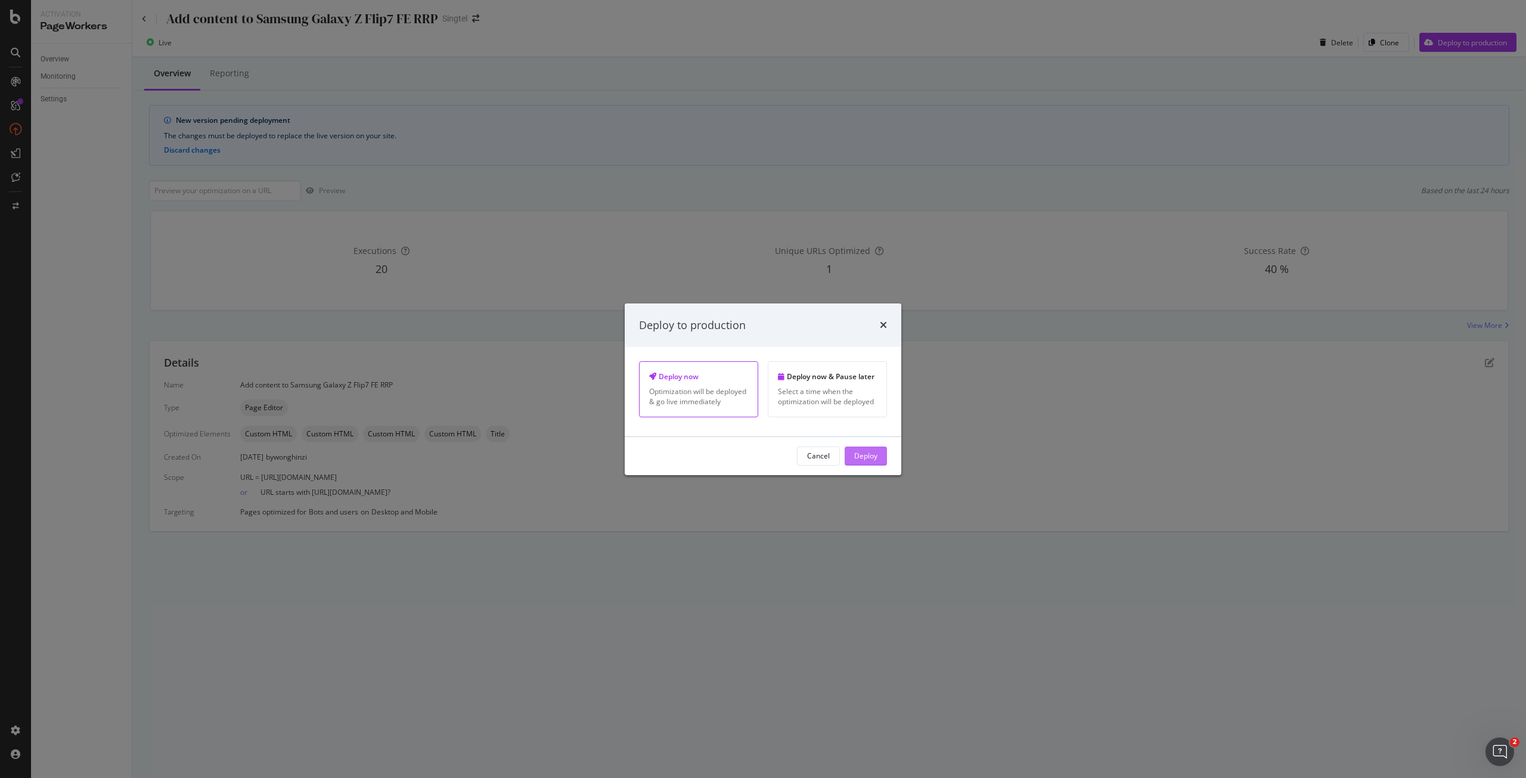
click at [870, 447] on div "Deploy" at bounding box center [865, 456] width 23 height 18
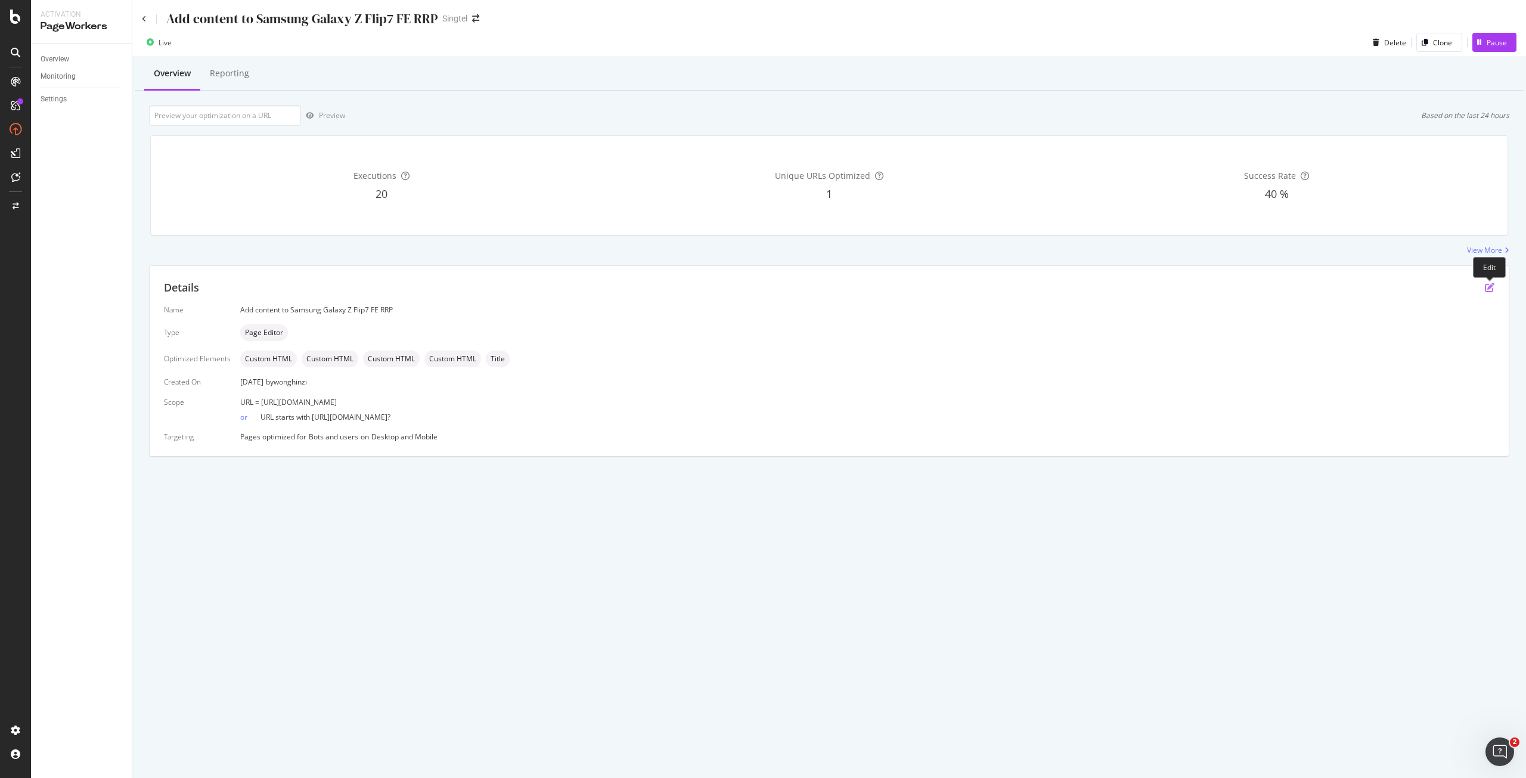
click at [1489, 286] on icon "pen-to-square" at bounding box center [1490, 288] width 10 height 10
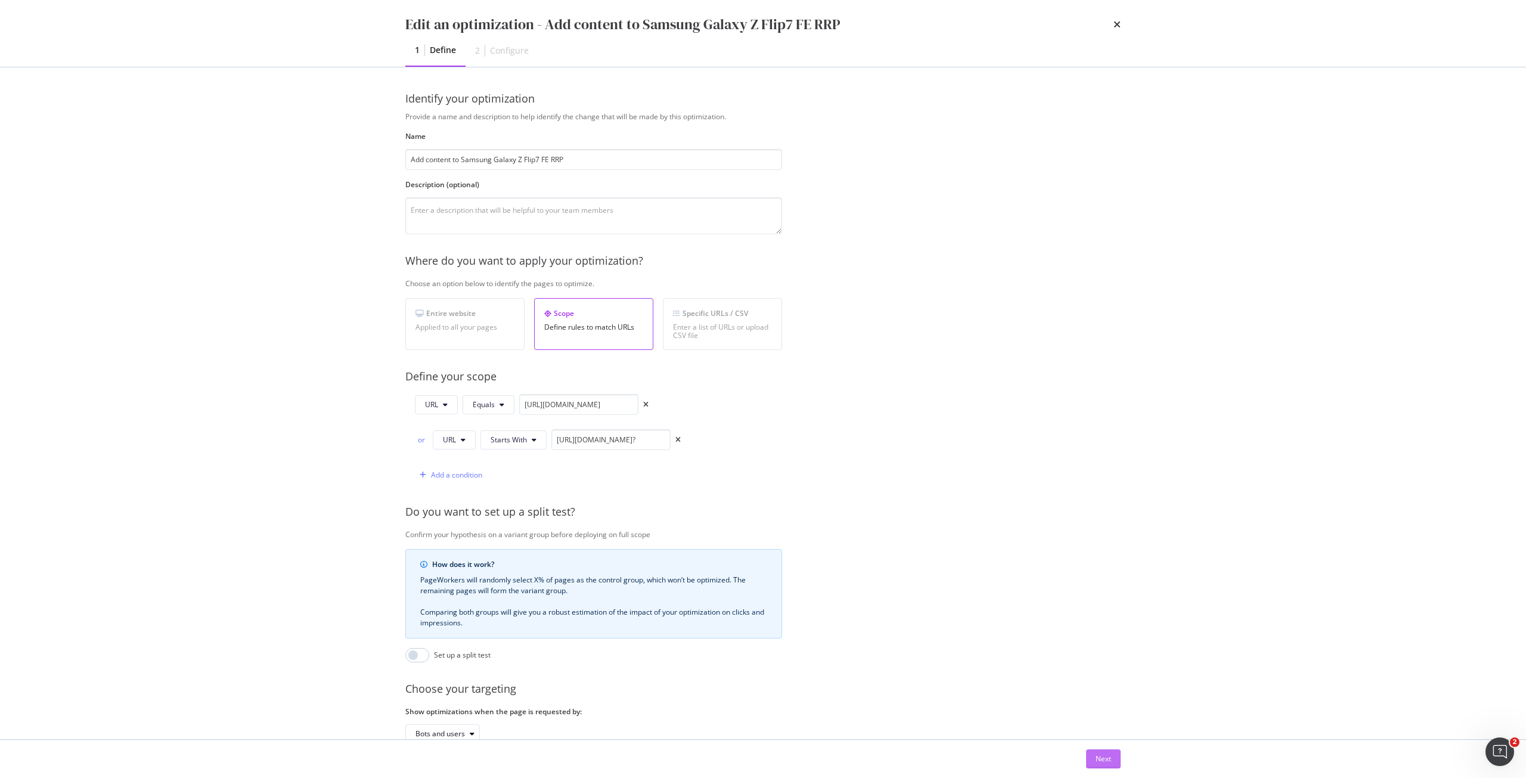
click at [1102, 757] on div "Next" at bounding box center [1104, 759] width 16 height 10
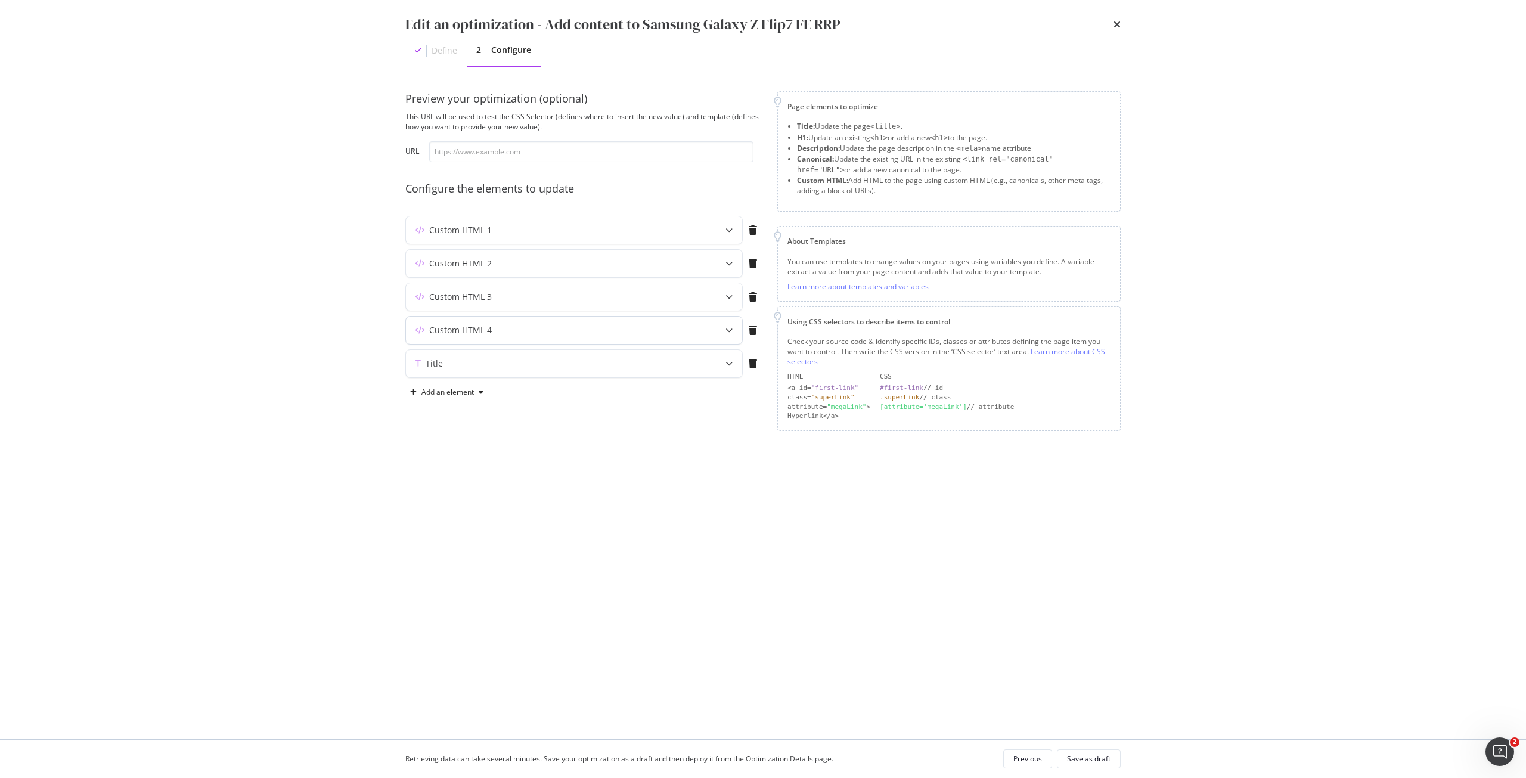
click at [593, 330] on div "Custom HTML 4" at bounding box center [550, 330] width 289 height 12
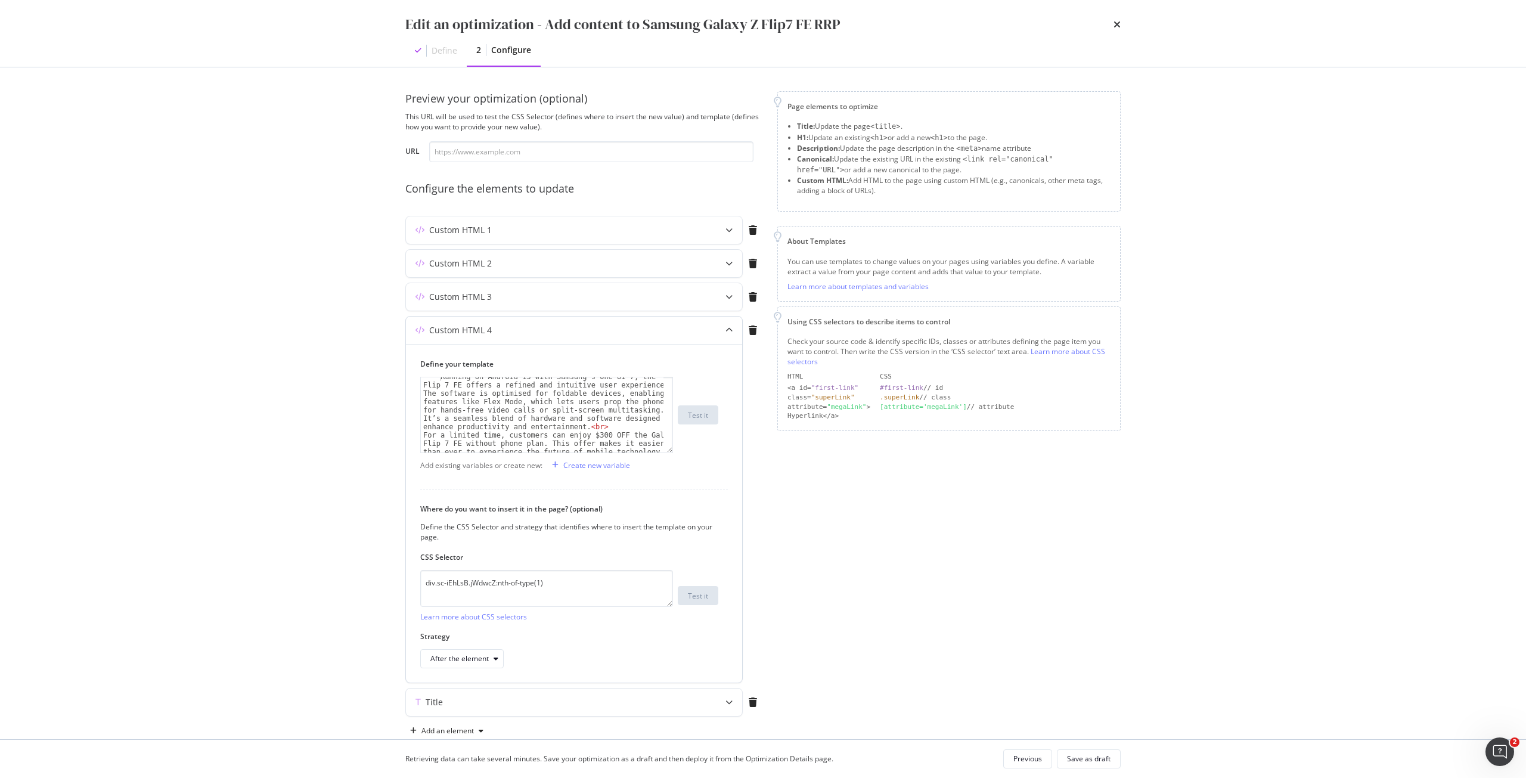
scroll to position [823, 0]
click at [1114, 28] on icon "times" at bounding box center [1117, 25] width 7 height 10
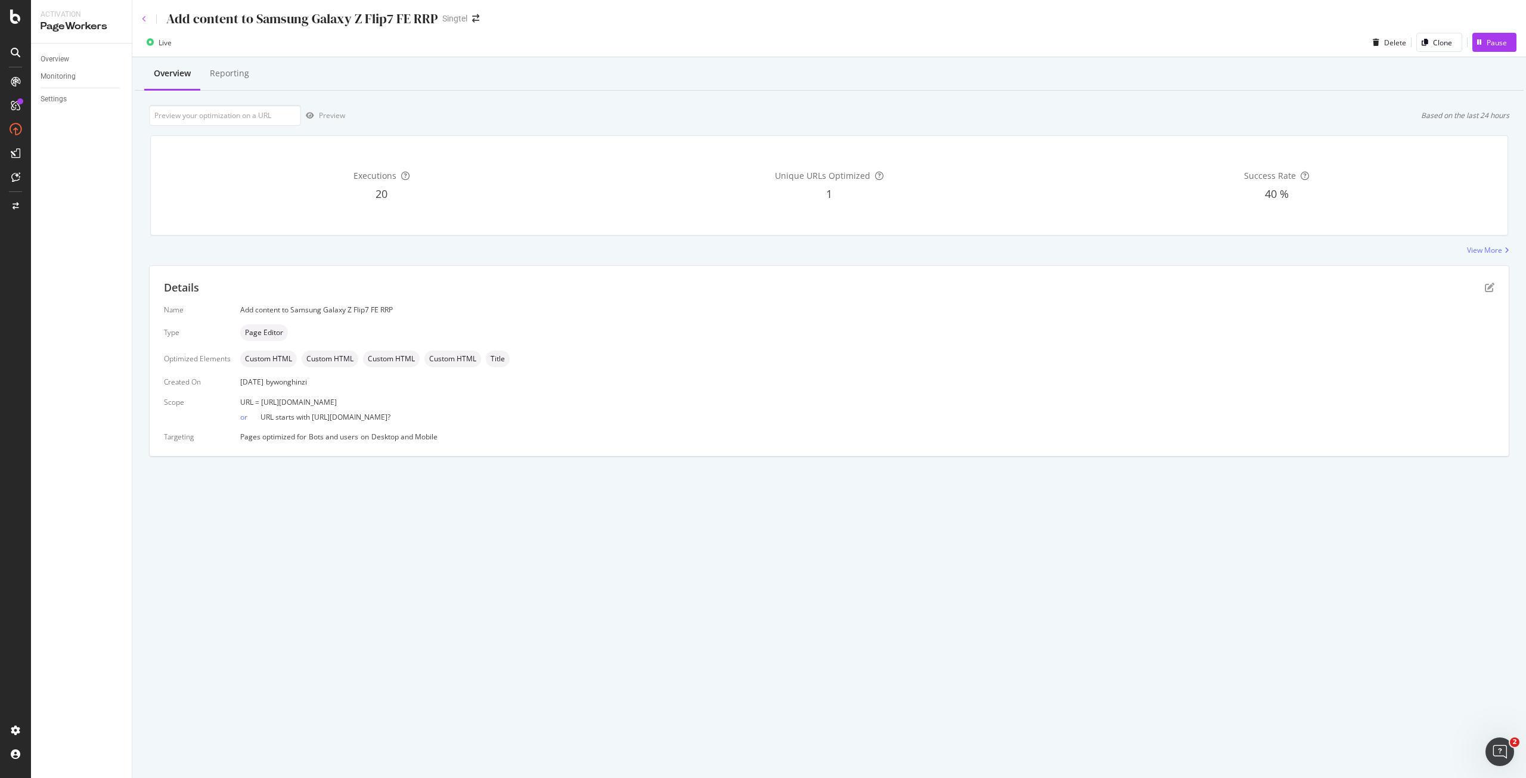
drag, startPoint x: 146, startPoint y: 20, endPoint x: 64, endPoint y: 45, distance: 85.6
click at [146, 20] on icon at bounding box center [144, 19] width 5 height 7
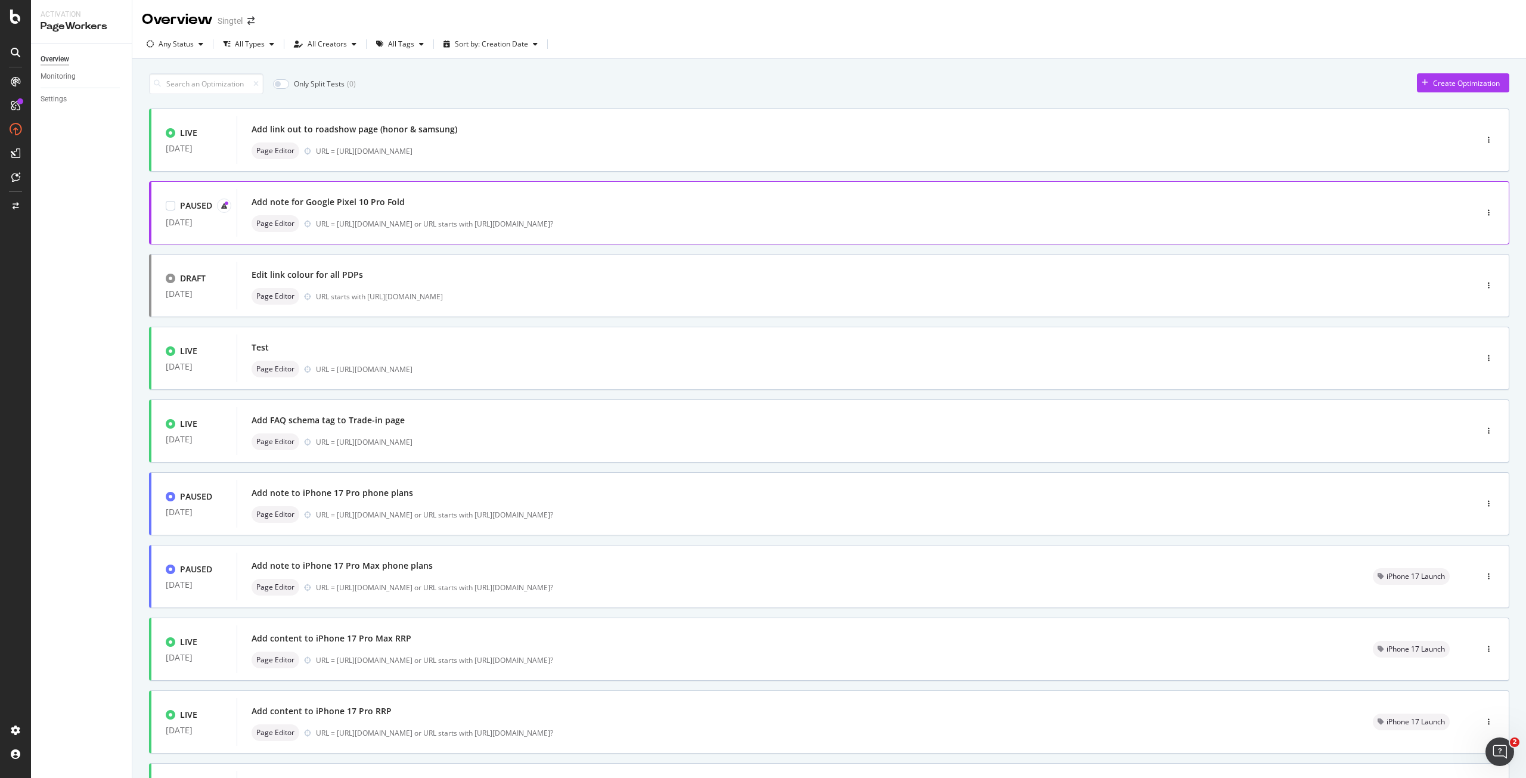
click at [407, 207] on div "Add note for Google Pixel 10 Pro Fold" at bounding box center [839, 202] width 1174 height 17
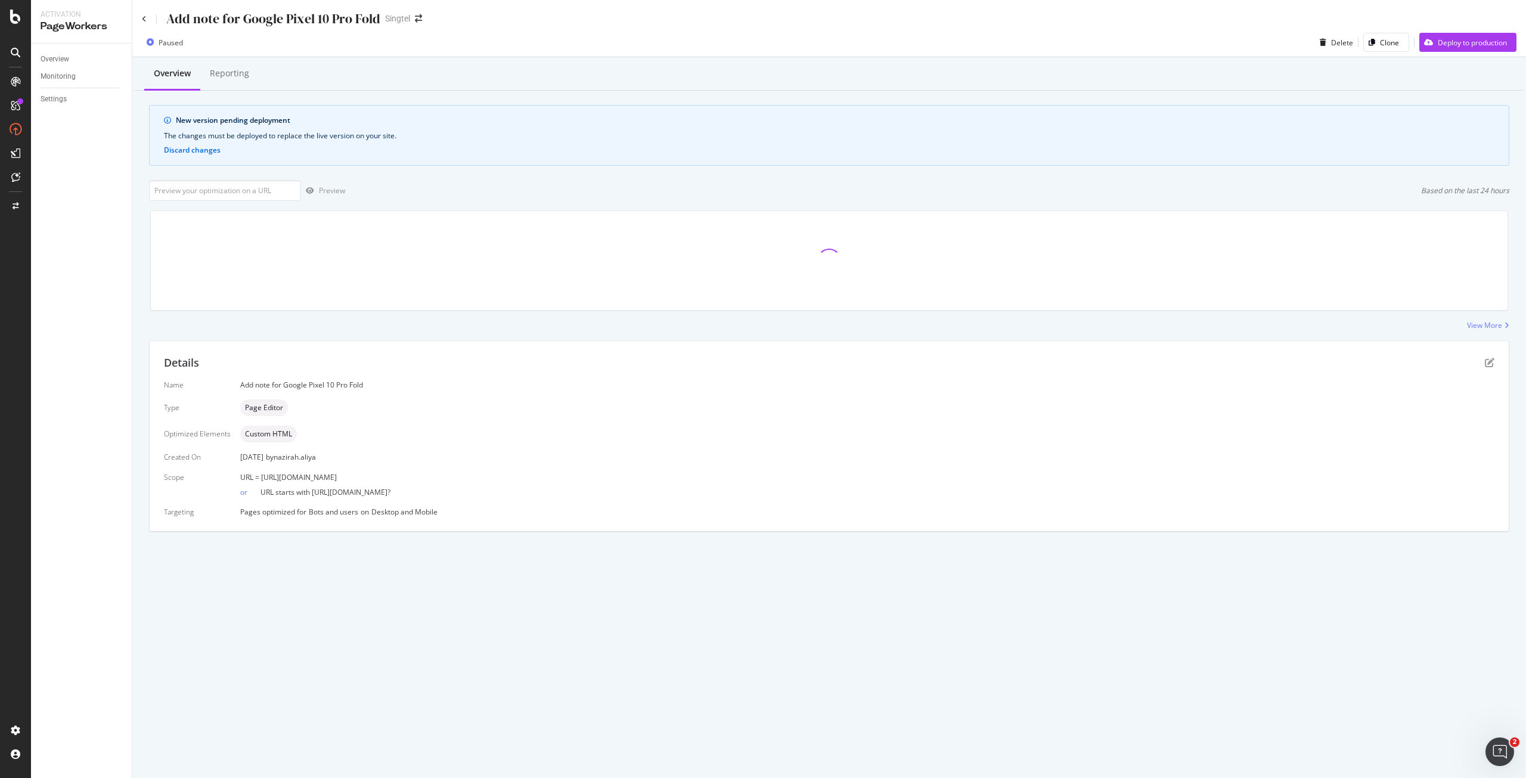
drag, startPoint x: 526, startPoint y: 476, endPoint x: 259, endPoint y: 475, distance: 267.1
click at [259, 475] on div "URL = [URL][DOMAIN_NAME]" at bounding box center [867, 477] width 1254 height 10
copy span "[URL][DOMAIN_NAME]"
click at [250, 198] on input "url" at bounding box center [225, 190] width 152 height 21
paste input "[URL][DOMAIN_NAME]"
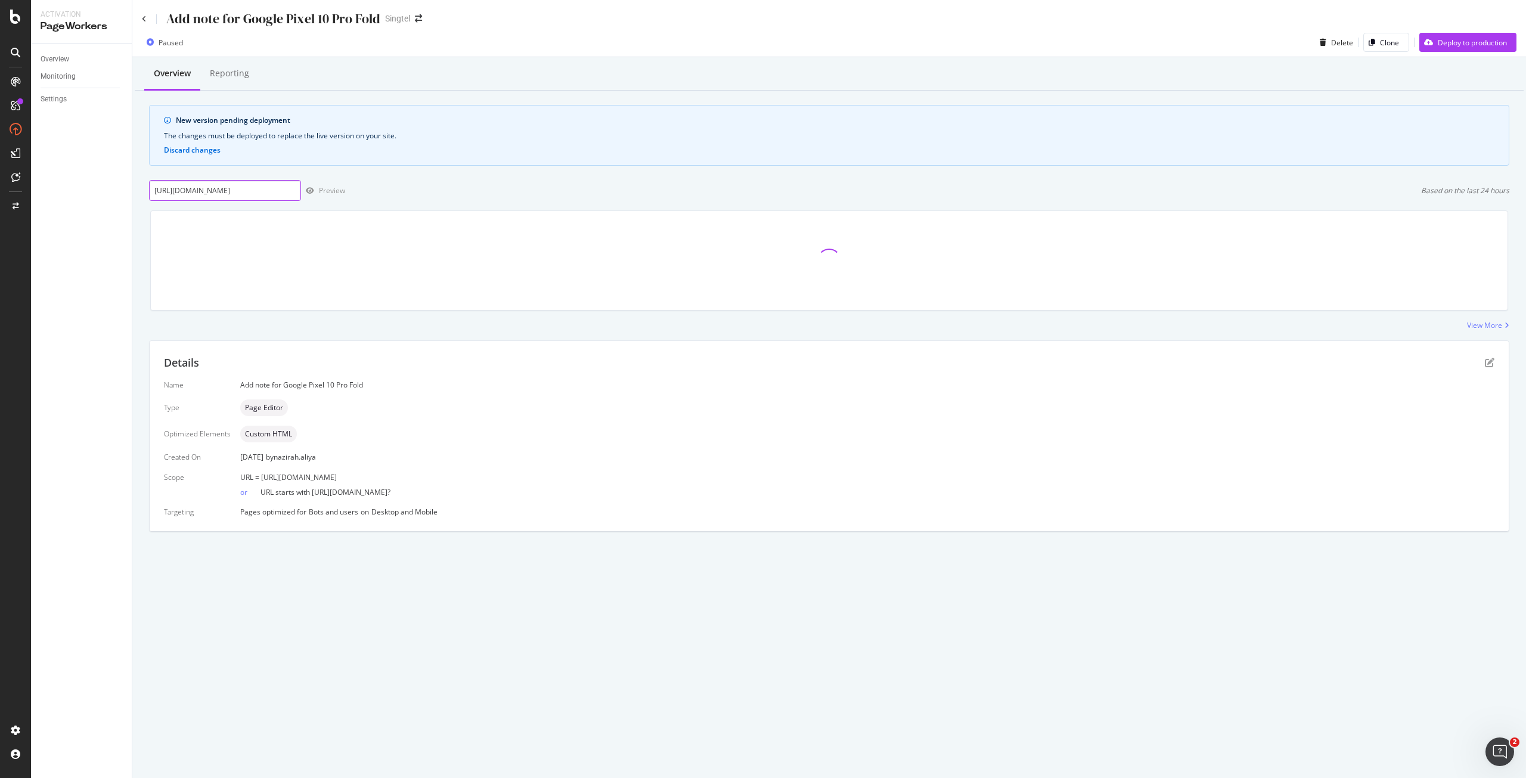
scroll to position [0, 107]
type input "[URL][DOMAIN_NAME]"
click at [335, 193] on div "Preview" at bounding box center [332, 190] width 26 height 10
click at [1455, 42] on div "Deploy to production" at bounding box center [1472, 43] width 69 height 10
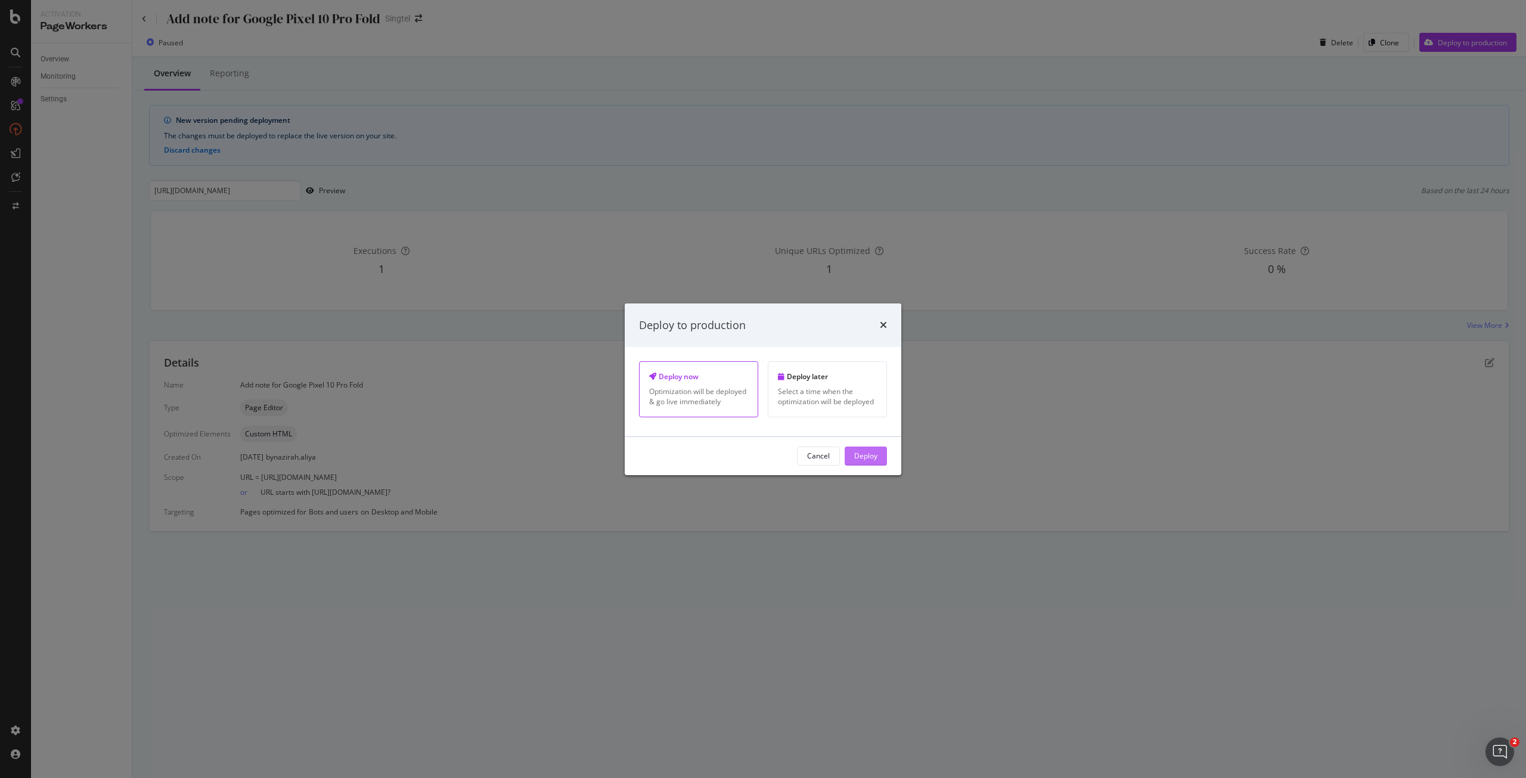
drag, startPoint x: 871, startPoint y: 463, endPoint x: 869, endPoint y: 452, distance: 10.3
click at [871, 462] on div "Deploy" at bounding box center [865, 456] width 23 height 18
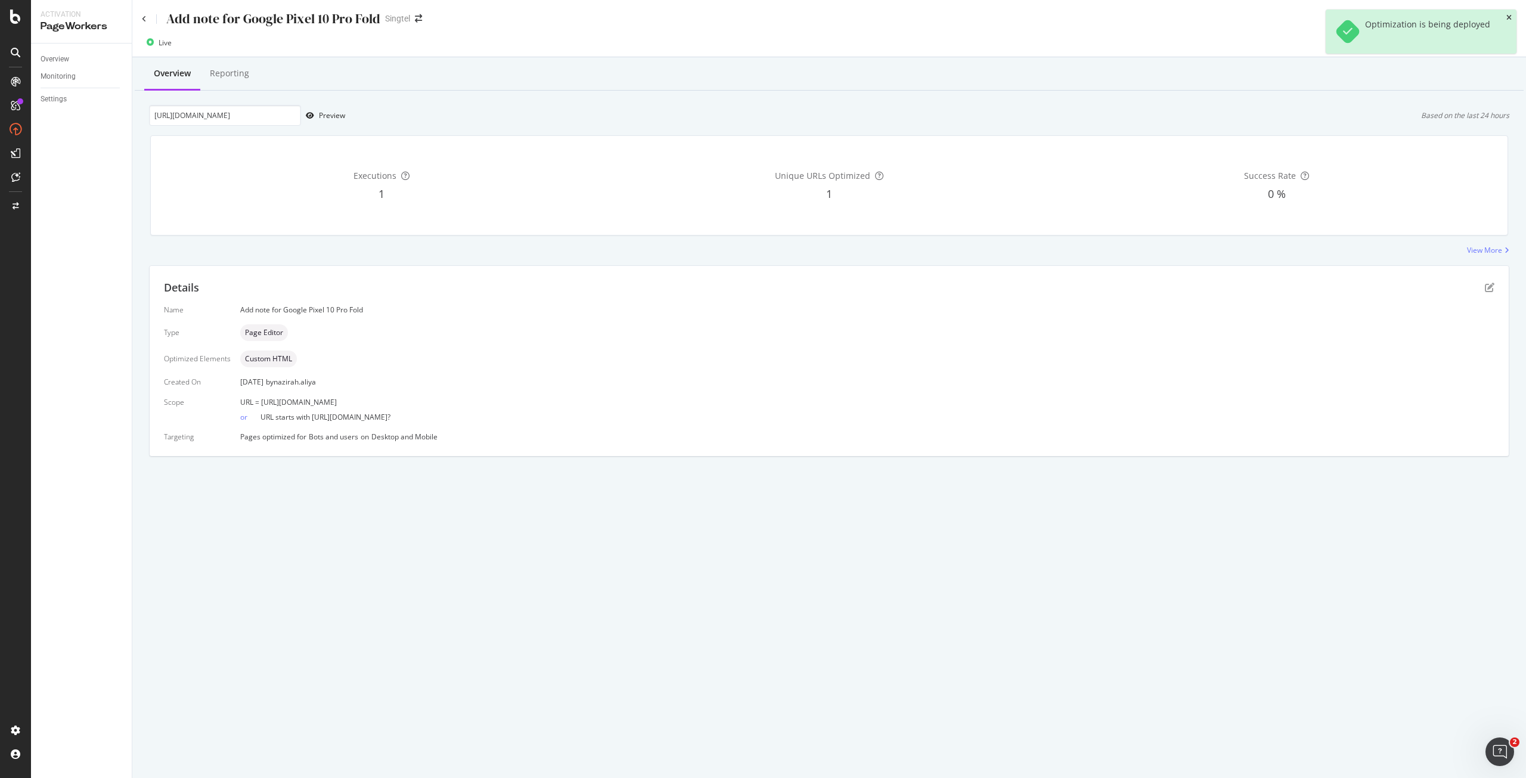
click at [1510, 18] on icon "close toast" at bounding box center [1509, 17] width 5 height 7
